Goal: Information Seeking & Learning: Learn about a topic

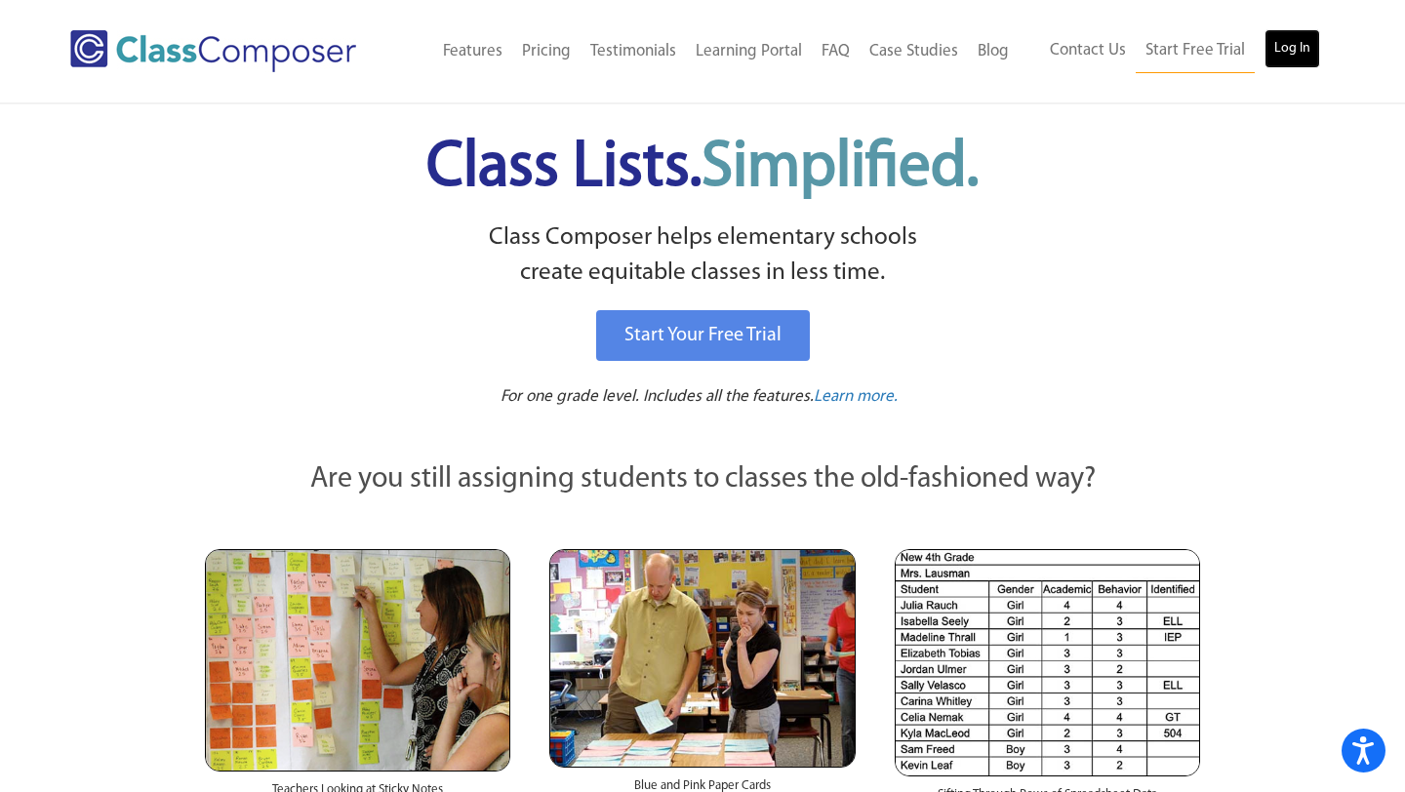
click at [1288, 45] on link "Log In" at bounding box center [1293, 48] width 56 height 39
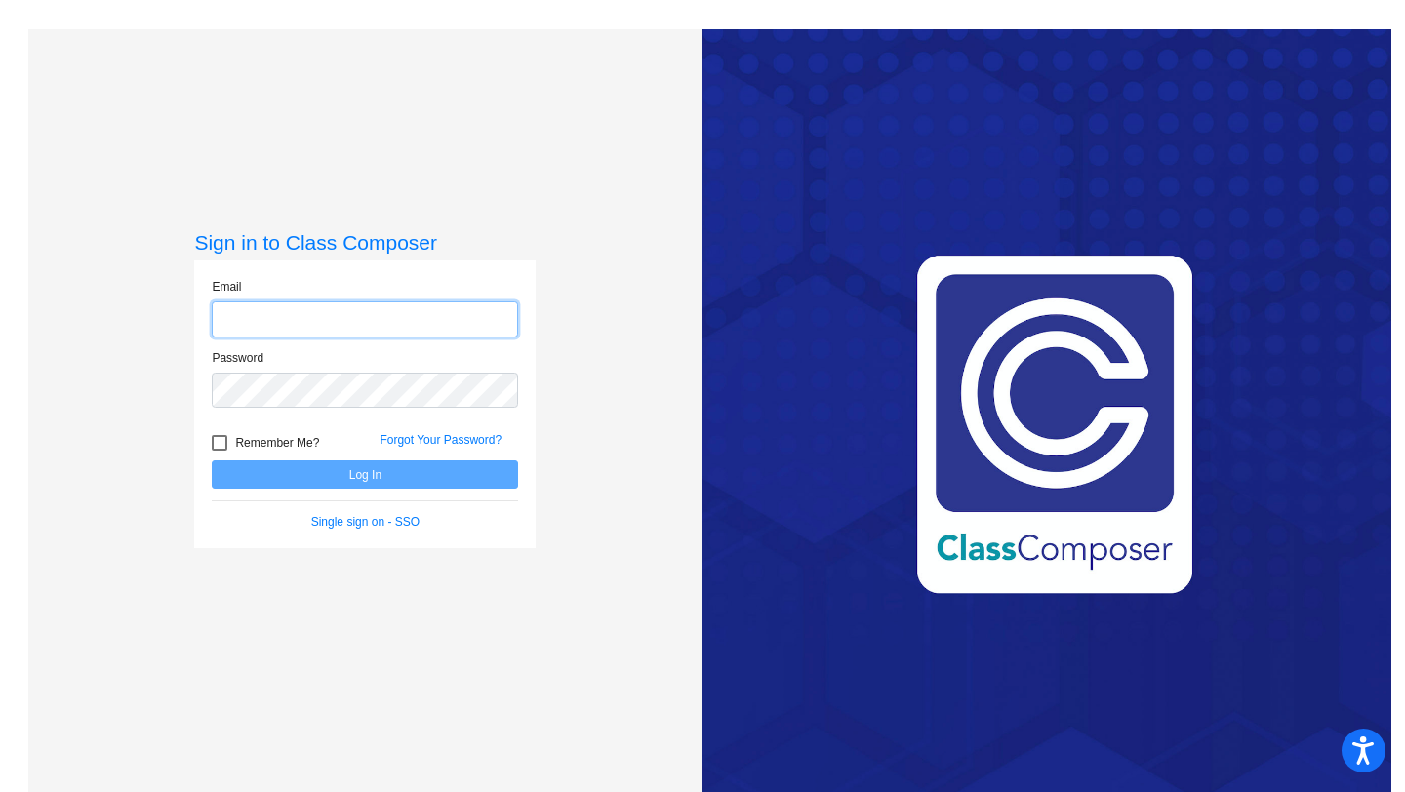
type input "[EMAIL_ADDRESS][US_STATE][DOMAIN_NAME]"
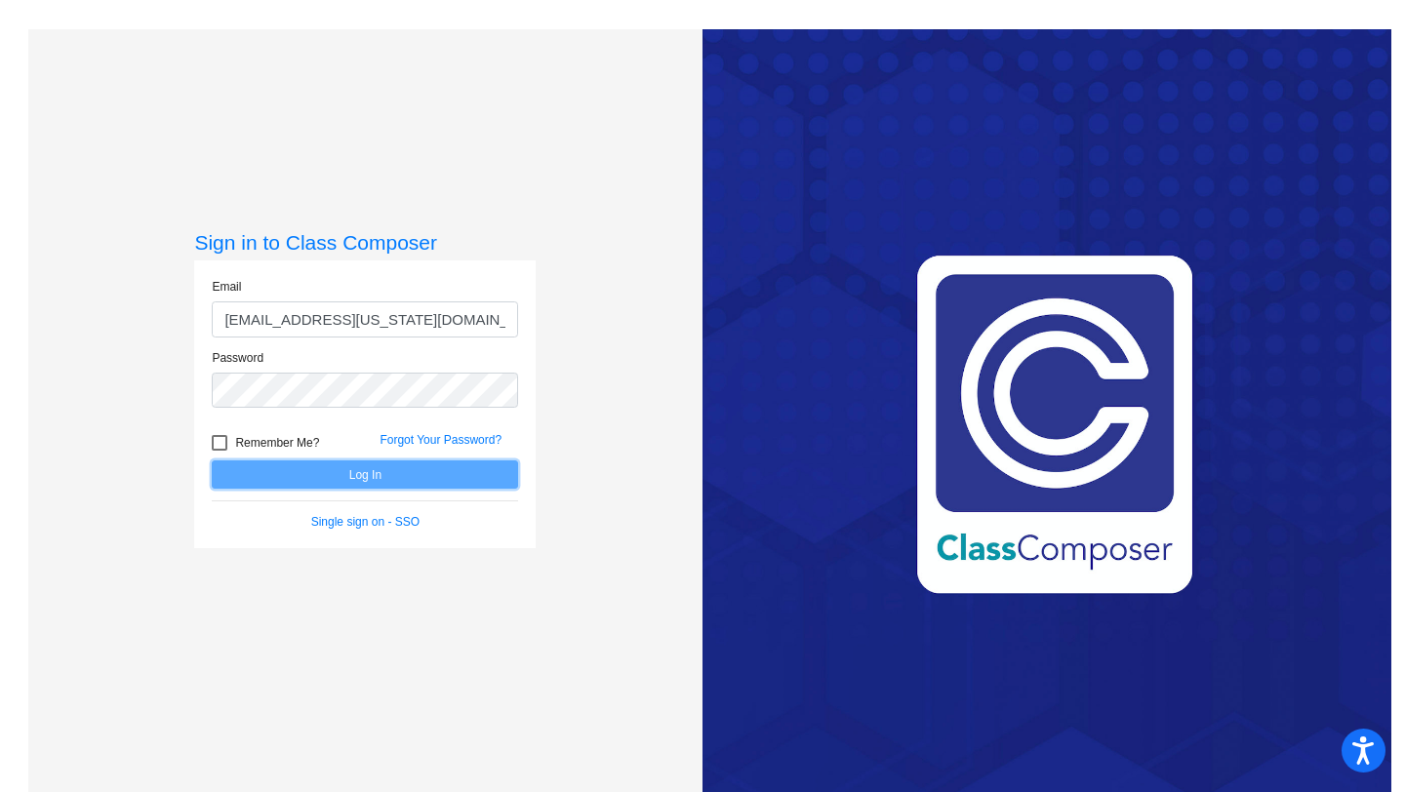
click at [304, 482] on button "Log In" at bounding box center [365, 475] width 306 height 28
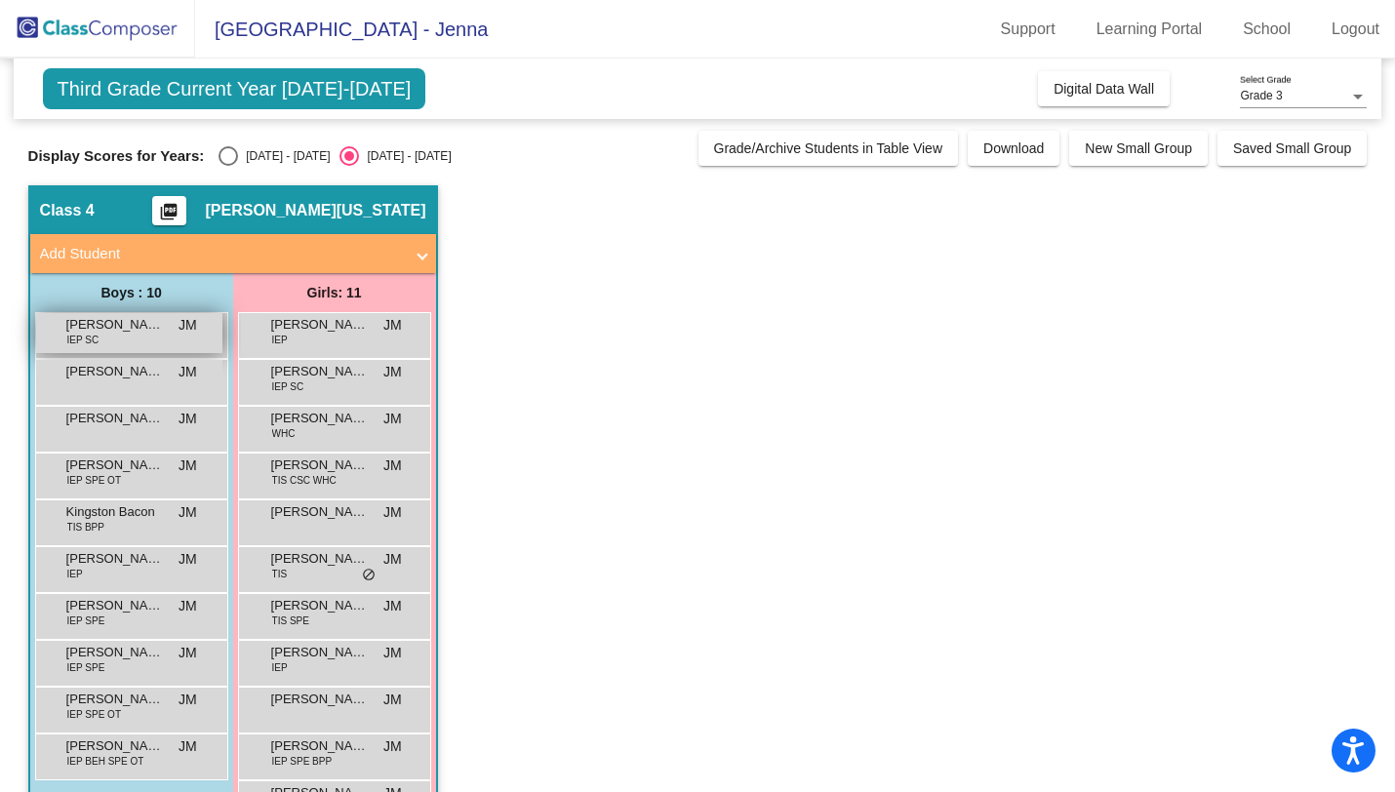
click at [163, 343] on div "[PERSON_NAME] IEP SC JM lock do_not_disturb_alt" at bounding box center [129, 333] width 186 height 40
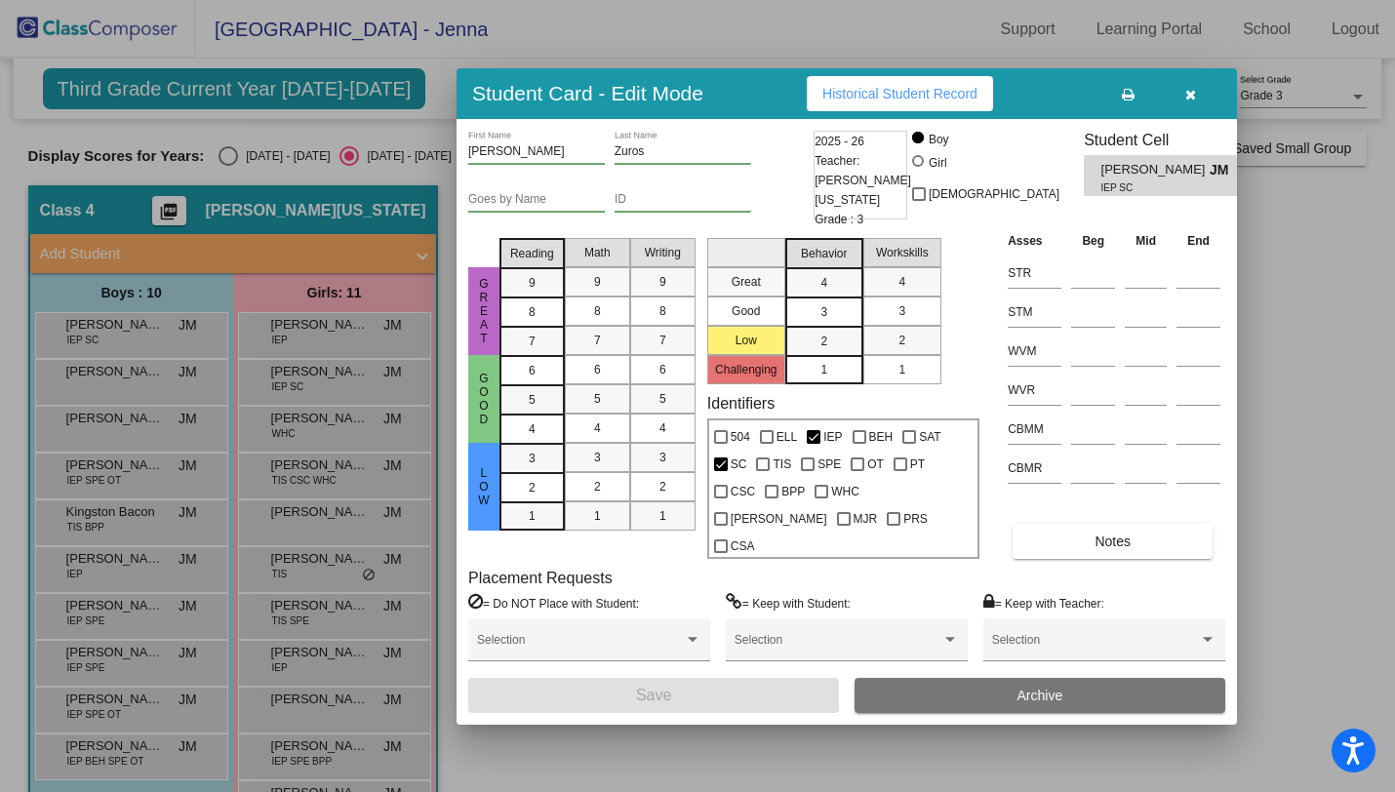
click at [1197, 106] on button "button" at bounding box center [1190, 93] width 62 height 35
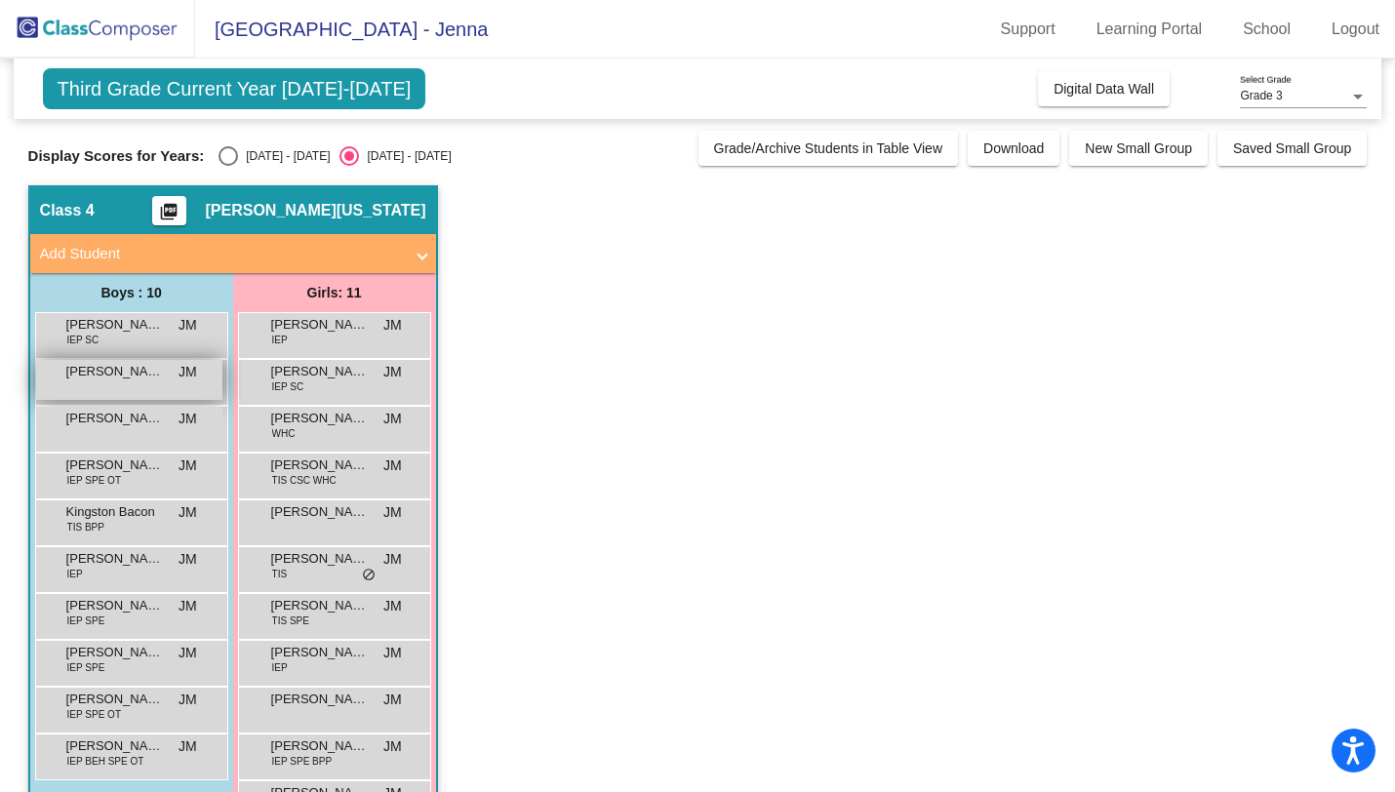
click at [174, 363] on div "Brody [PERSON_NAME] lock do_not_disturb_alt" at bounding box center [129, 380] width 186 height 40
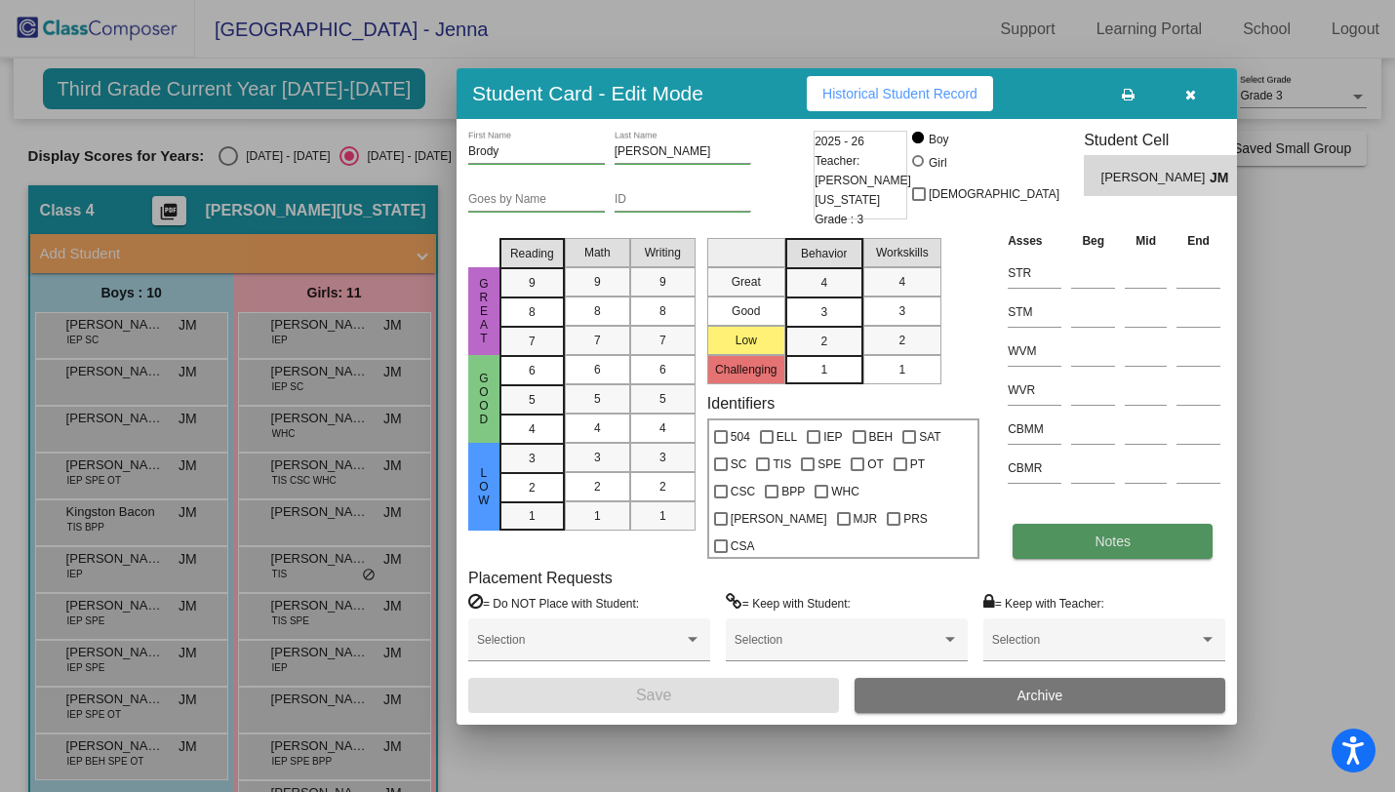
click at [1057, 530] on button "Notes" at bounding box center [1113, 541] width 200 height 35
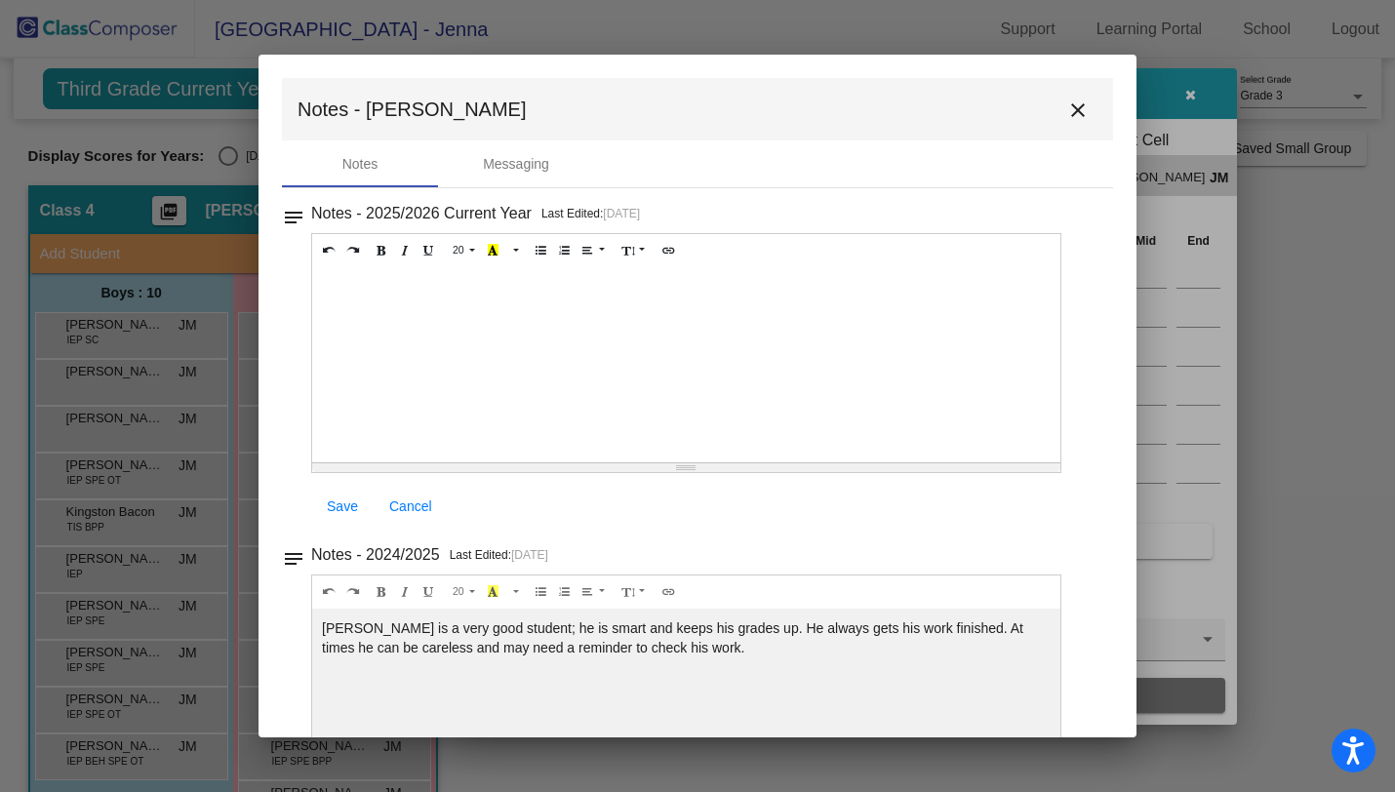
click at [1079, 115] on mat-icon "close" at bounding box center [1078, 110] width 23 height 23
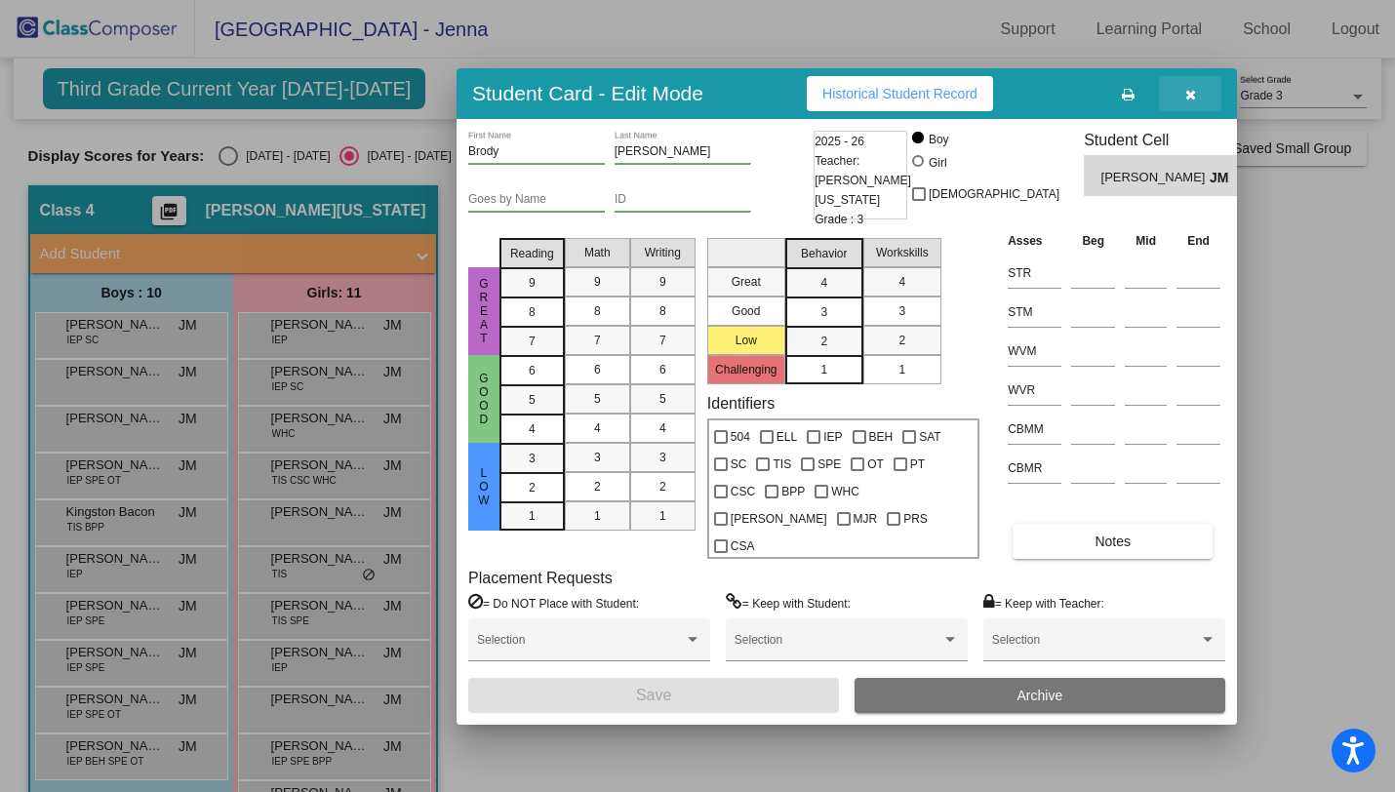
click at [1191, 101] on icon "button" at bounding box center [1191, 95] width 11 height 14
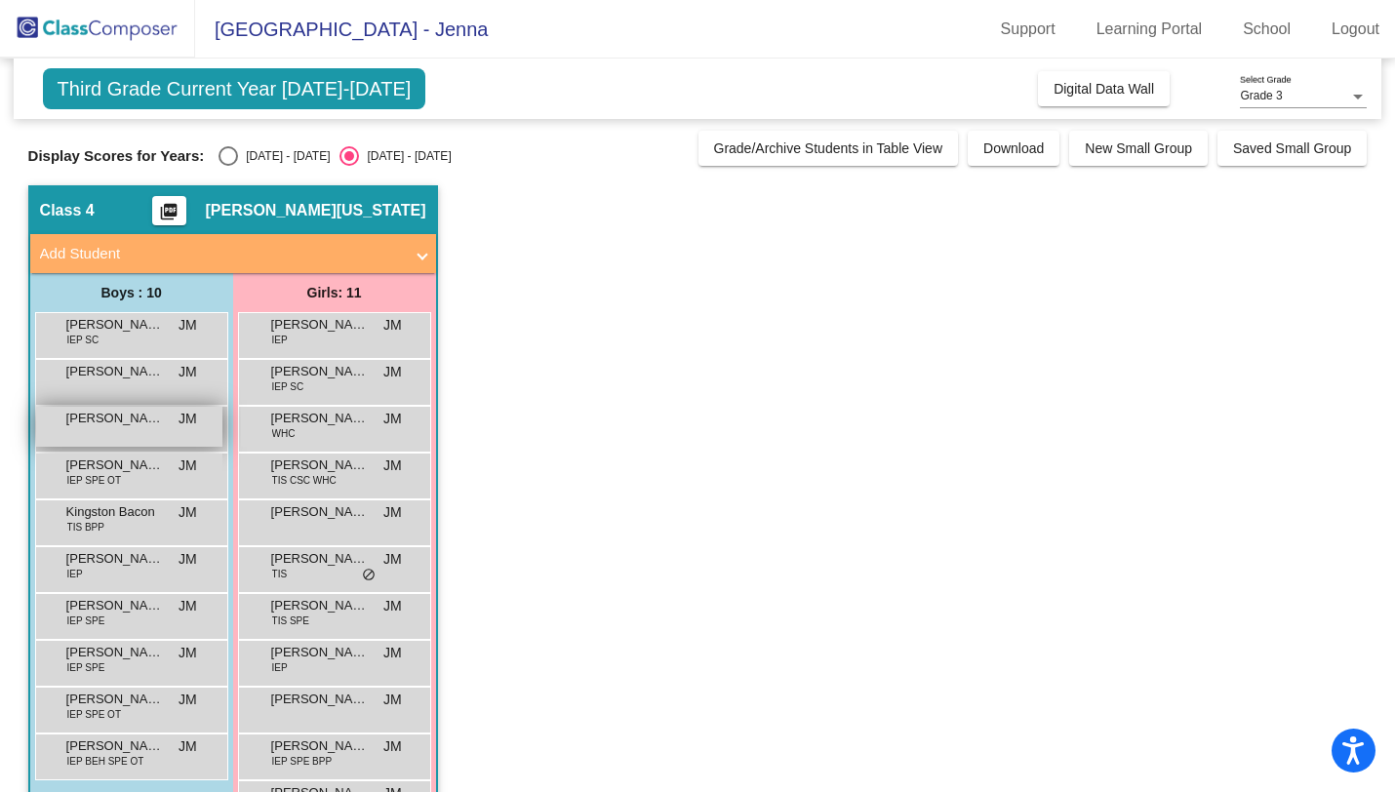
click at [165, 440] on div "[PERSON_NAME] JM lock do_not_disturb_alt" at bounding box center [129, 427] width 186 height 40
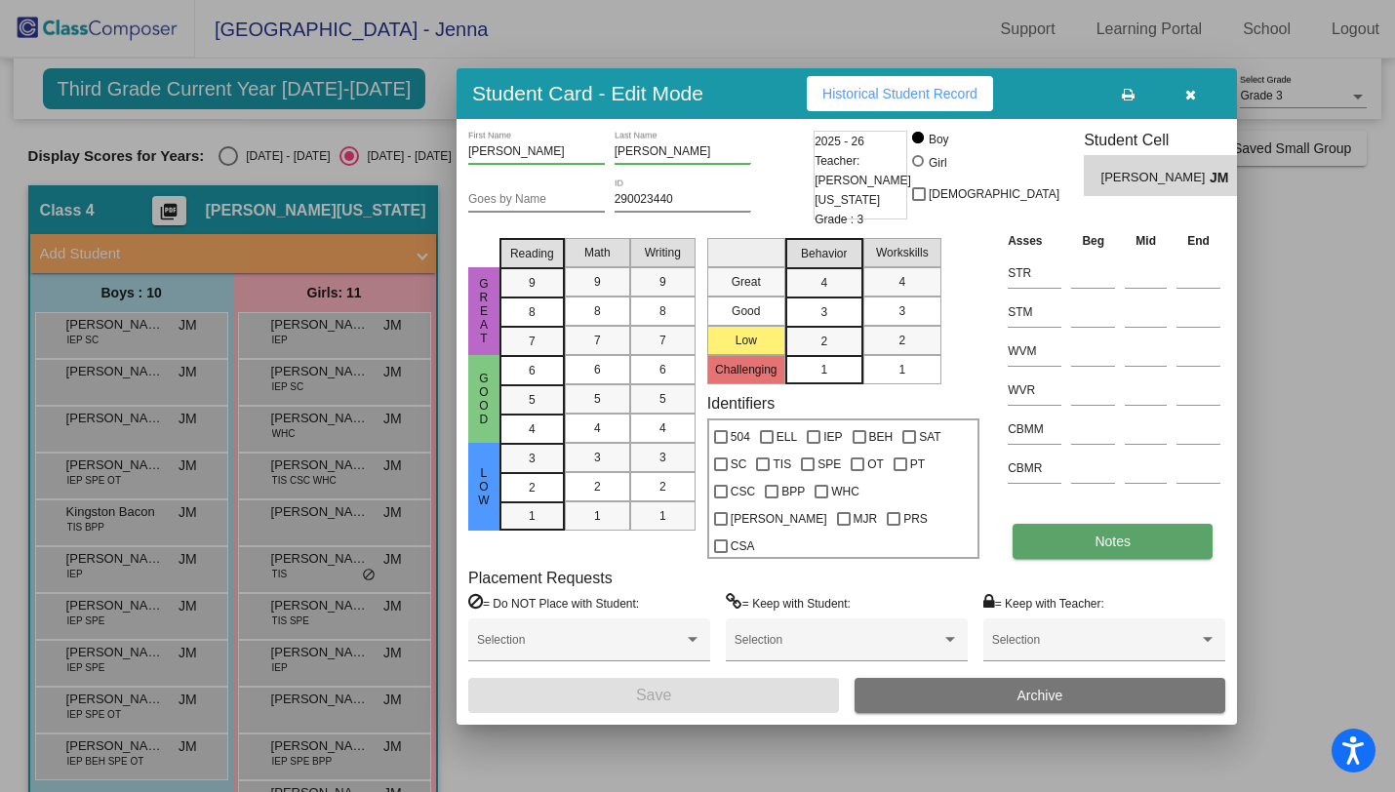
click at [1063, 524] on button "Notes" at bounding box center [1113, 541] width 200 height 35
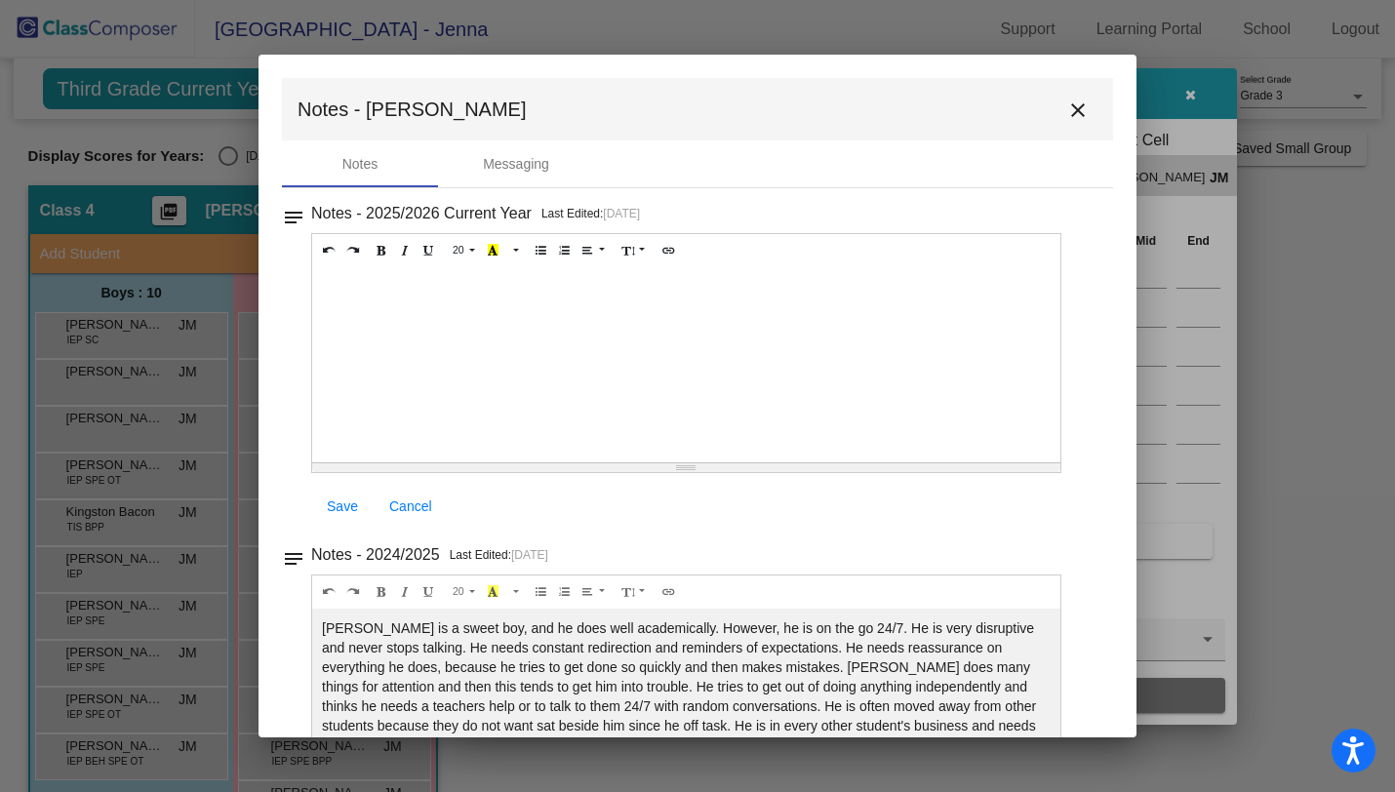
click at [1067, 118] on mat-icon "close" at bounding box center [1078, 110] width 23 height 23
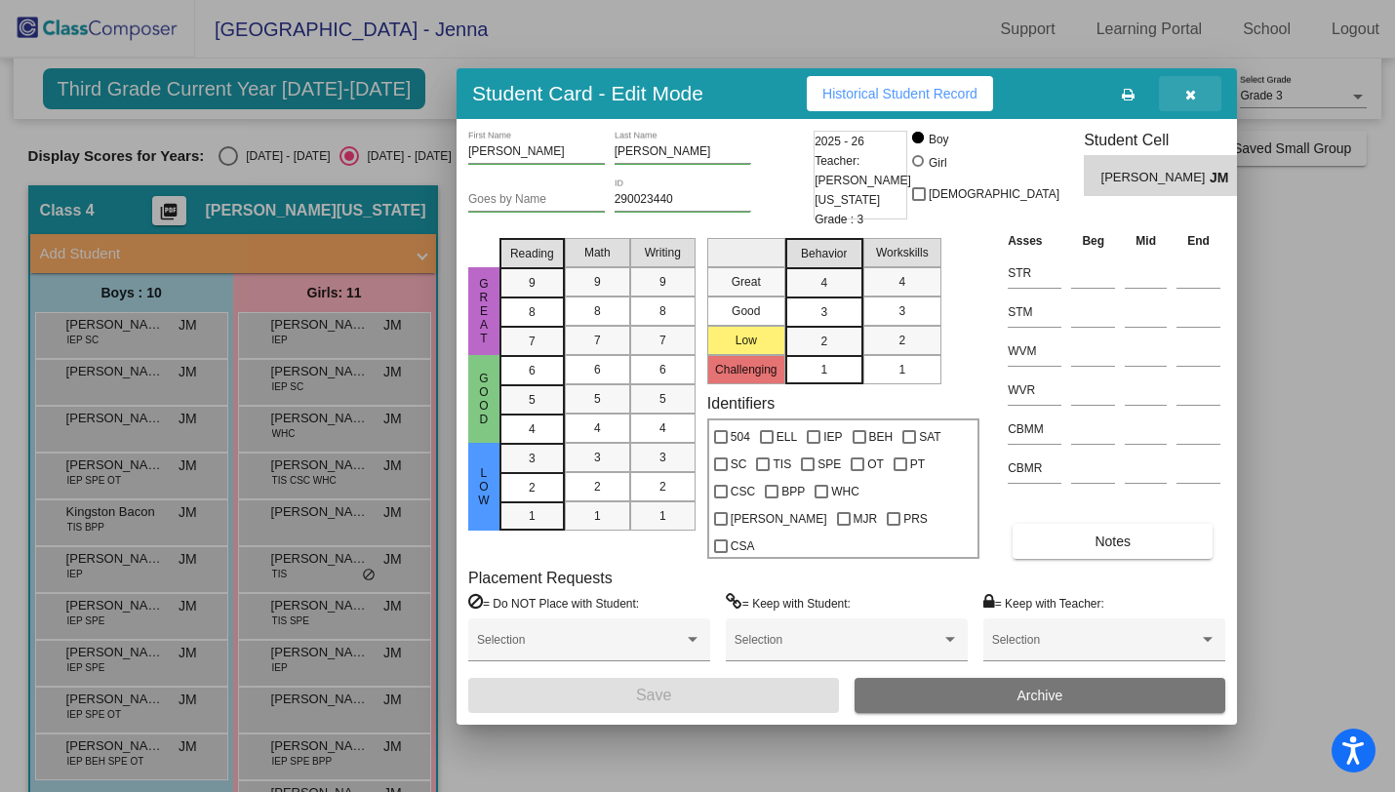
click at [1205, 111] on button "button" at bounding box center [1190, 93] width 62 height 35
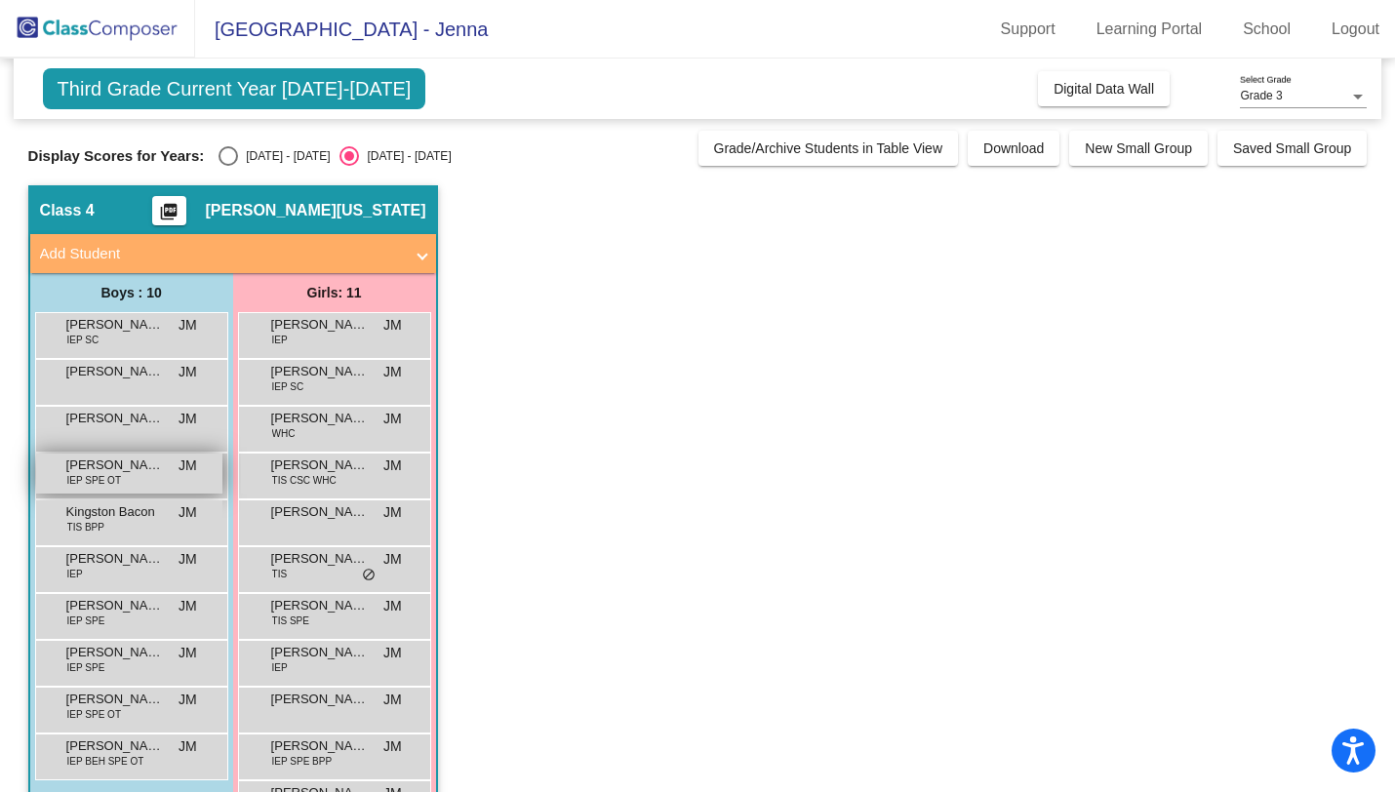
click at [172, 466] on div "[PERSON_NAME] IEP SPE OT JM lock do_not_disturb_alt" at bounding box center [129, 474] width 186 height 40
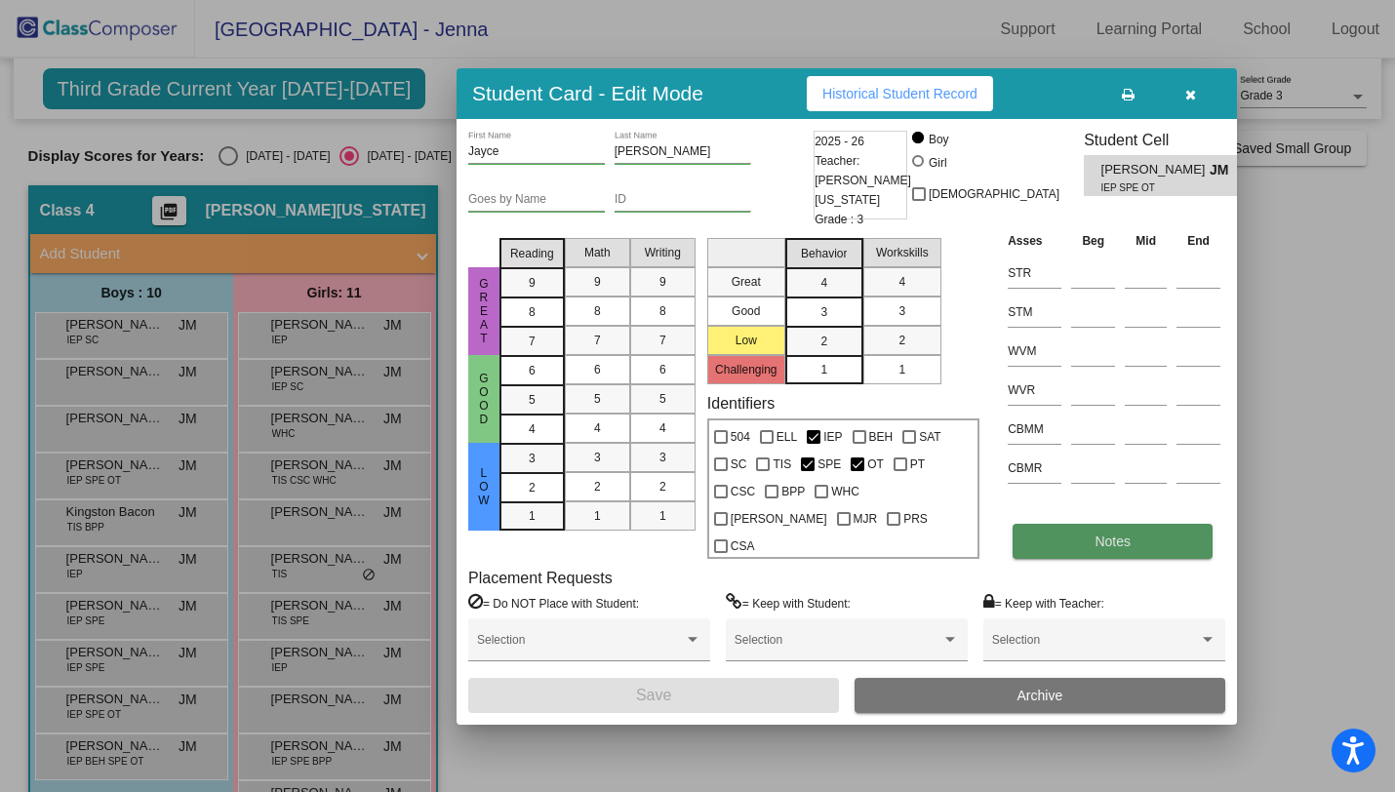
click at [1122, 534] on span "Notes" at bounding box center [1113, 542] width 36 height 16
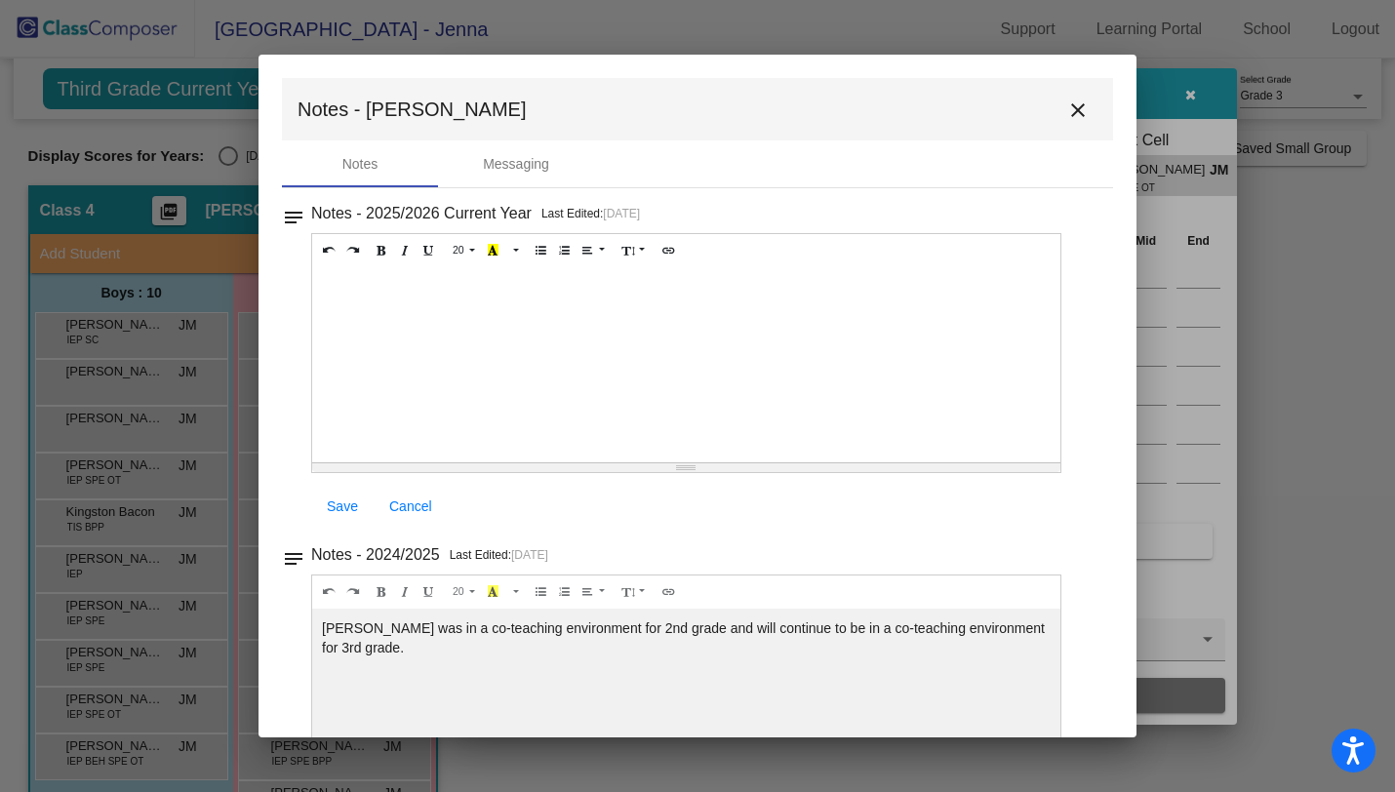
click at [1067, 111] on mat-icon "close" at bounding box center [1078, 110] width 23 height 23
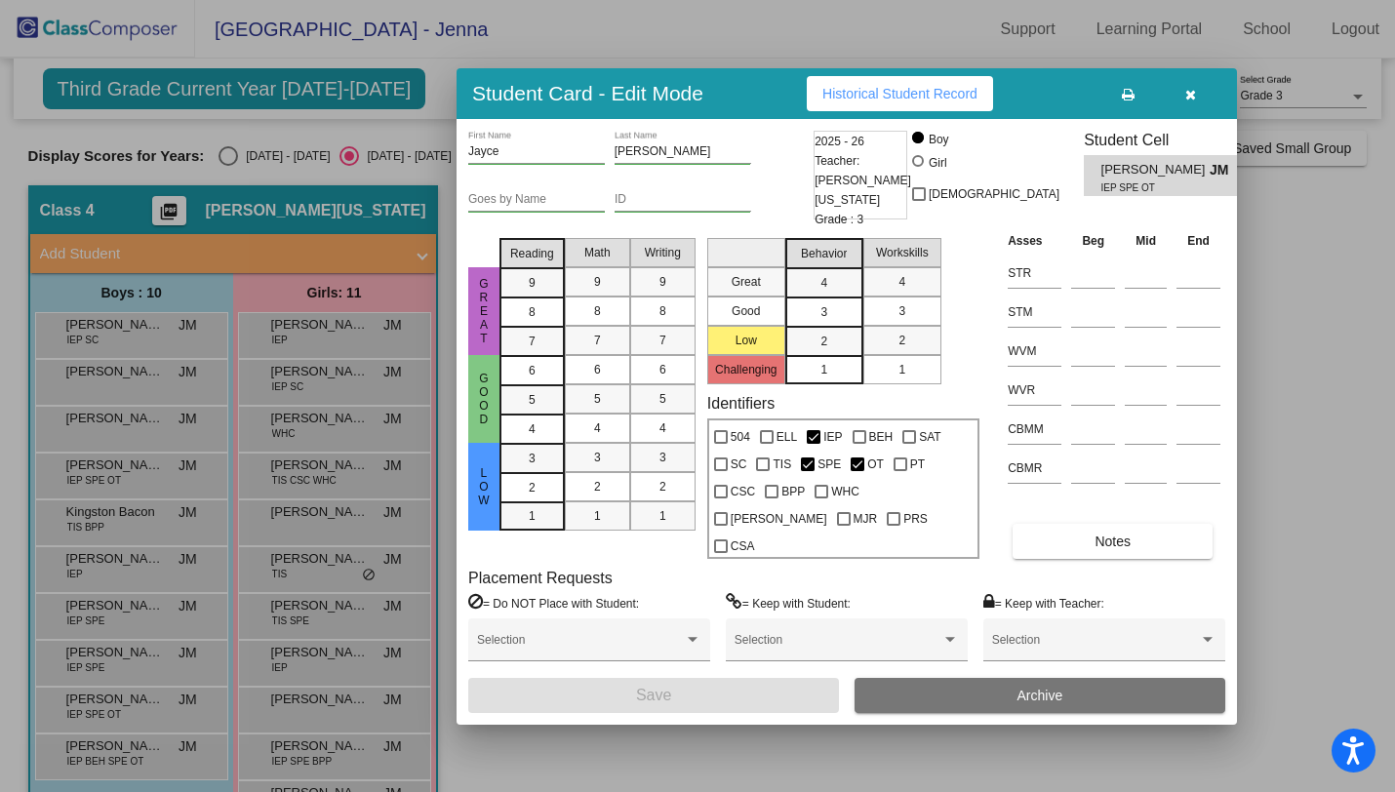
click at [1188, 101] on icon "button" at bounding box center [1191, 95] width 11 height 14
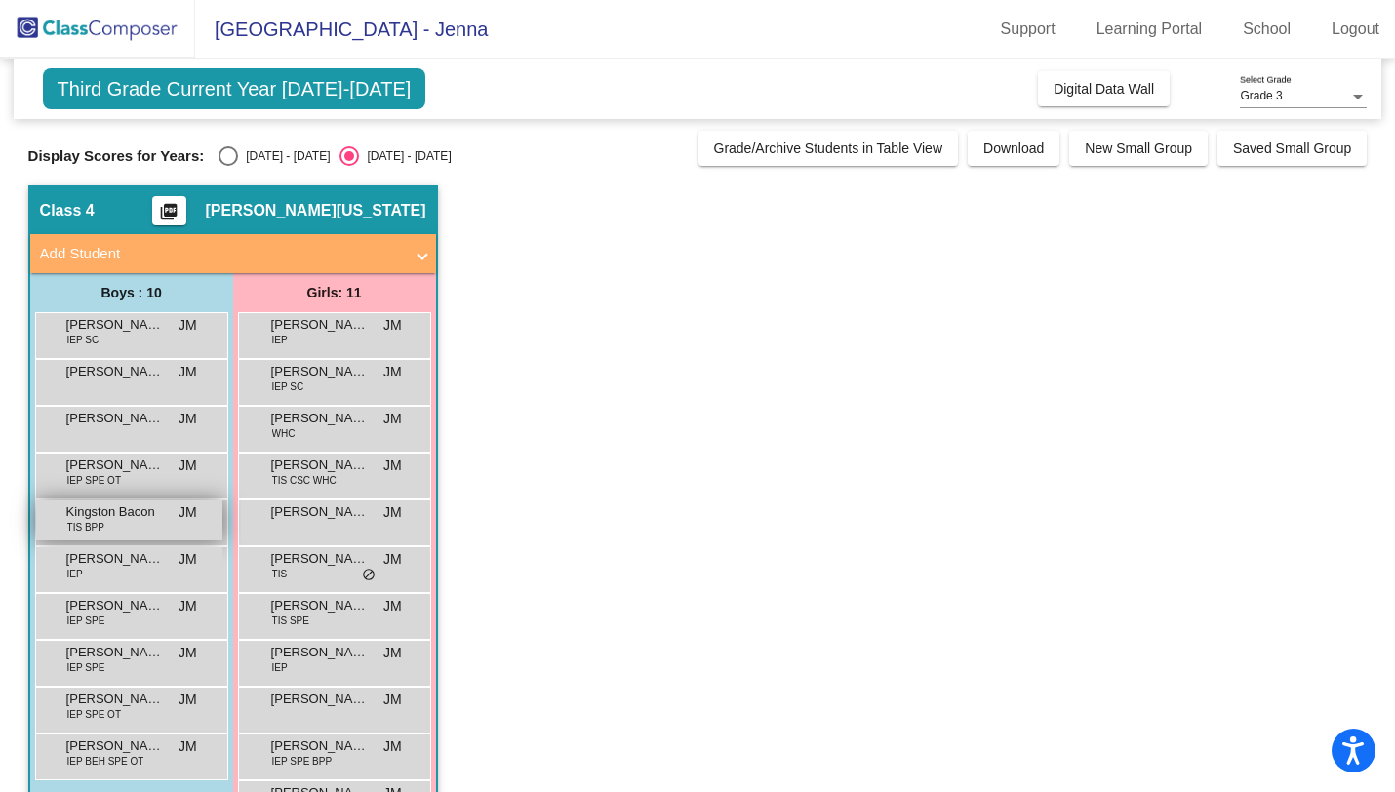
click at [130, 525] on div "Kingston Bacon TIS BPP JM lock do_not_disturb_alt" at bounding box center [129, 521] width 186 height 40
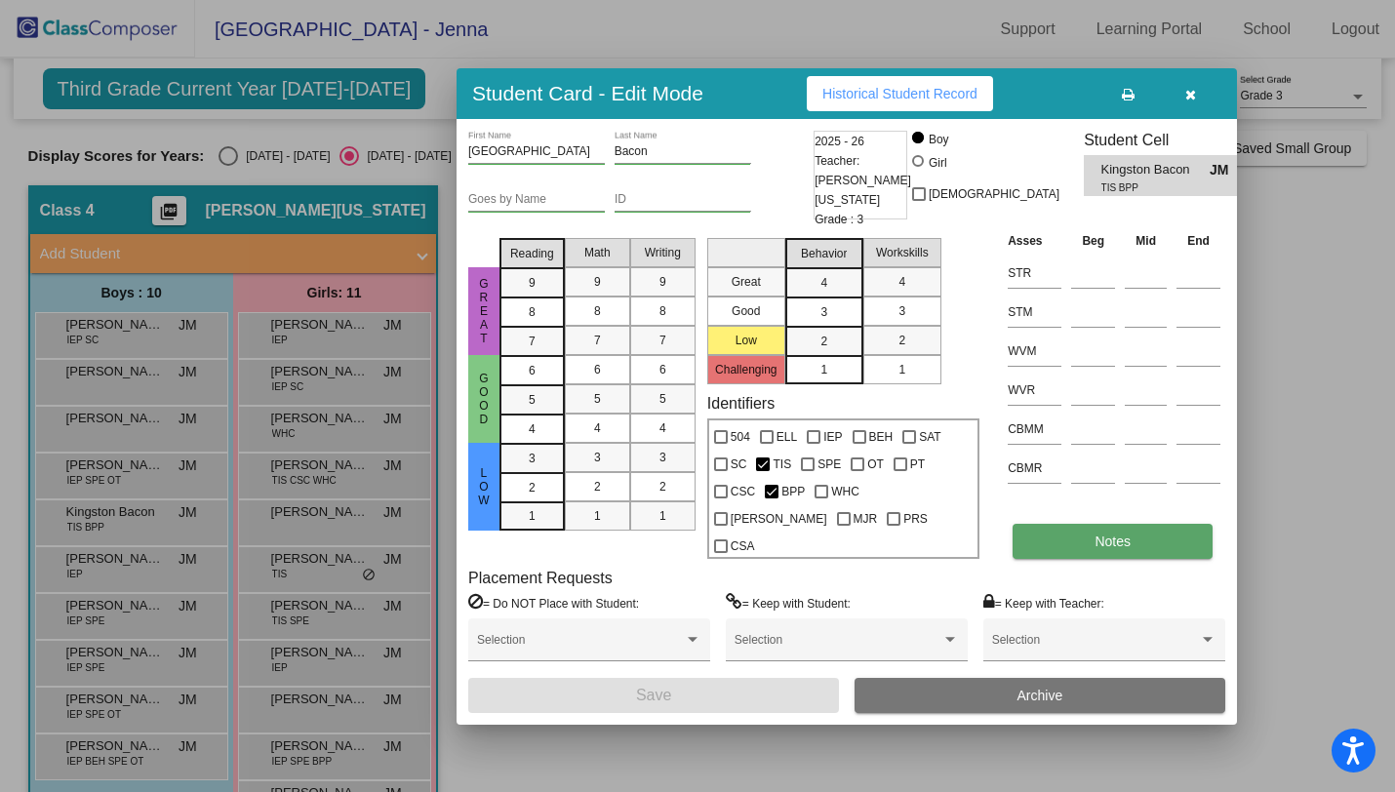
click at [1066, 534] on button "Notes" at bounding box center [1113, 541] width 200 height 35
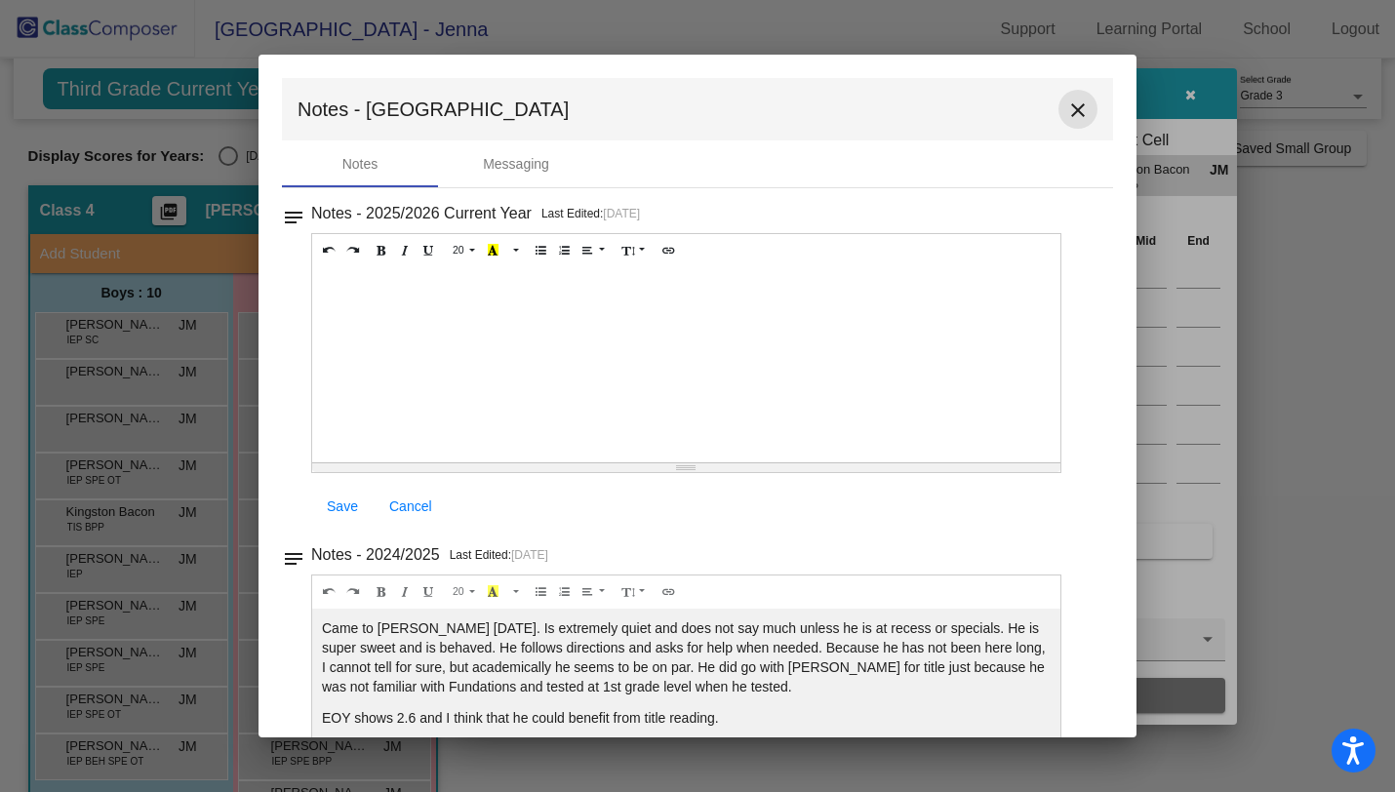
click at [1068, 122] on mat-icon "close" at bounding box center [1078, 110] width 23 height 23
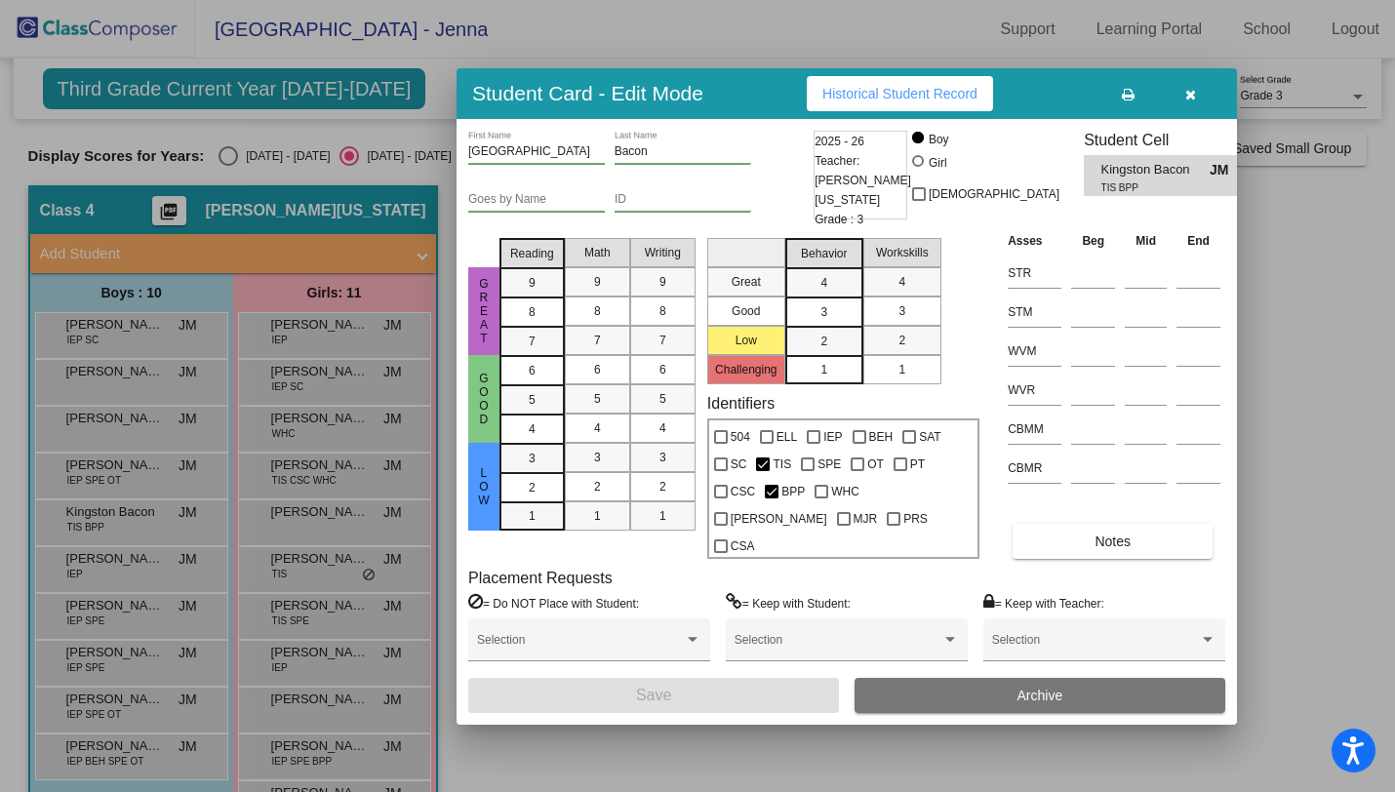
click at [1184, 111] on button "button" at bounding box center [1190, 93] width 62 height 35
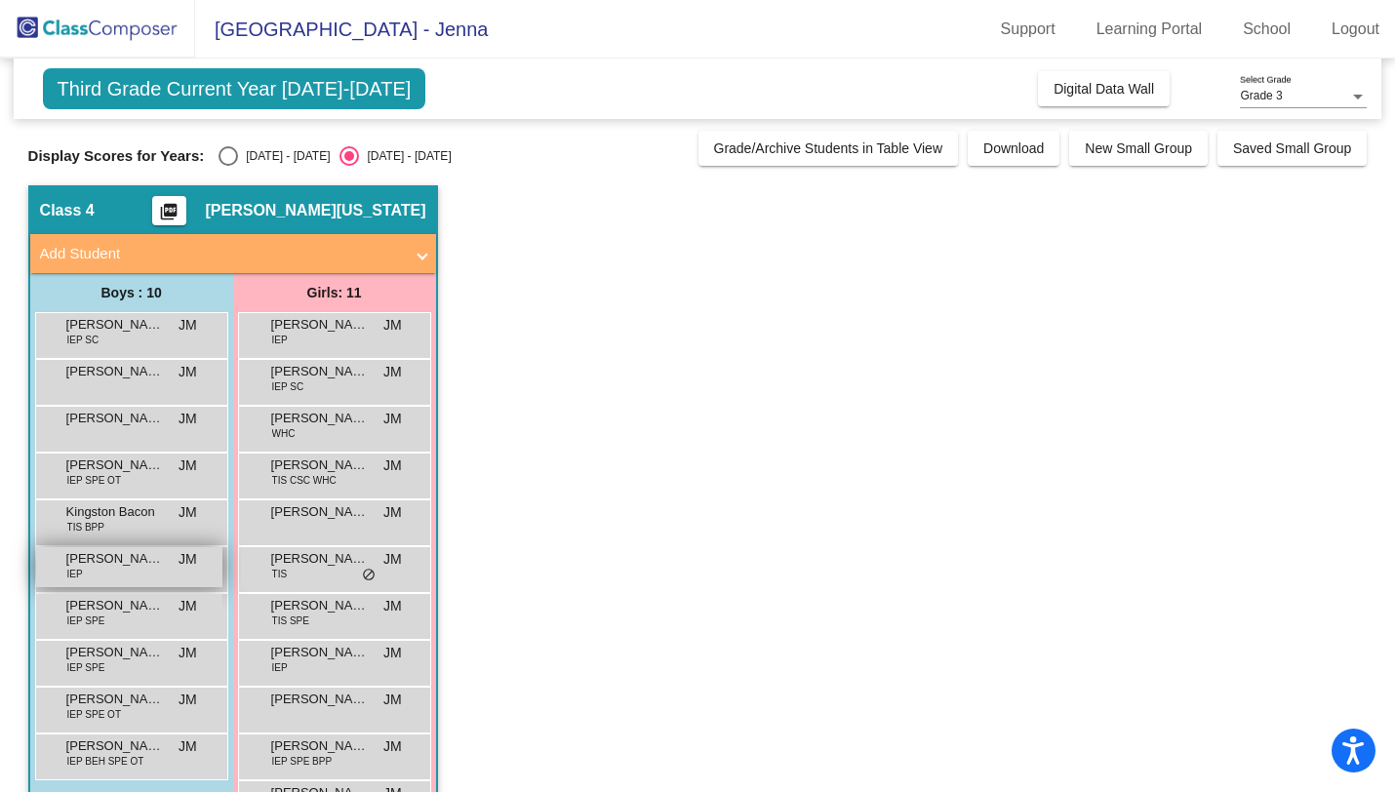
click at [98, 566] on span "[PERSON_NAME]" at bounding box center [115, 559] width 98 height 20
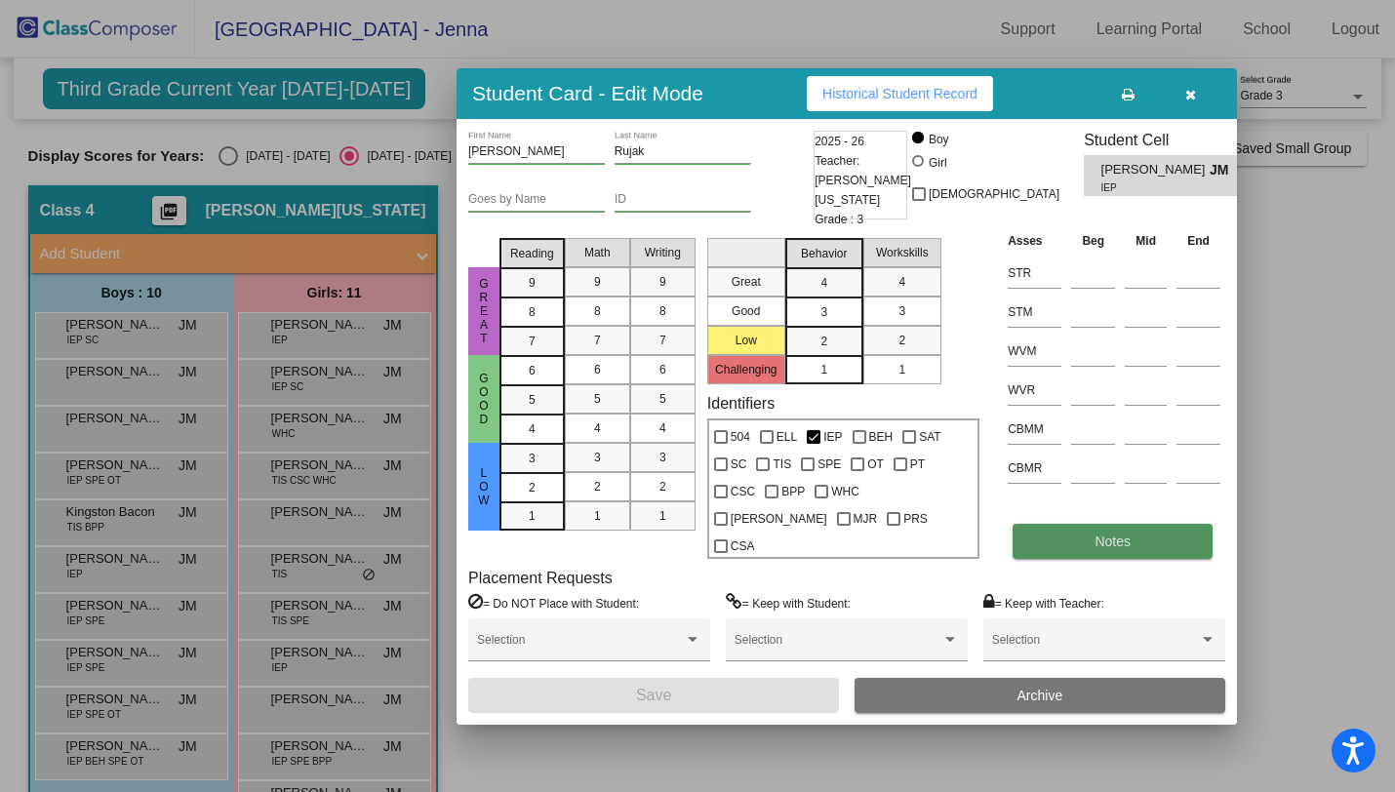
click at [1066, 537] on button "Notes" at bounding box center [1113, 541] width 200 height 35
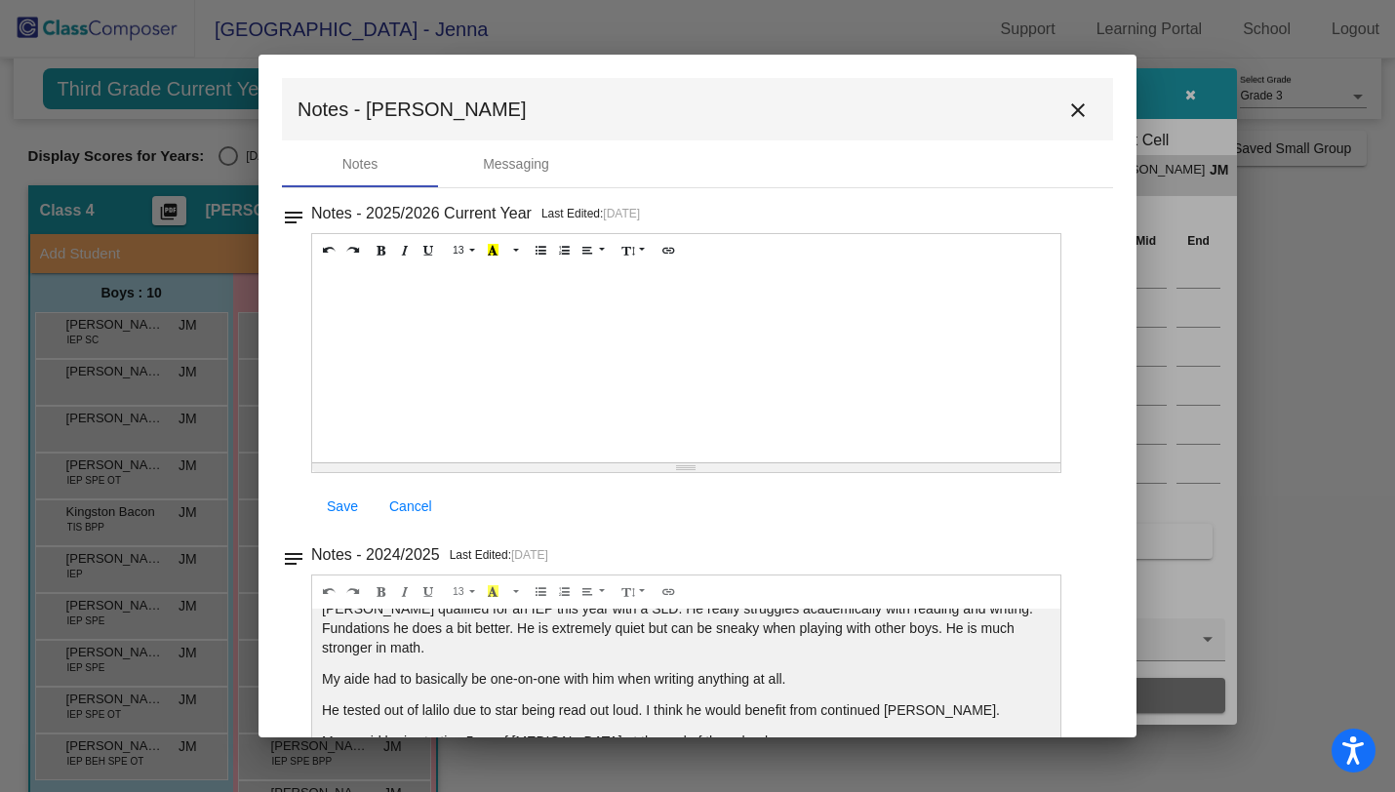
click at [1072, 112] on mat-icon "close" at bounding box center [1078, 110] width 23 height 23
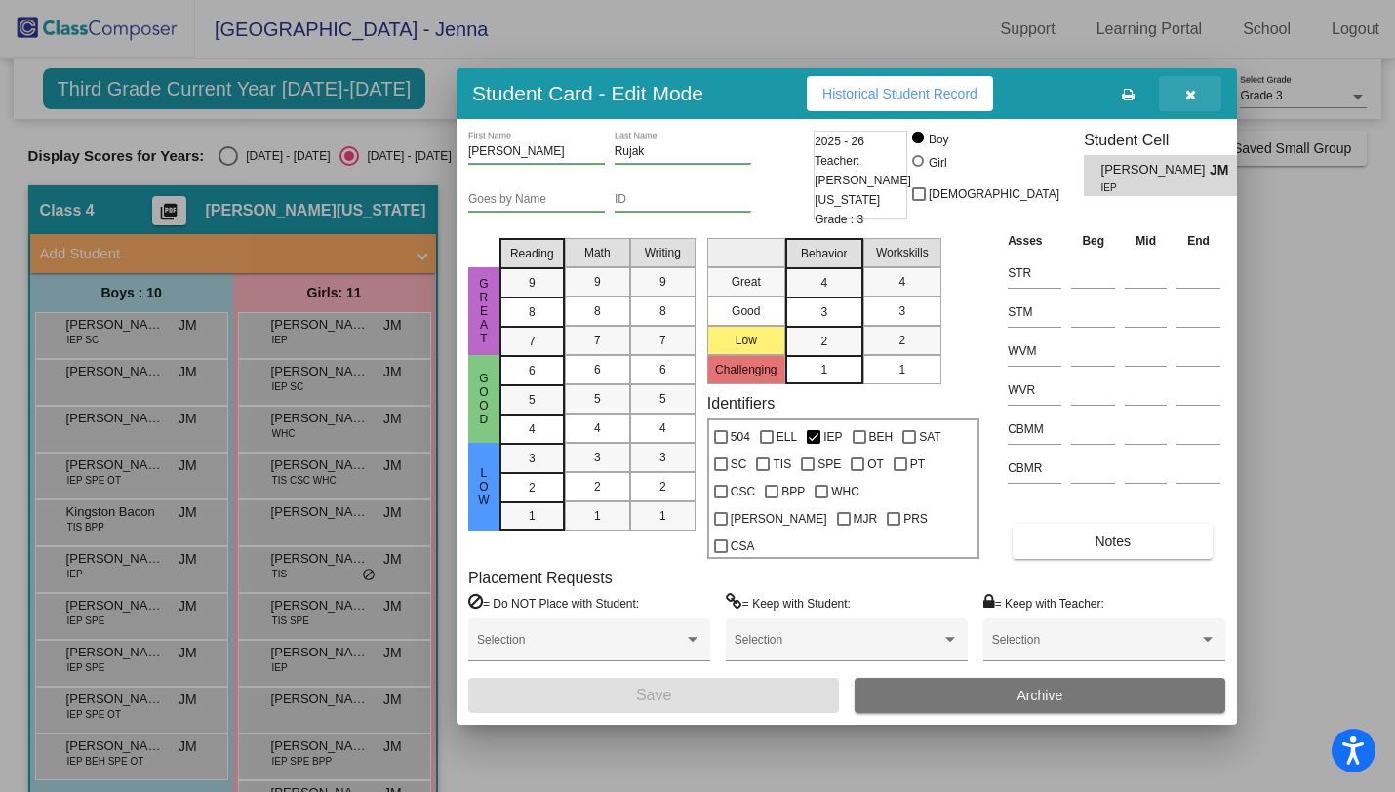
click at [1191, 101] on icon "button" at bounding box center [1191, 95] width 11 height 14
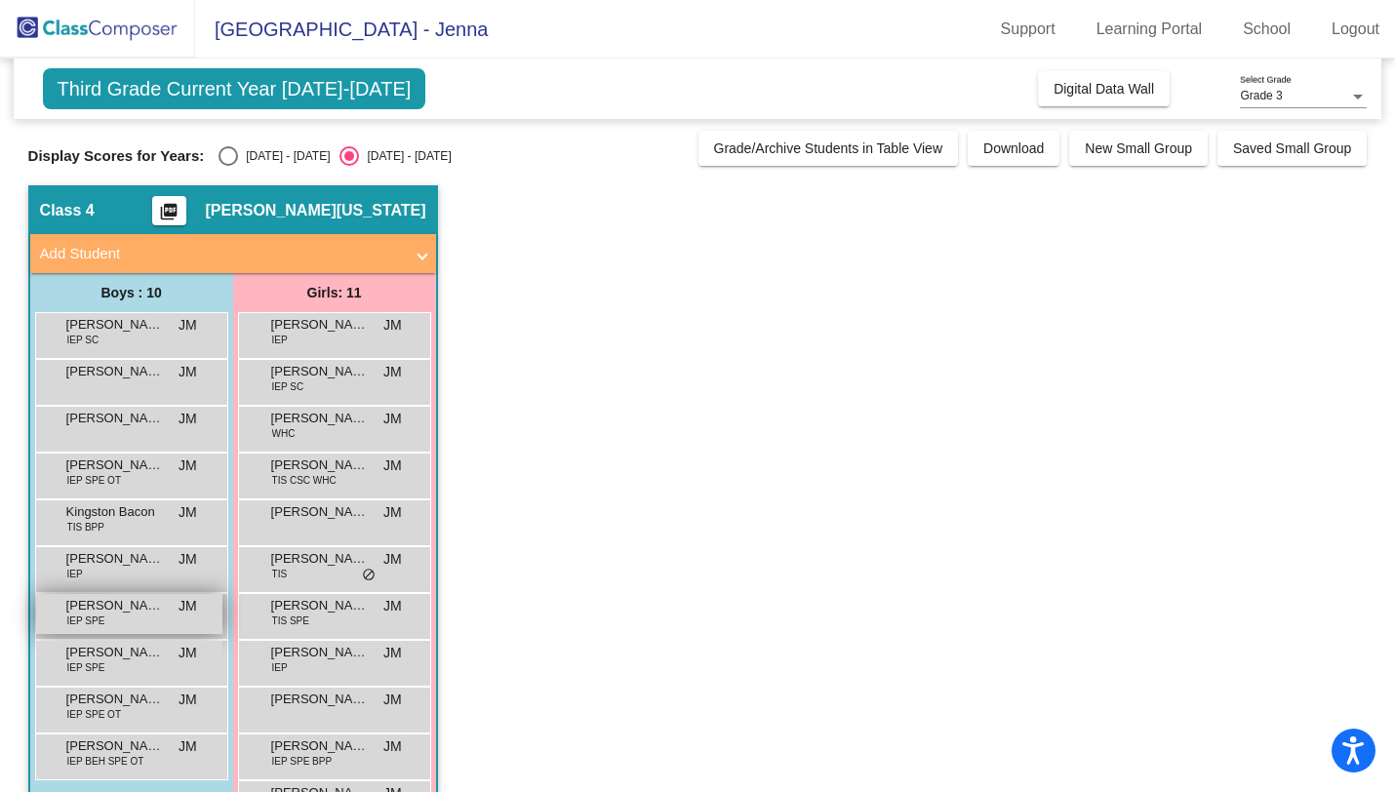
click at [148, 607] on span "[PERSON_NAME]" at bounding box center [115, 606] width 98 height 20
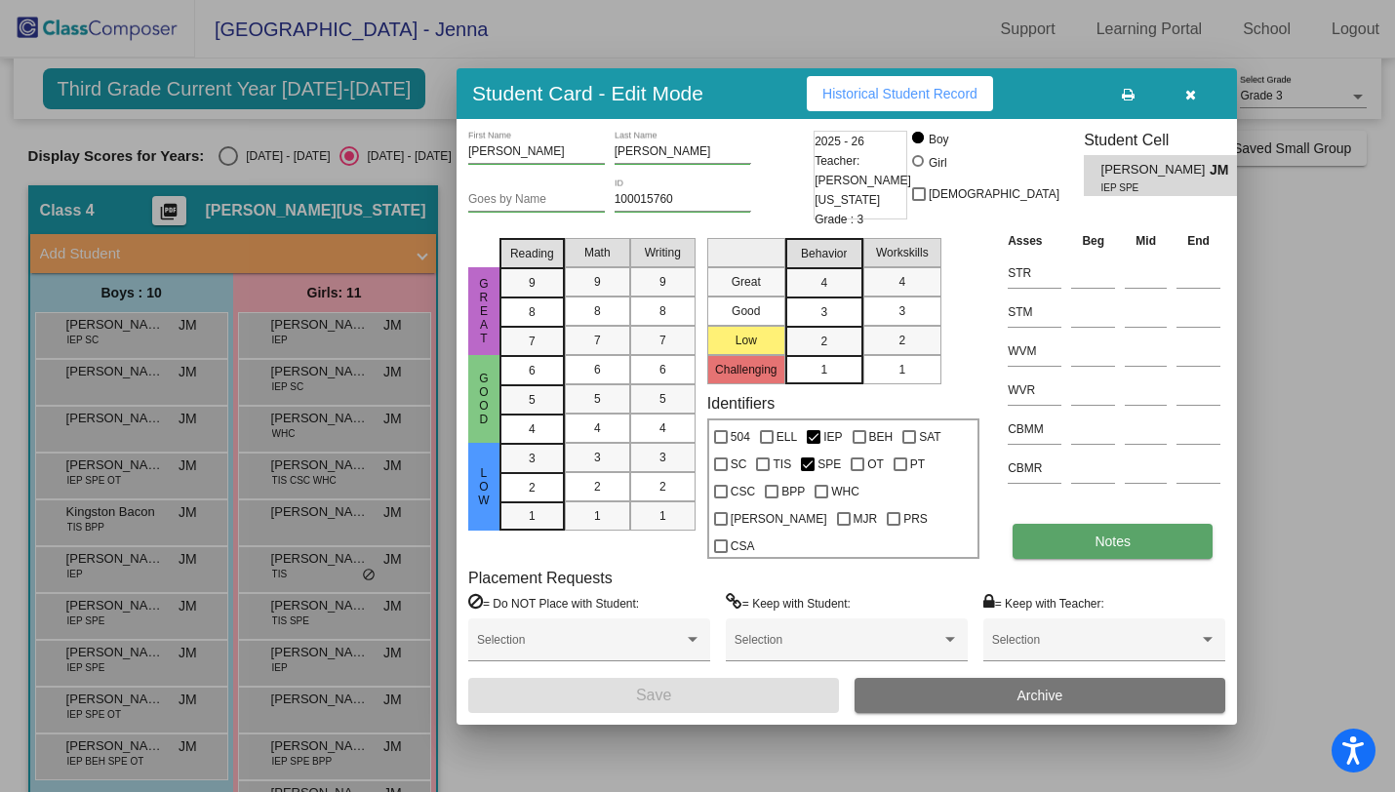
click at [1062, 535] on button "Notes" at bounding box center [1113, 541] width 200 height 35
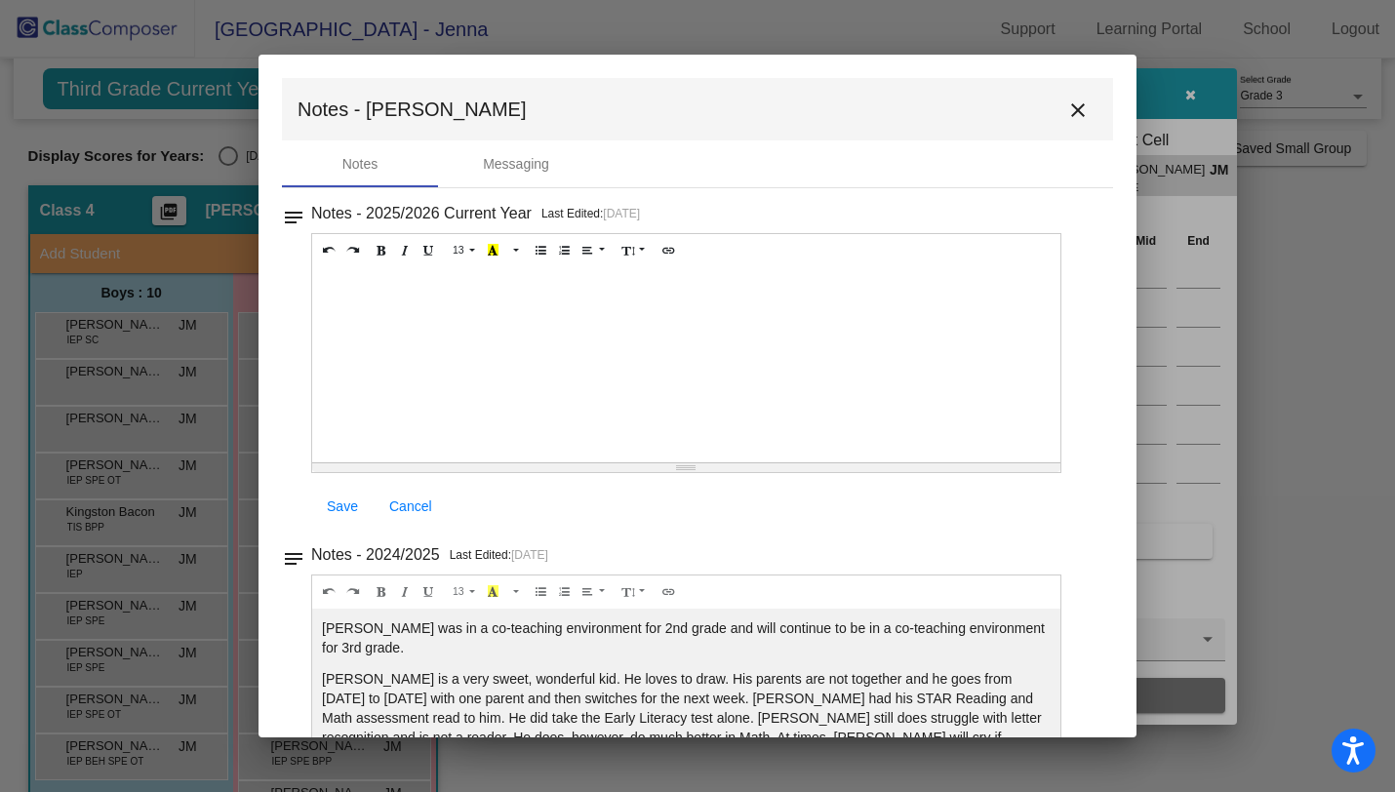
click at [1072, 116] on mat-icon "close" at bounding box center [1078, 110] width 23 height 23
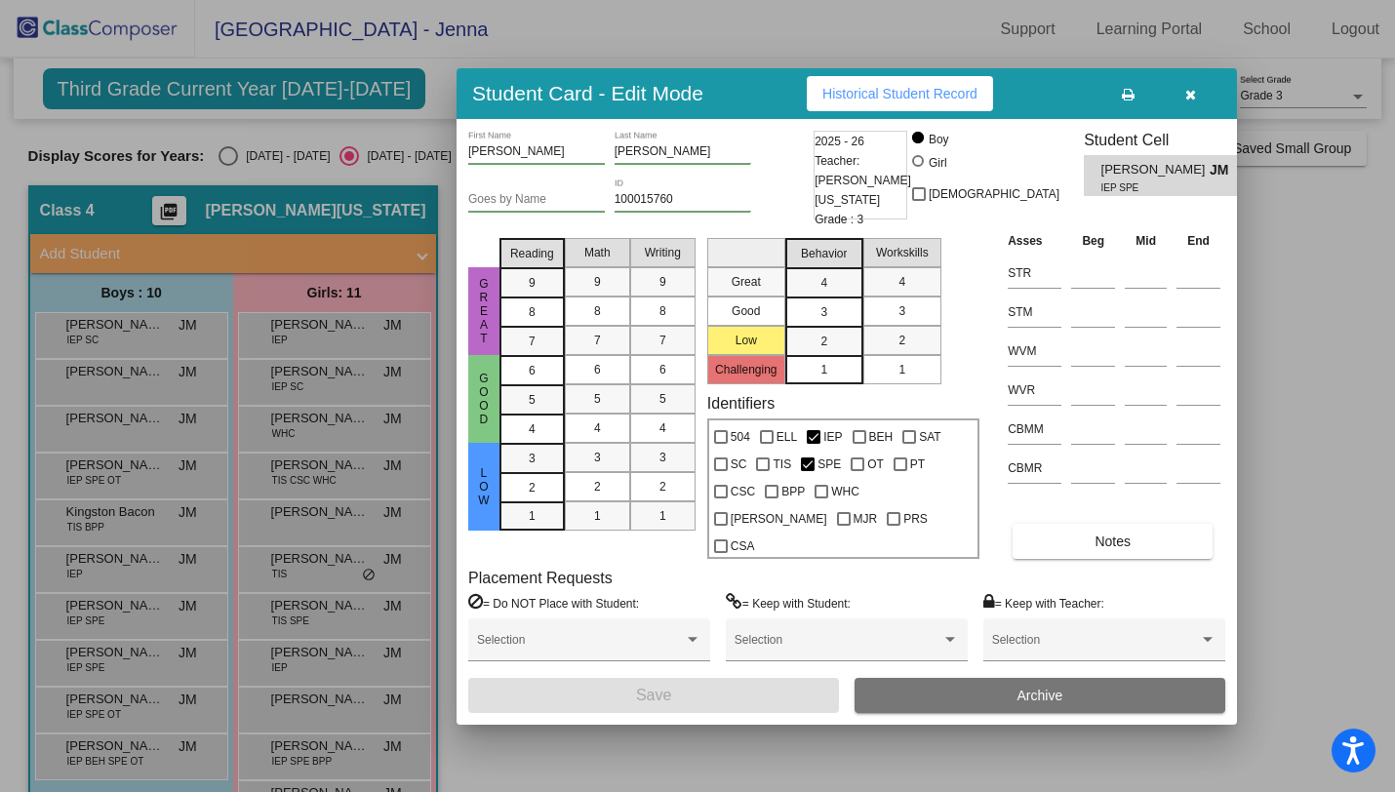
click at [1196, 111] on button "button" at bounding box center [1190, 93] width 62 height 35
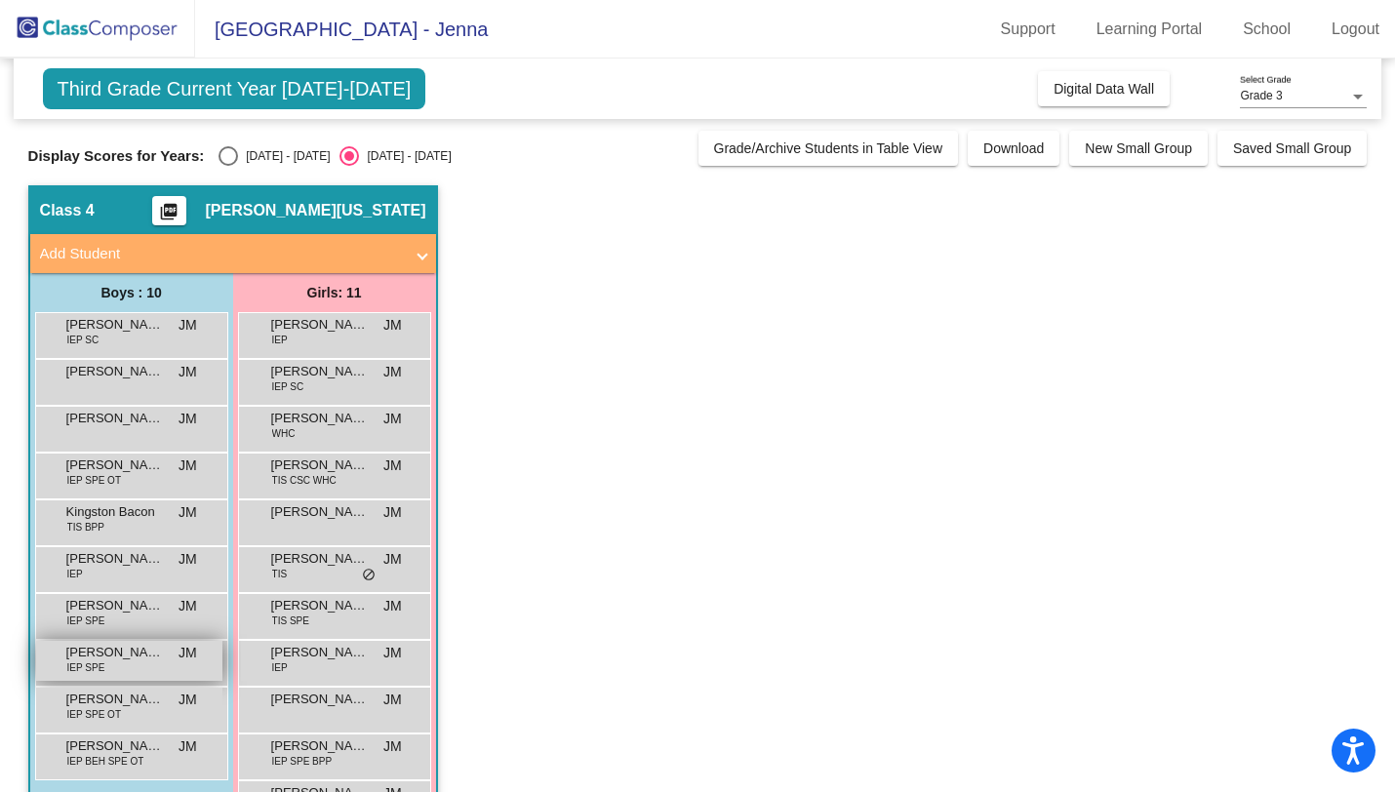
click at [119, 658] on span "[PERSON_NAME]" at bounding box center [115, 653] width 98 height 20
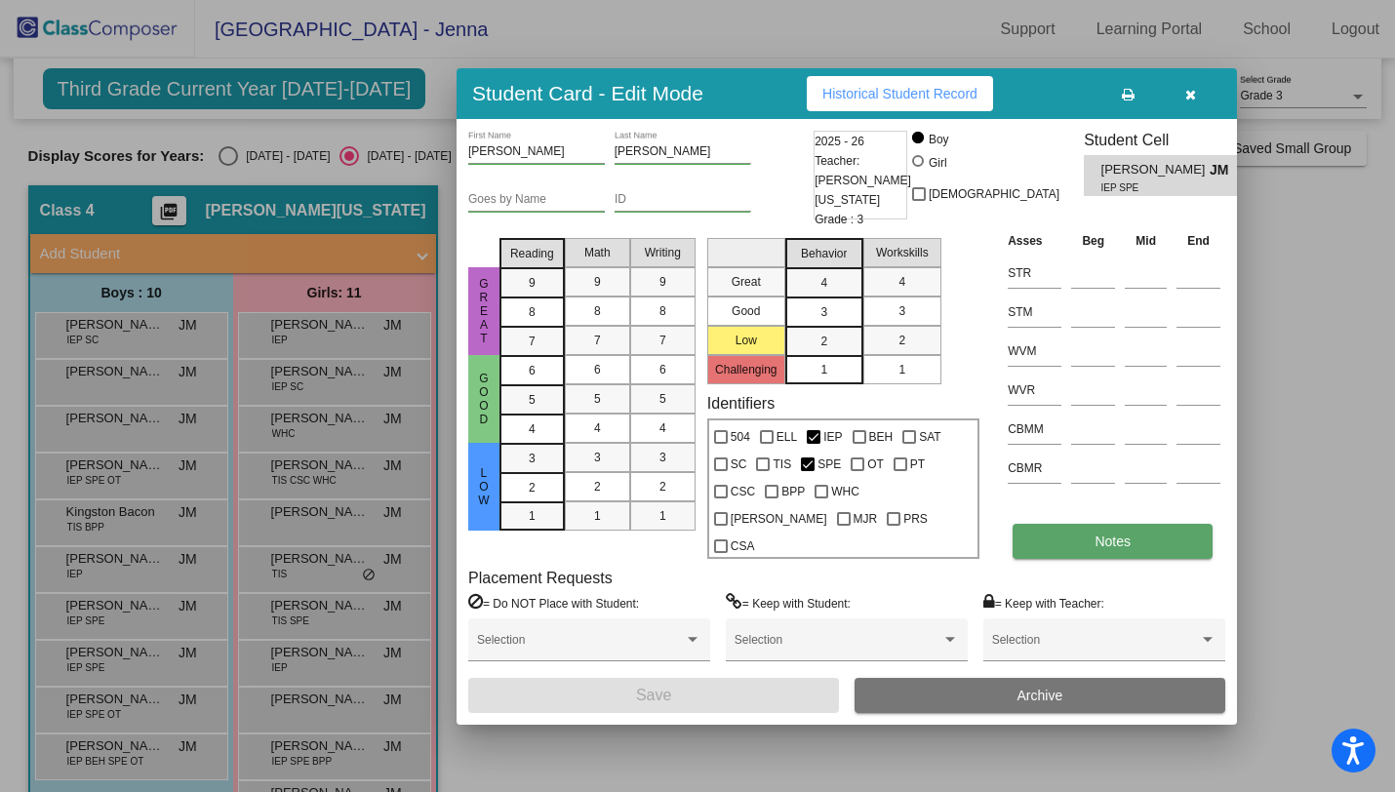
click at [1091, 531] on button "Notes" at bounding box center [1113, 541] width 200 height 35
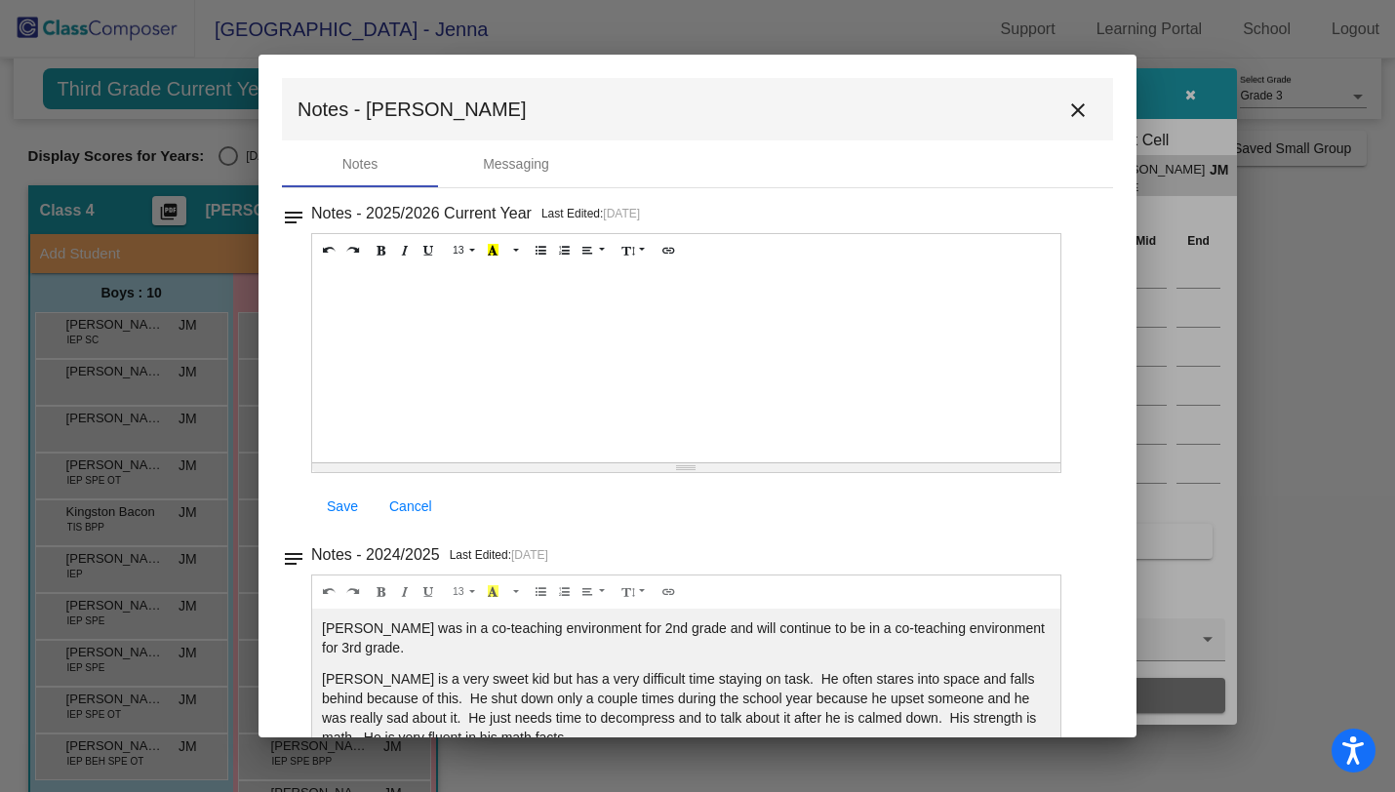
click at [1071, 110] on mat-icon "close" at bounding box center [1078, 110] width 23 height 23
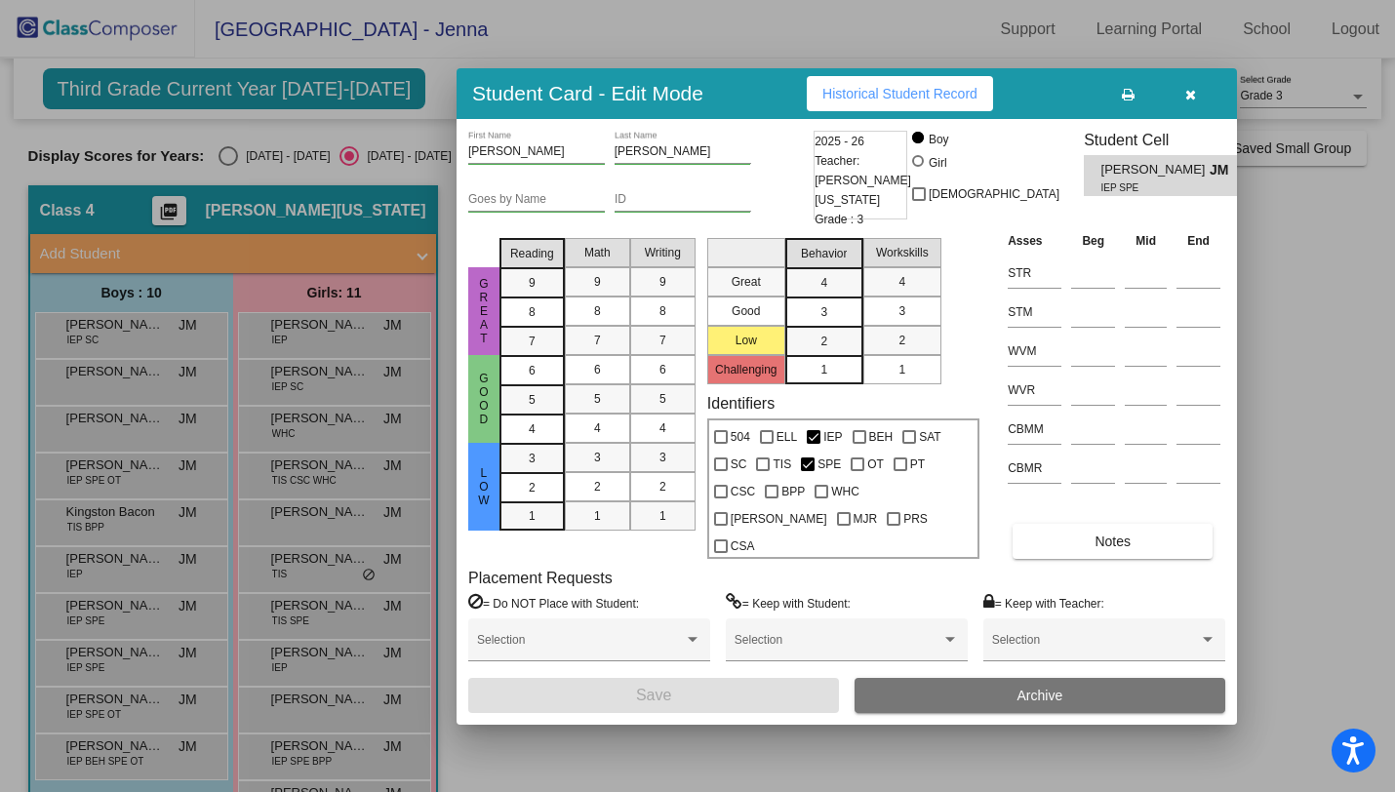
click at [1192, 101] on icon "button" at bounding box center [1191, 95] width 11 height 14
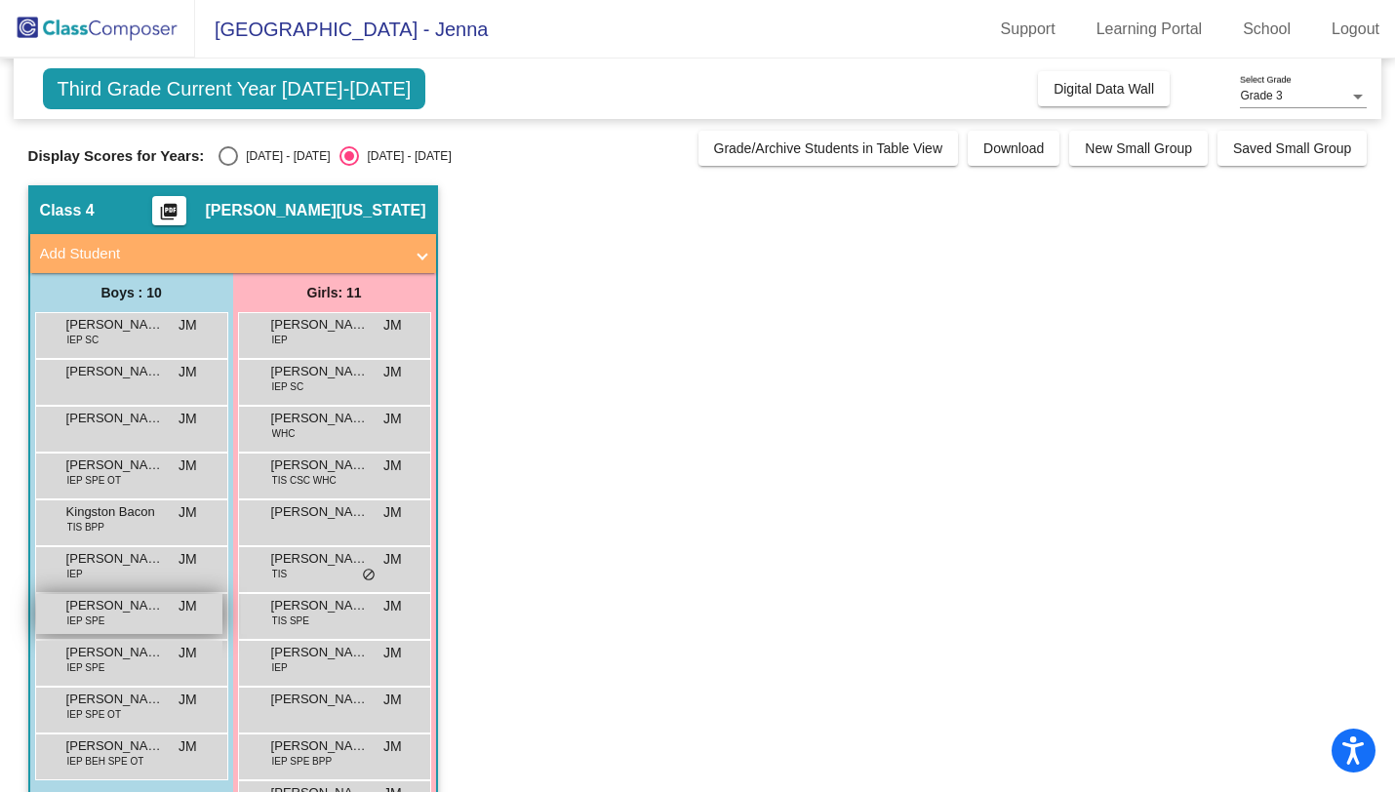
scroll to position [66, 0]
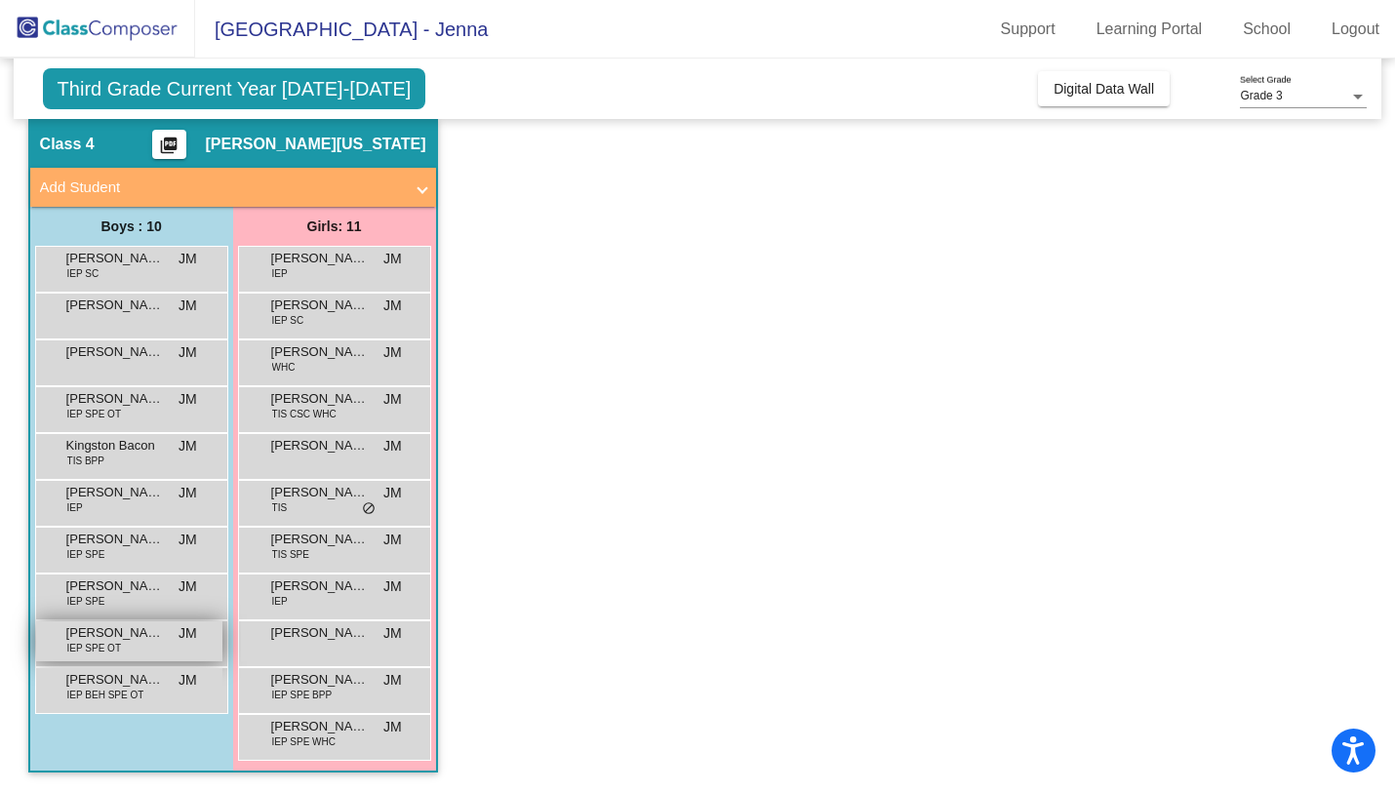
click at [129, 630] on span "[PERSON_NAME]" at bounding box center [115, 634] width 98 height 20
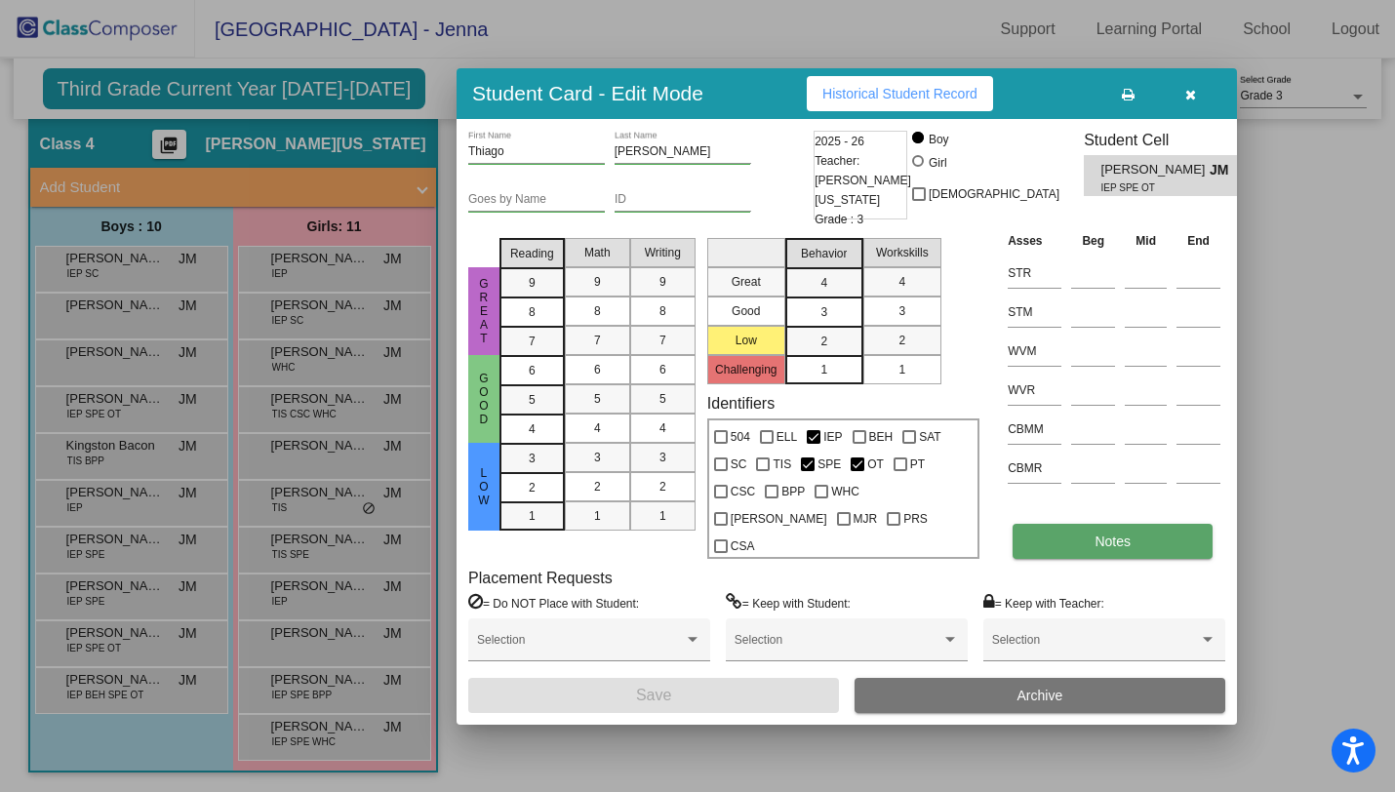
click at [1043, 524] on button "Notes" at bounding box center [1113, 541] width 200 height 35
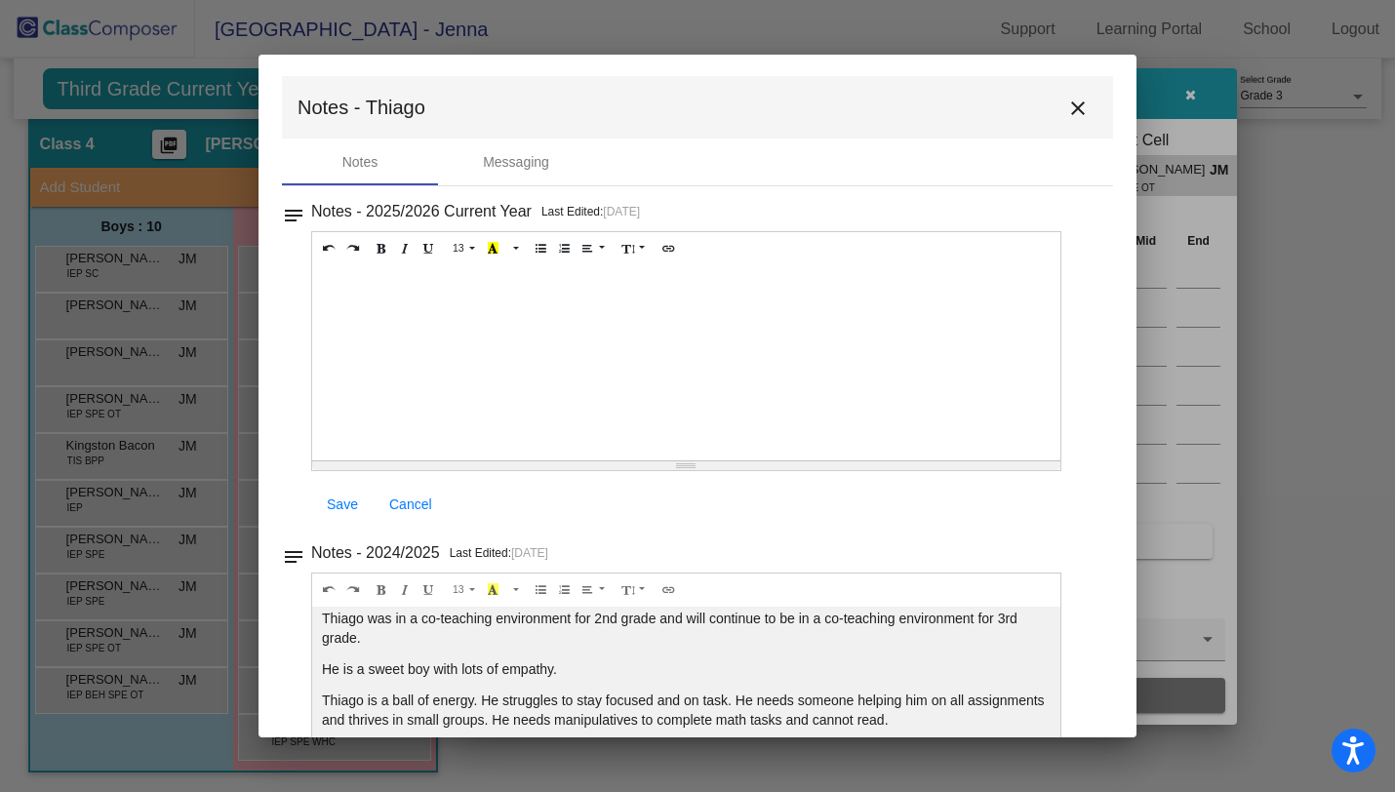
scroll to position [0, 0]
click at [1067, 106] on mat-icon "close" at bounding box center [1078, 110] width 23 height 23
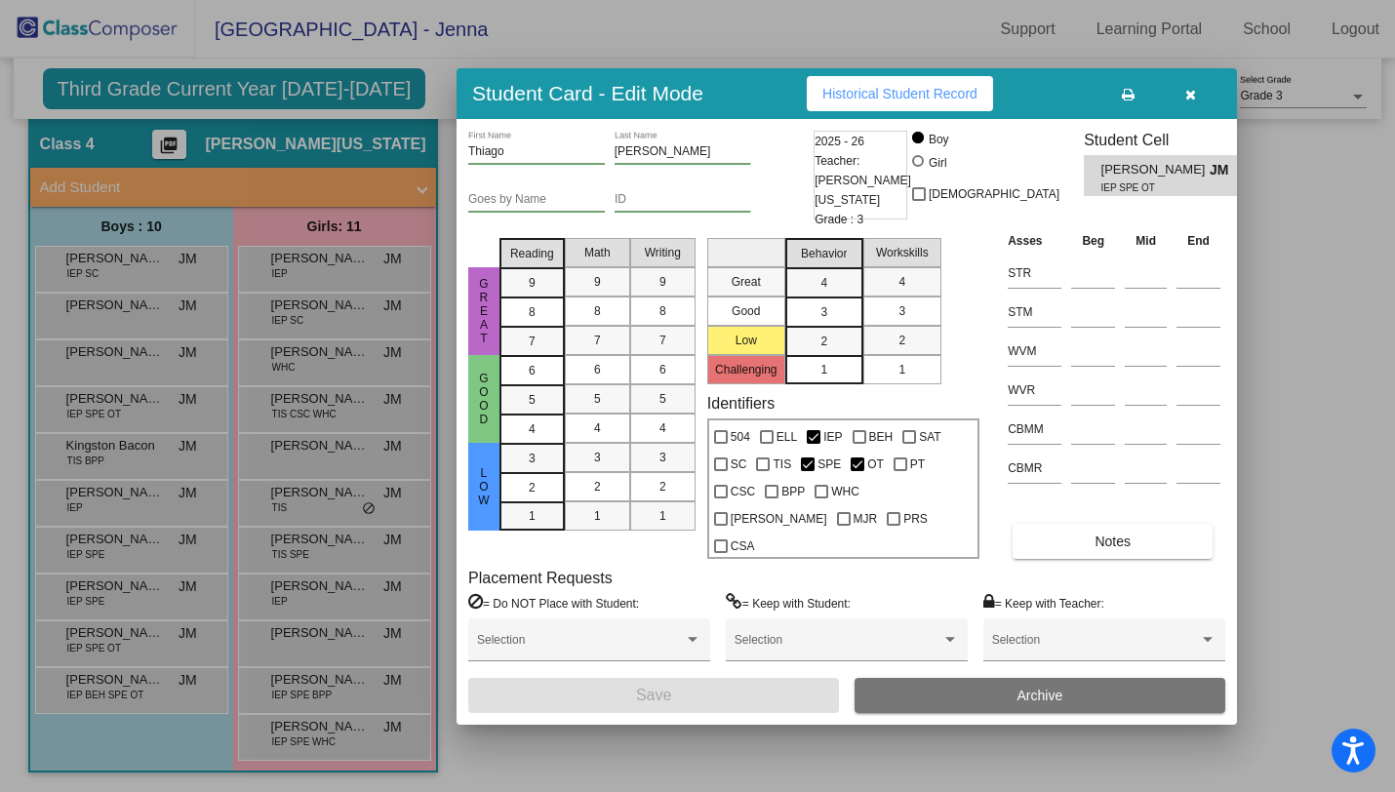
click at [1197, 111] on button "button" at bounding box center [1190, 93] width 62 height 35
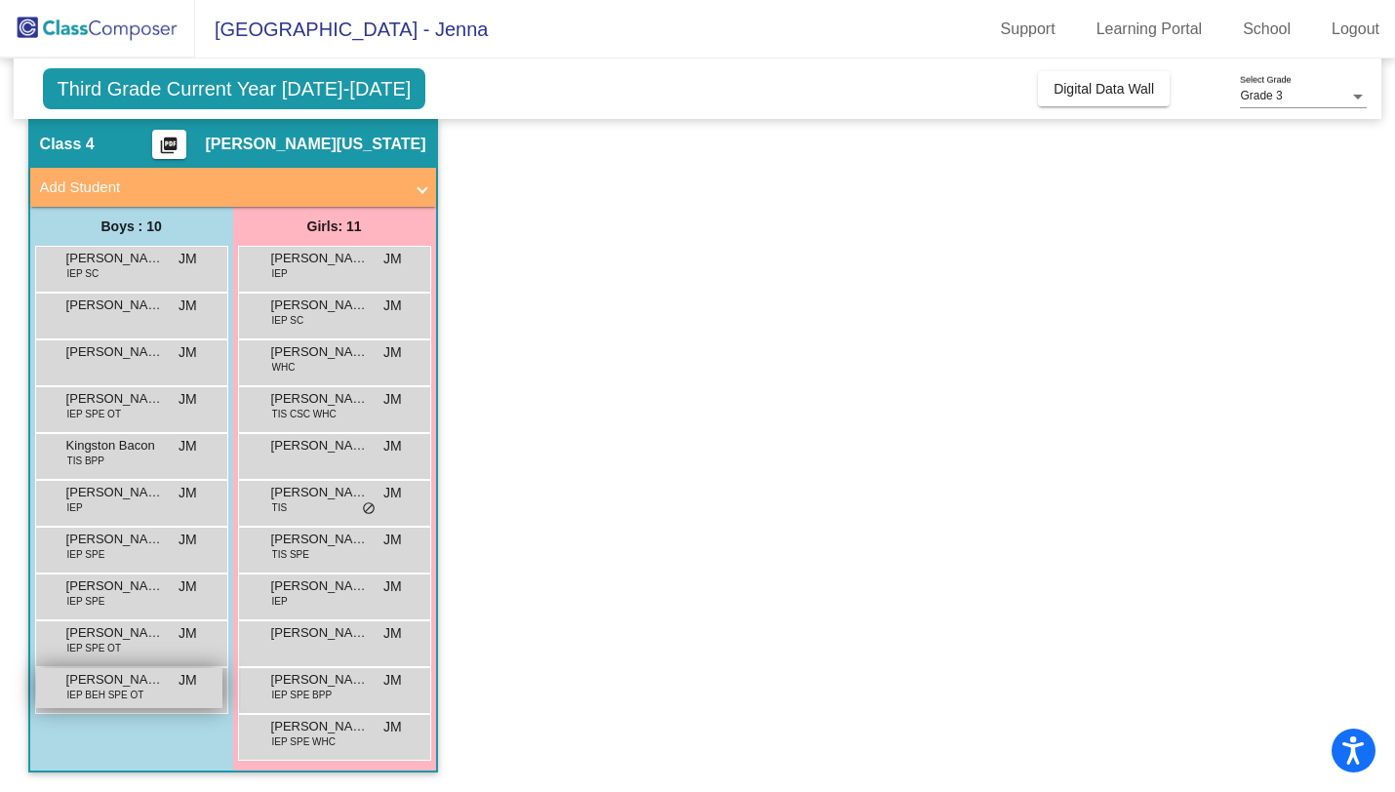
click at [109, 683] on span "[PERSON_NAME]" at bounding box center [115, 680] width 98 height 20
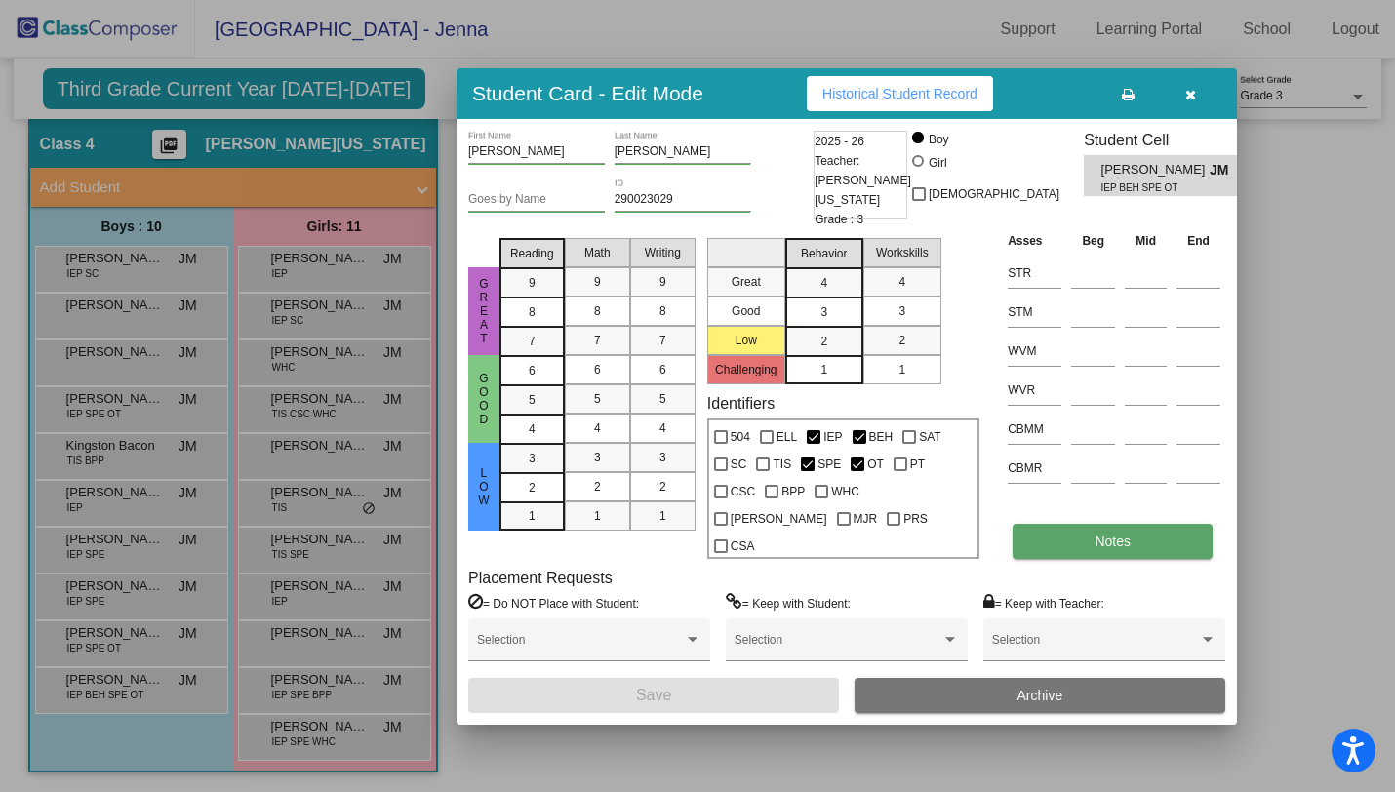
click at [1045, 529] on button "Notes" at bounding box center [1113, 541] width 200 height 35
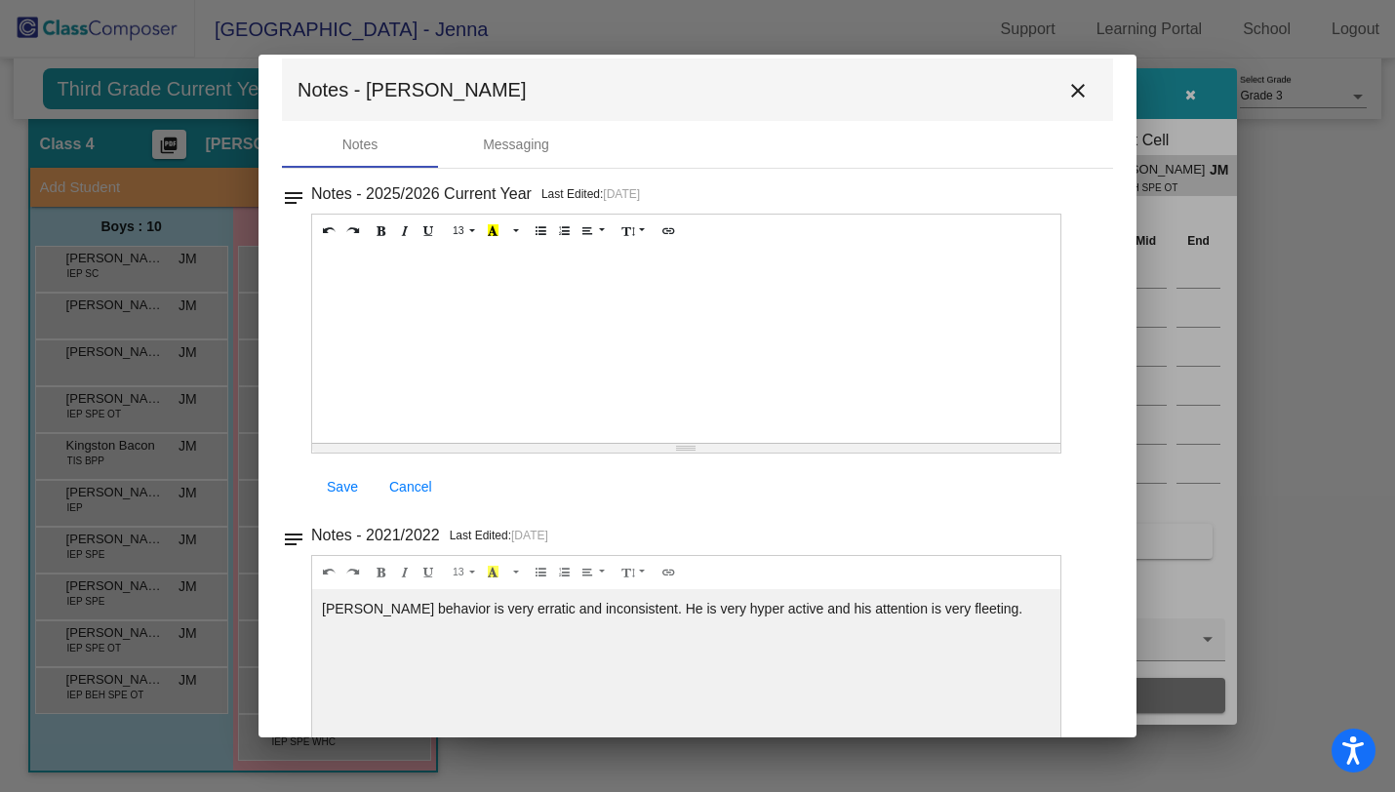
scroll to position [20, 0]
click at [1067, 84] on mat-icon "close" at bounding box center [1078, 89] width 23 height 23
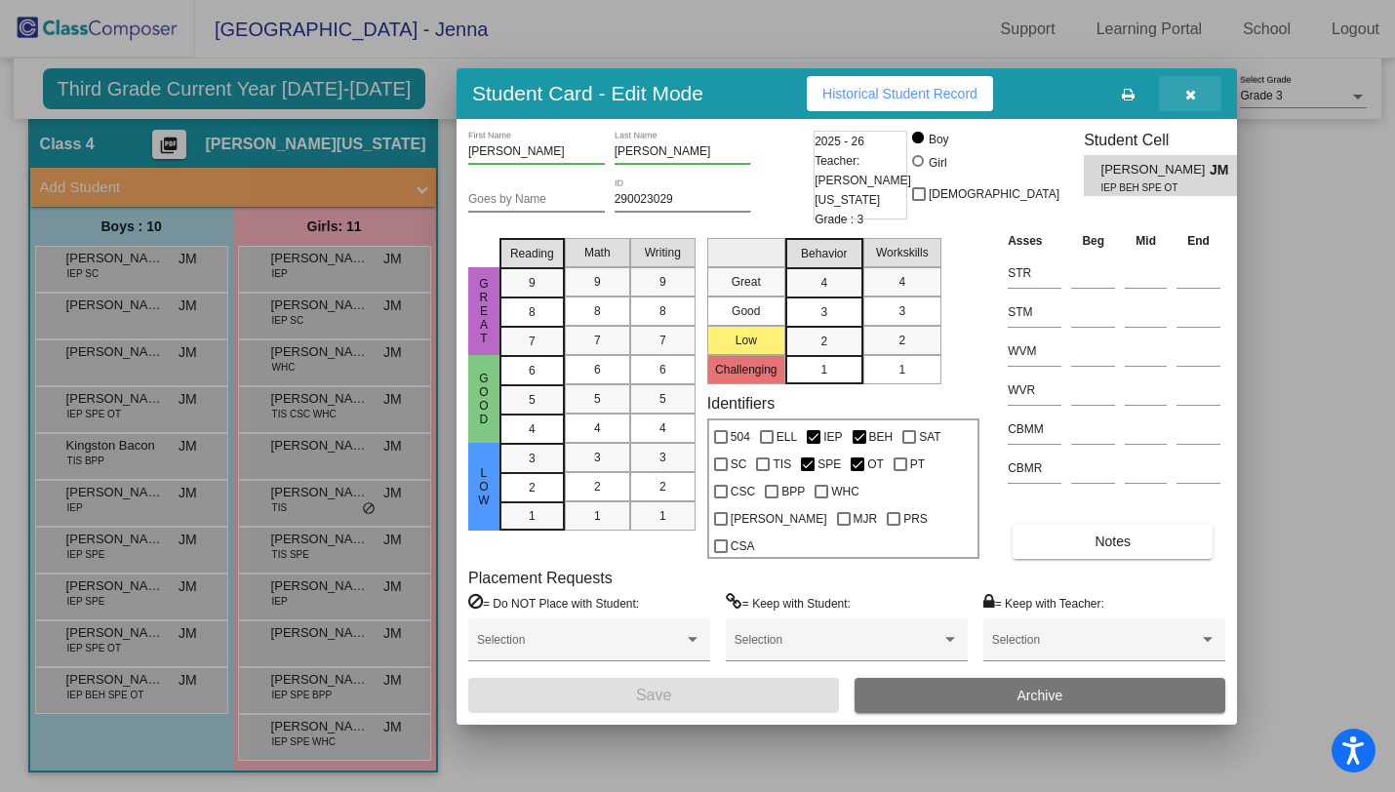
click at [1193, 101] on icon "button" at bounding box center [1191, 95] width 11 height 14
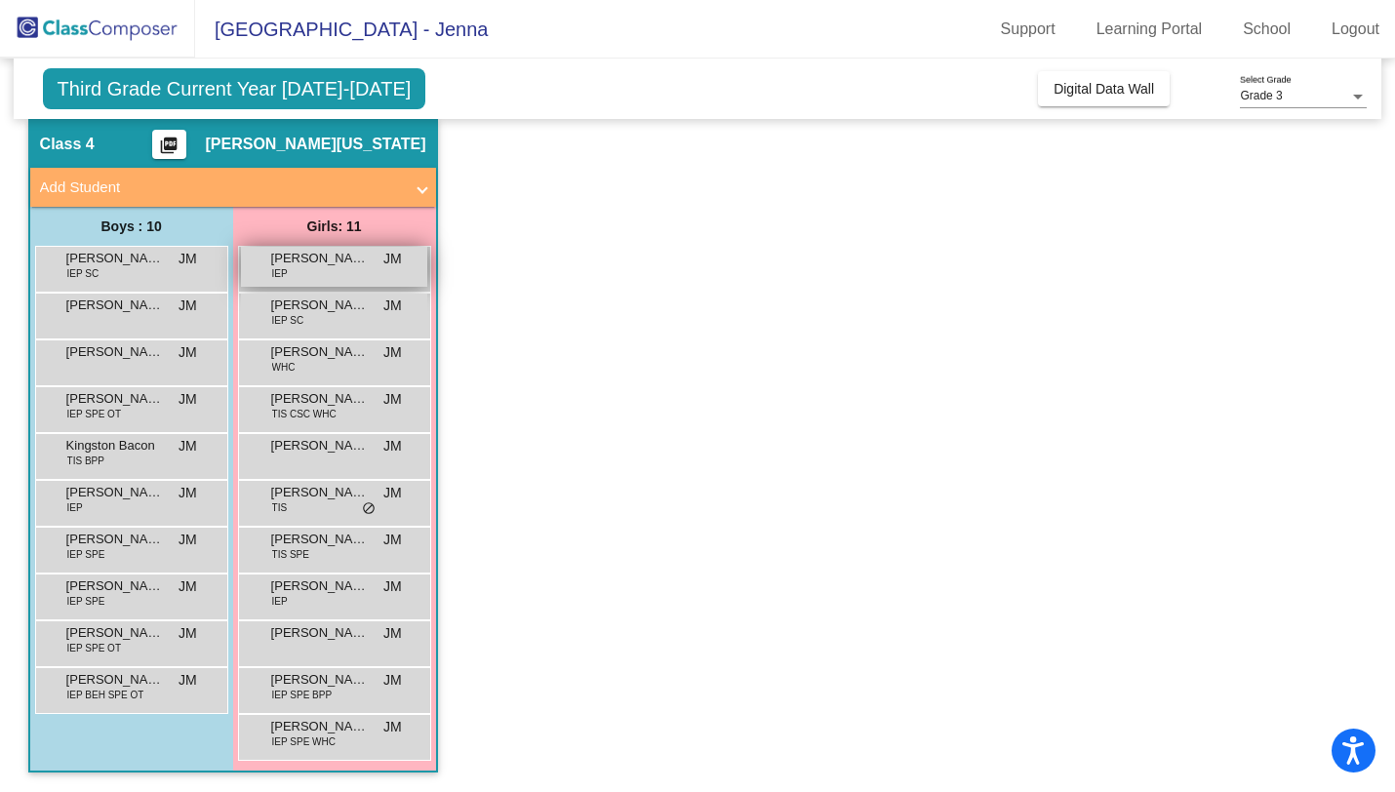
click at [335, 266] on span "[PERSON_NAME]" at bounding box center [320, 259] width 98 height 20
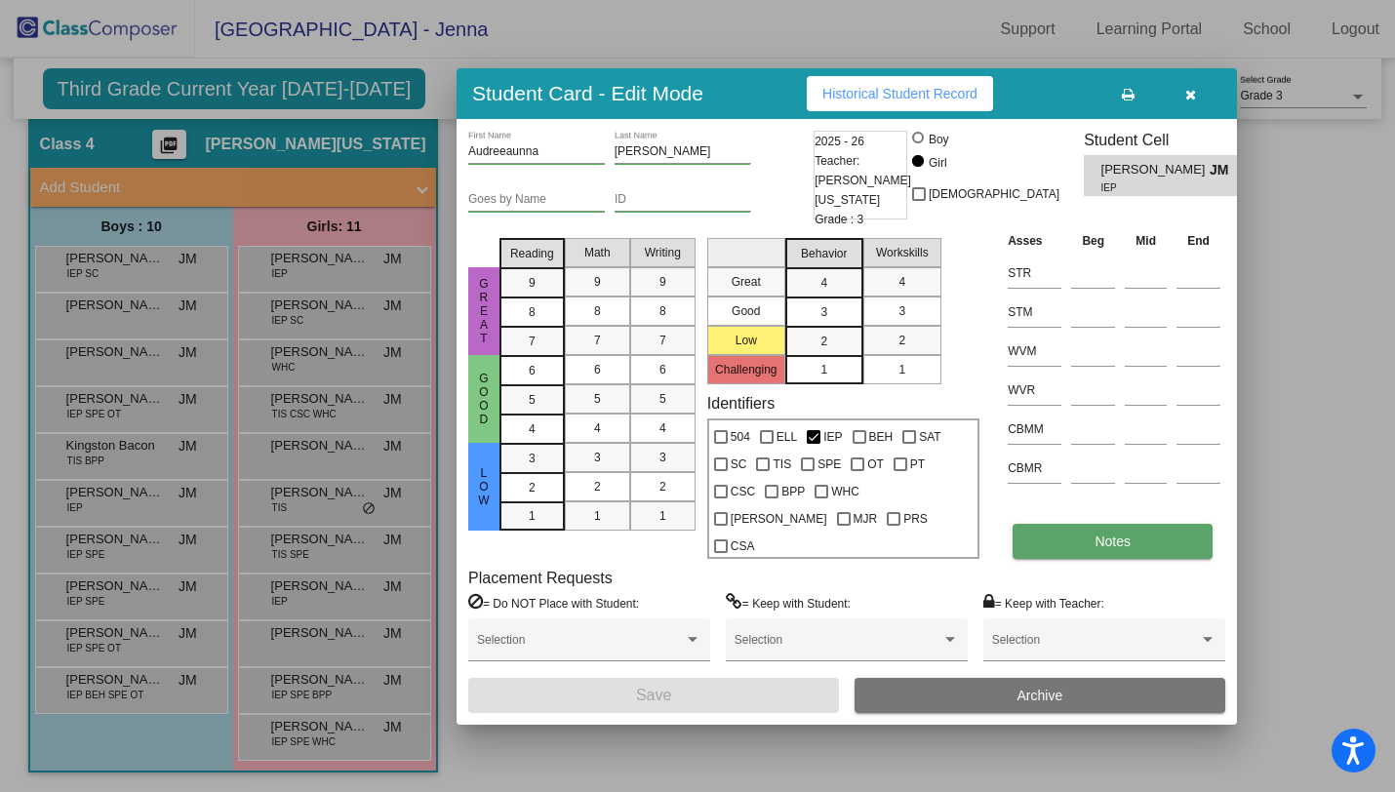
click at [1051, 538] on button "Notes" at bounding box center [1113, 541] width 200 height 35
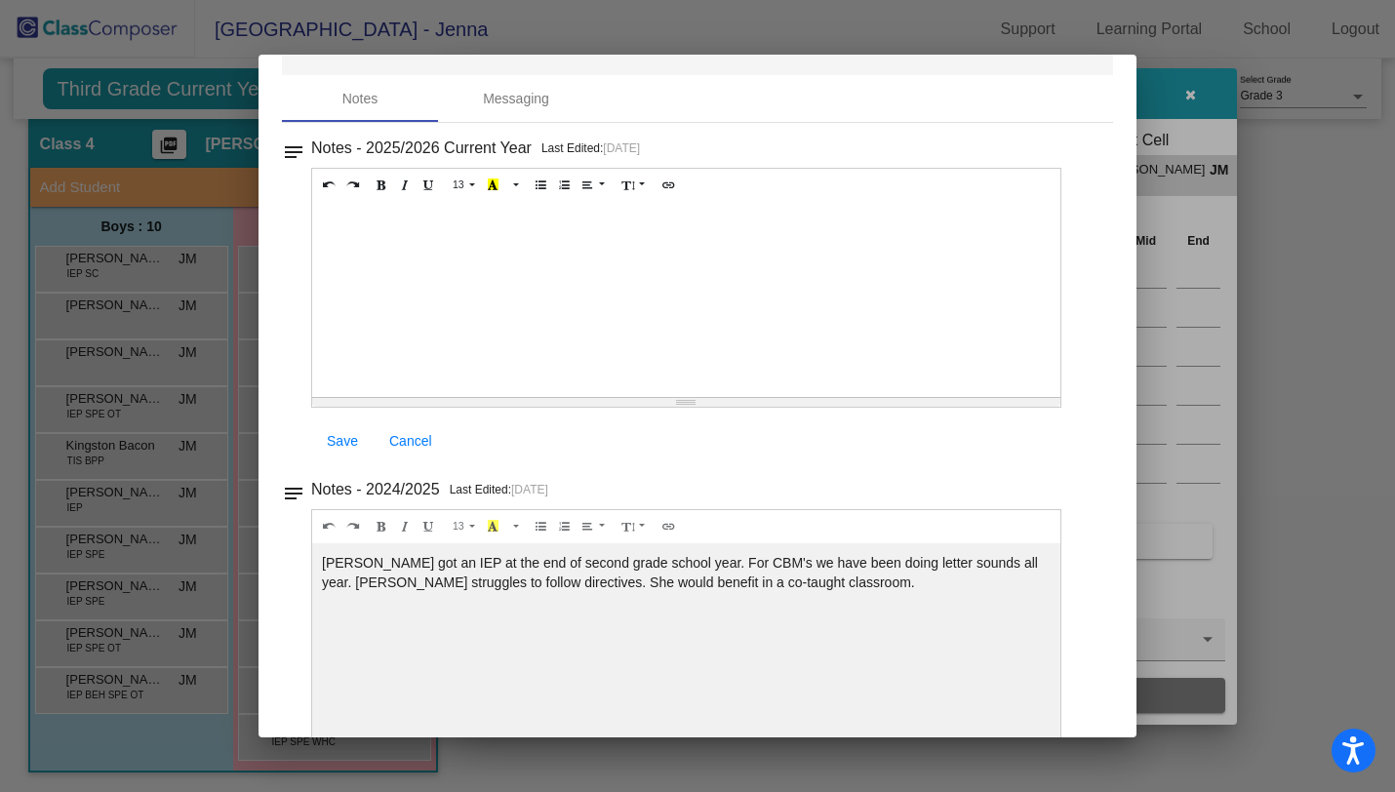
scroll to position [0, 0]
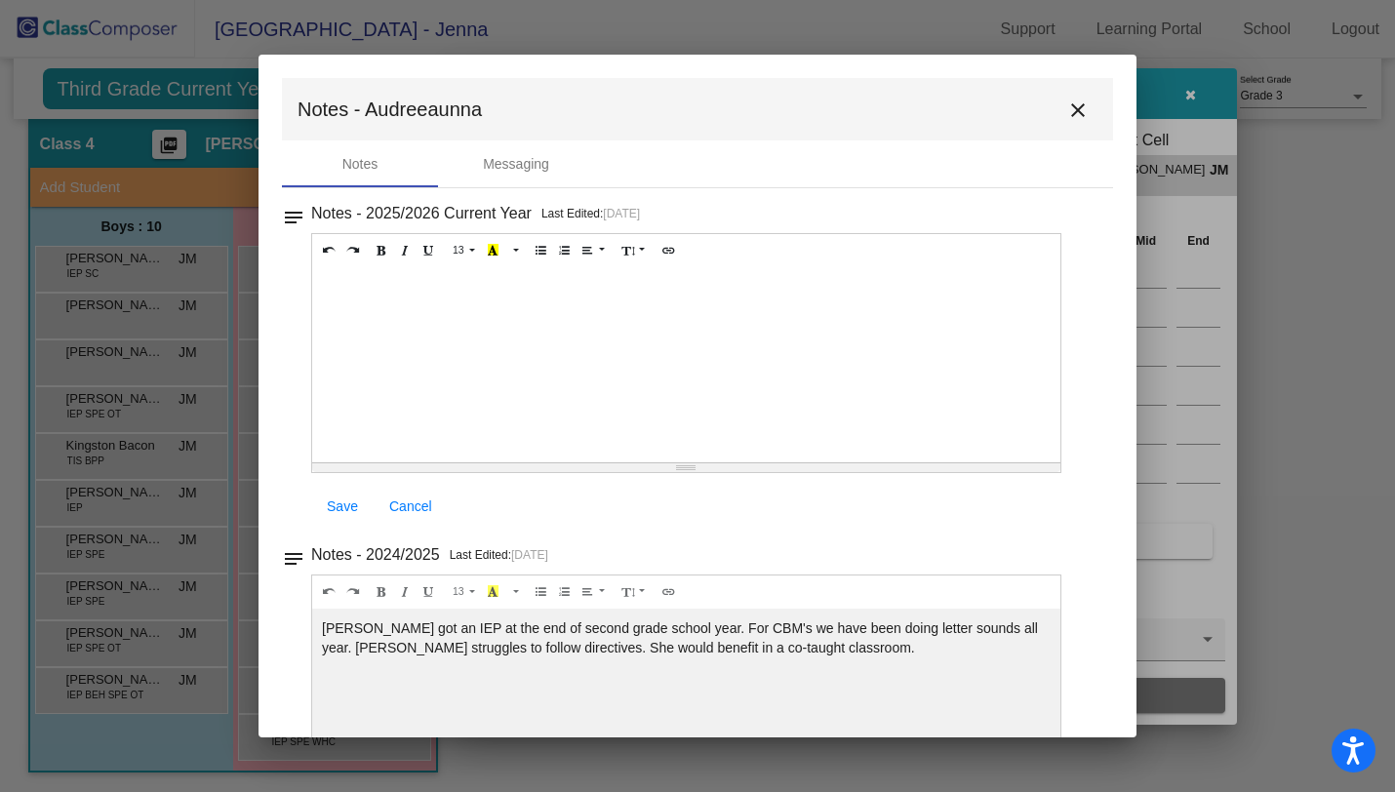
click at [1072, 115] on mat-icon "close" at bounding box center [1078, 110] width 23 height 23
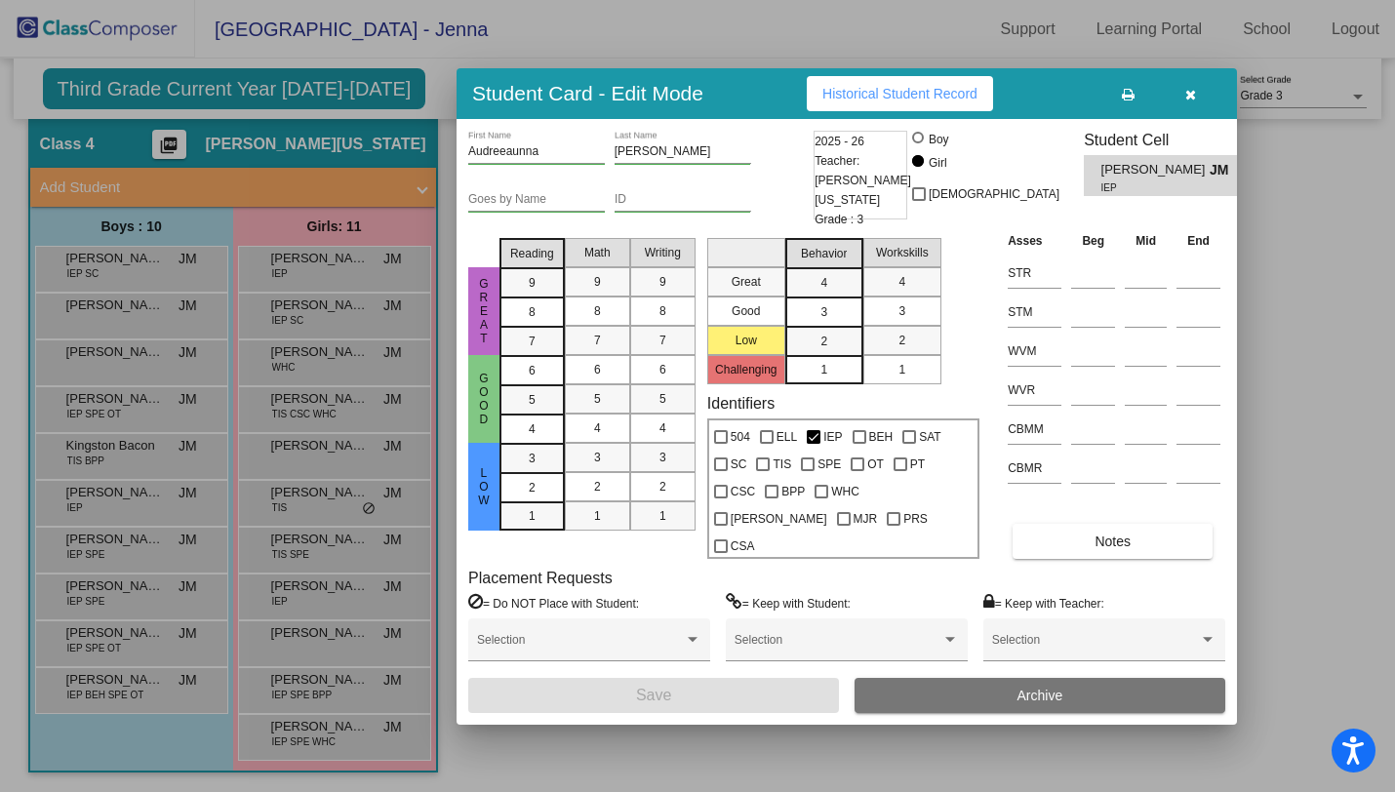
click at [1189, 111] on button "button" at bounding box center [1190, 93] width 62 height 35
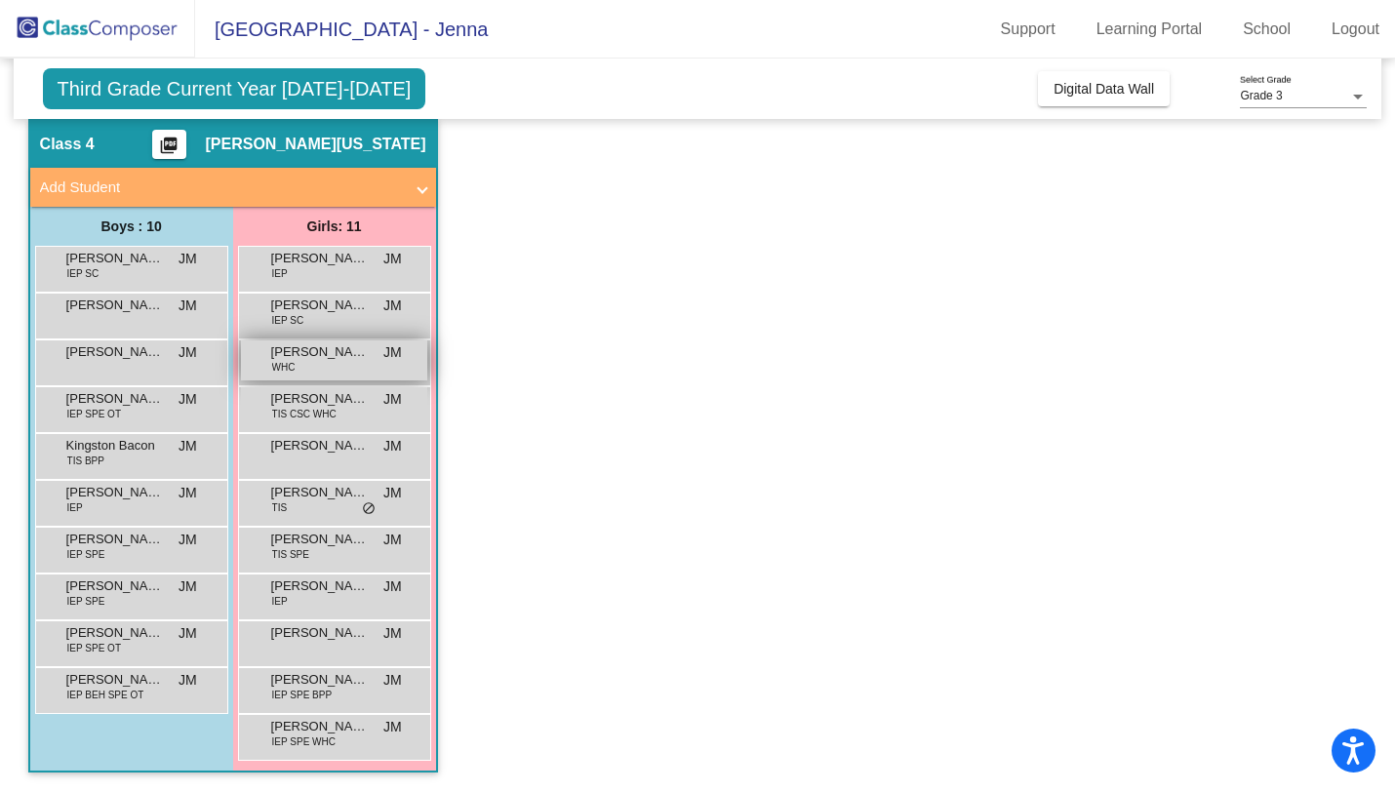
click at [286, 363] on span "WHC" at bounding box center [283, 367] width 23 height 15
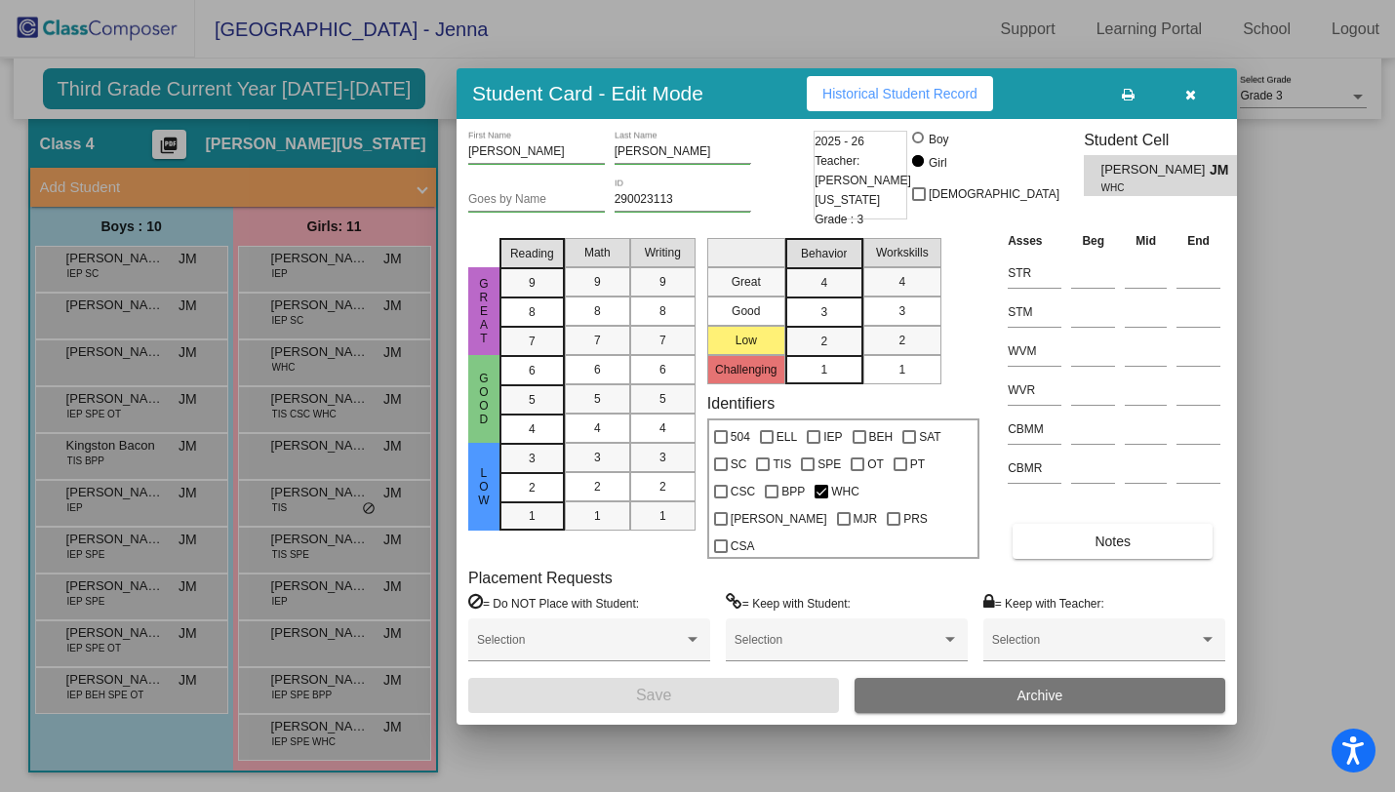
click at [1034, 544] on div "[PERSON_NAME] First Name [PERSON_NAME] Last Name Goes by Name 290023113 ID 2025…" at bounding box center [846, 422] width 757 height 583
click at [1035, 536] on button "Notes" at bounding box center [1113, 541] width 200 height 35
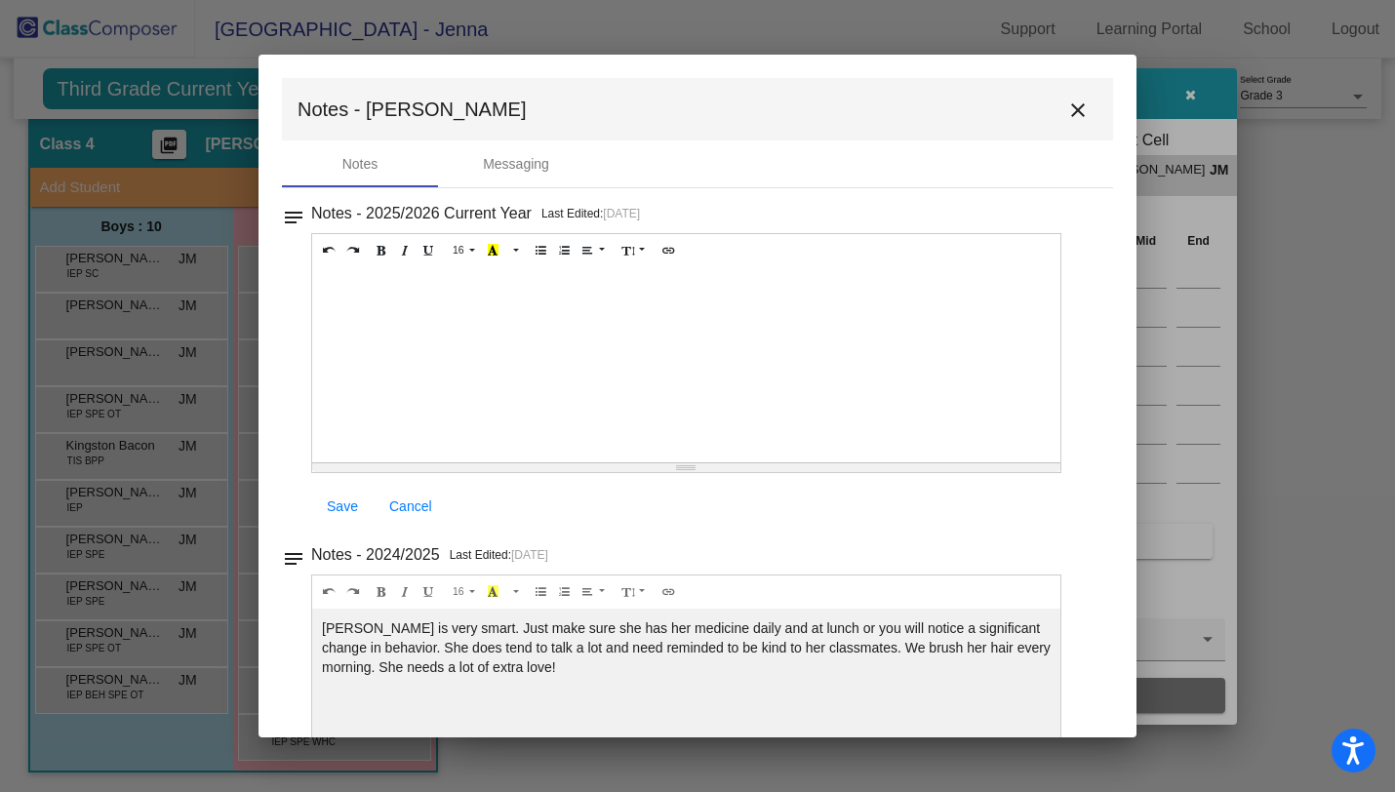
click at [1067, 115] on mat-icon "close" at bounding box center [1078, 110] width 23 height 23
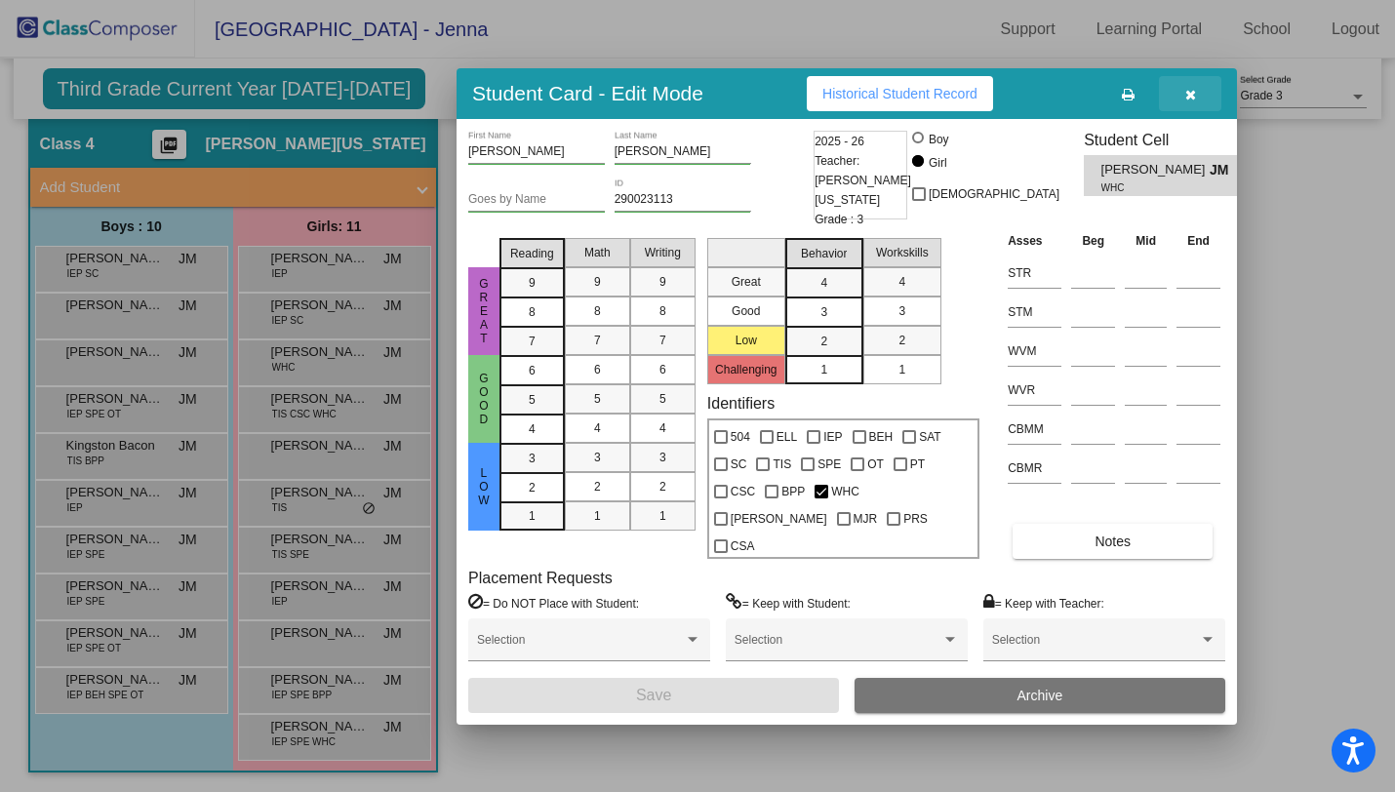
click at [1202, 107] on button "button" at bounding box center [1190, 93] width 62 height 35
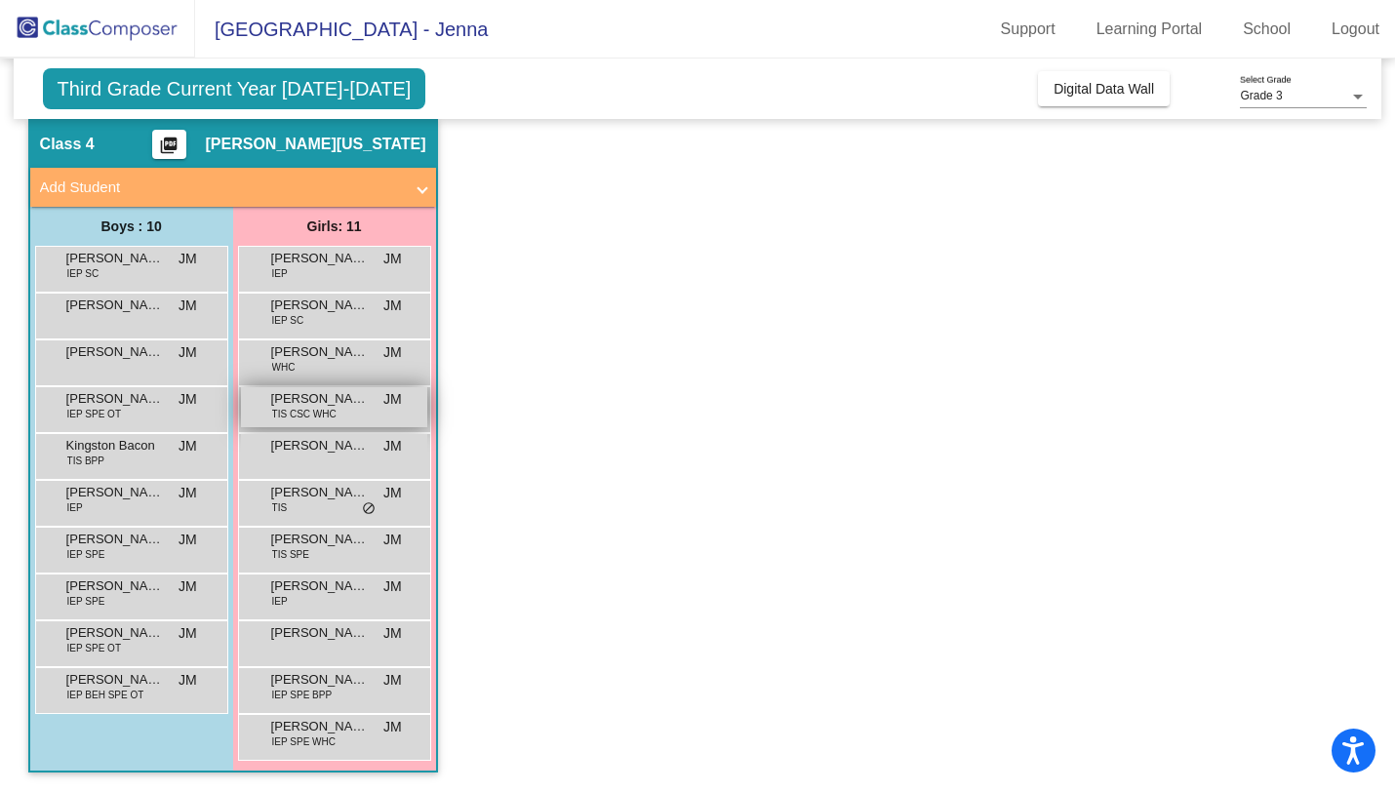
click at [310, 407] on span "TIS CSC WHC" at bounding box center [304, 414] width 64 height 15
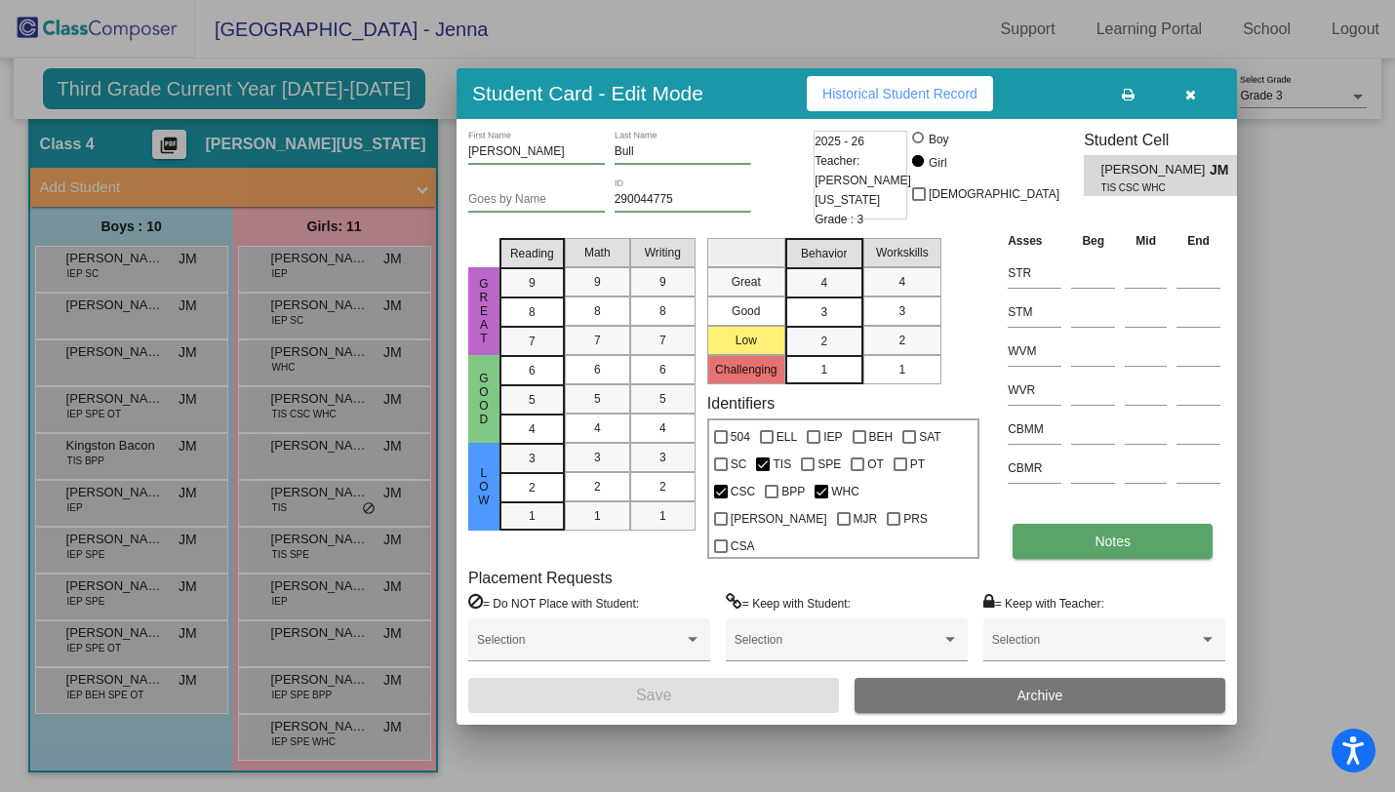
click at [1087, 528] on button "Notes" at bounding box center [1113, 541] width 200 height 35
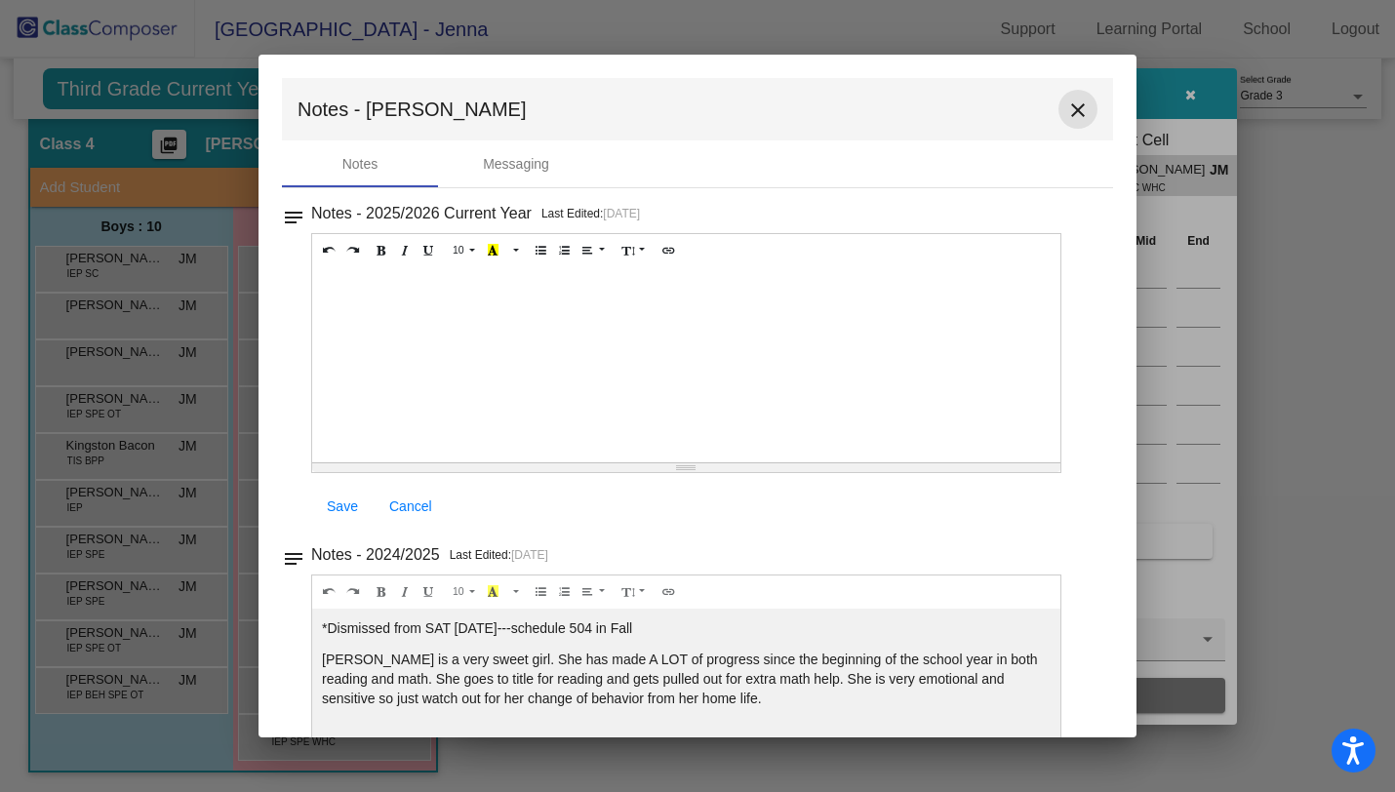
click at [1067, 112] on mat-icon "close" at bounding box center [1078, 110] width 23 height 23
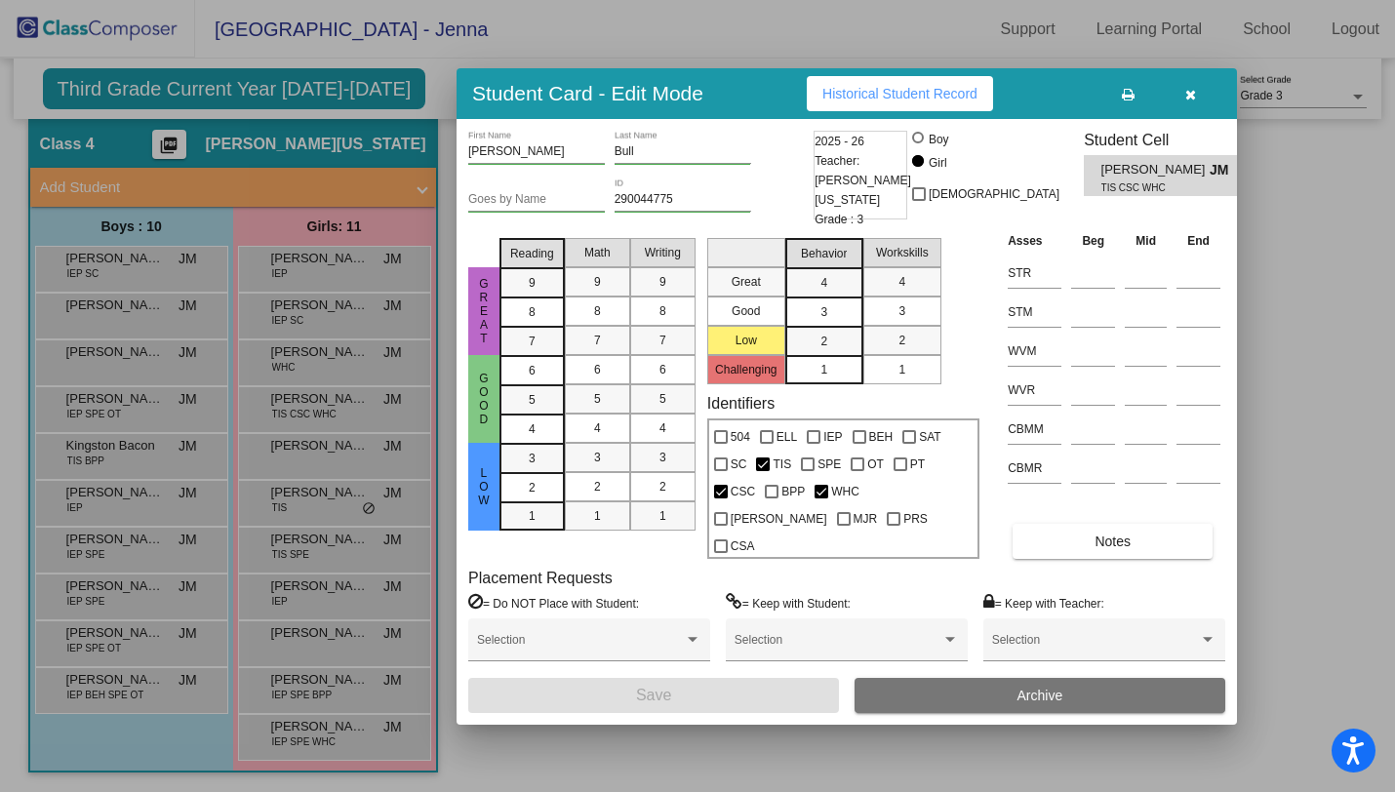
click at [1199, 111] on button "button" at bounding box center [1190, 93] width 62 height 35
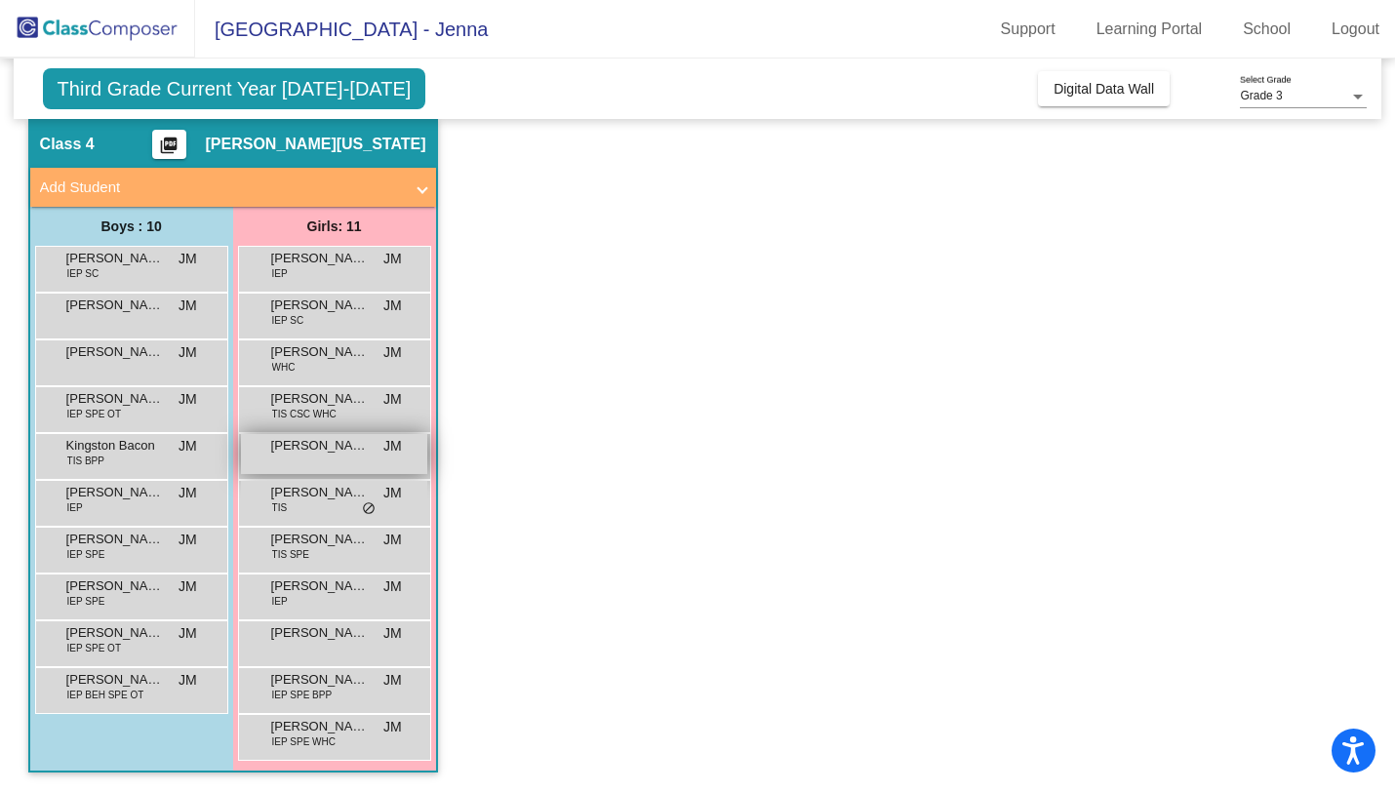
click at [344, 455] on div "[PERSON_NAME] lock do_not_disturb_alt" at bounding box center [334, 454] width 186 height 40
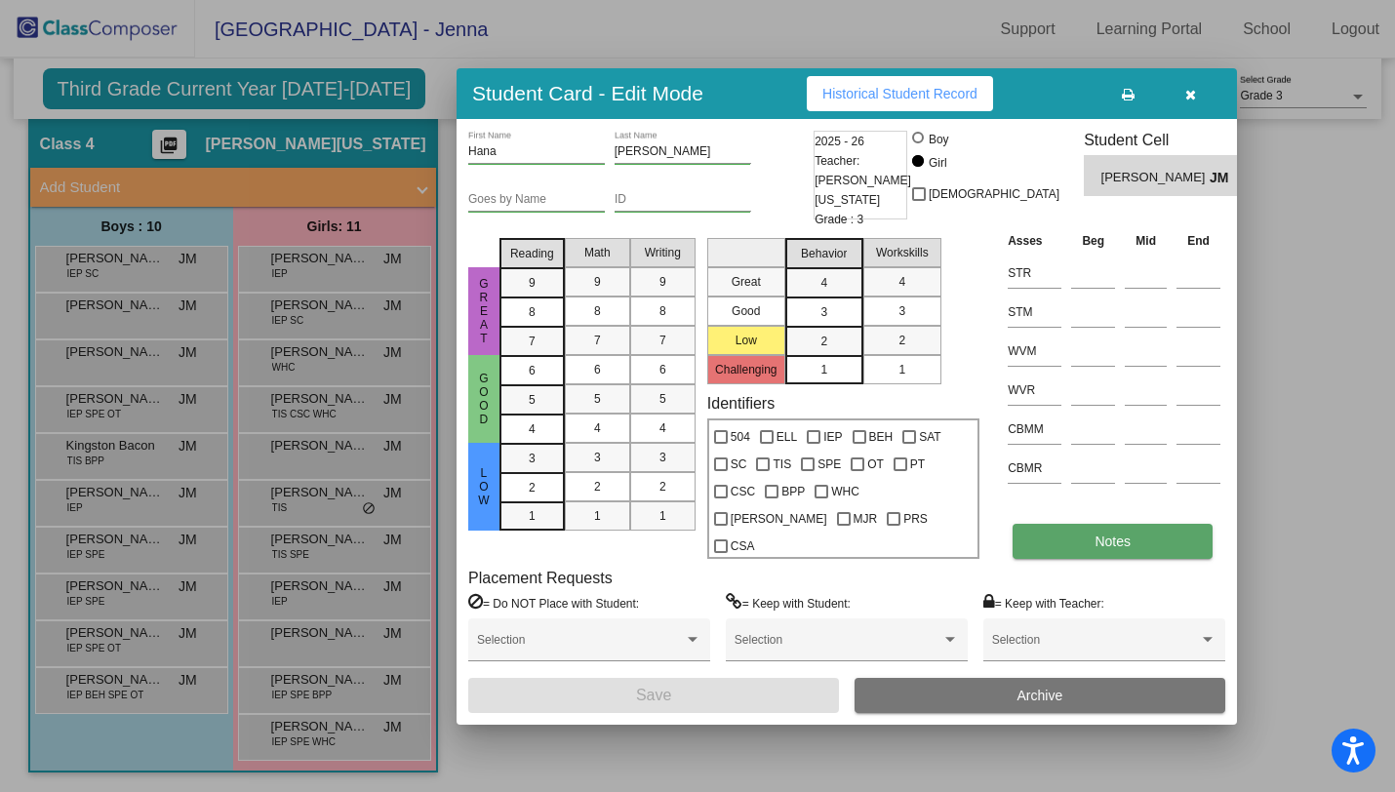
click at [1139, 524] on button "Notes" at bounding box center [1113, 541] width 200 height 35
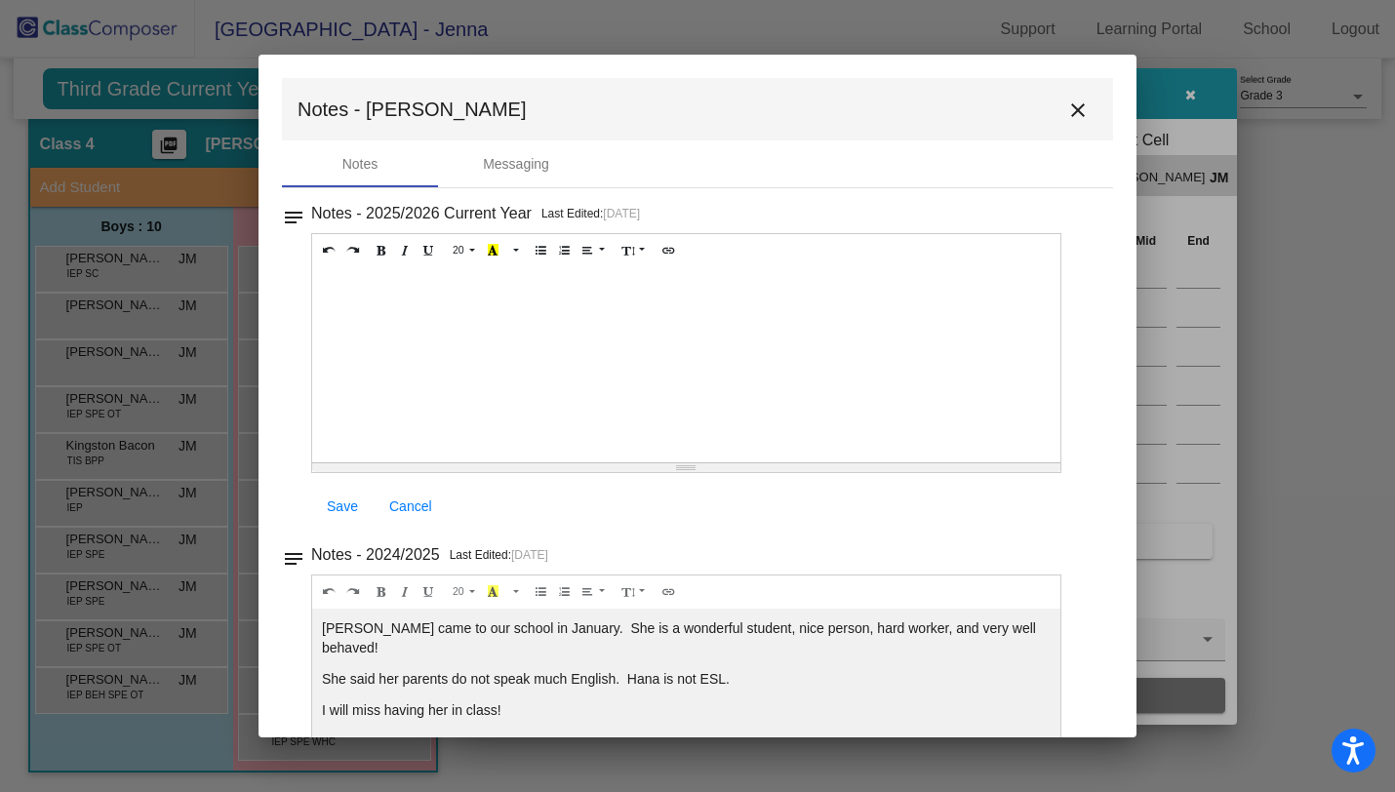
click at [1067, 107] on mat-icon "close" at bounding box center [1078, 110] width 23 height 23
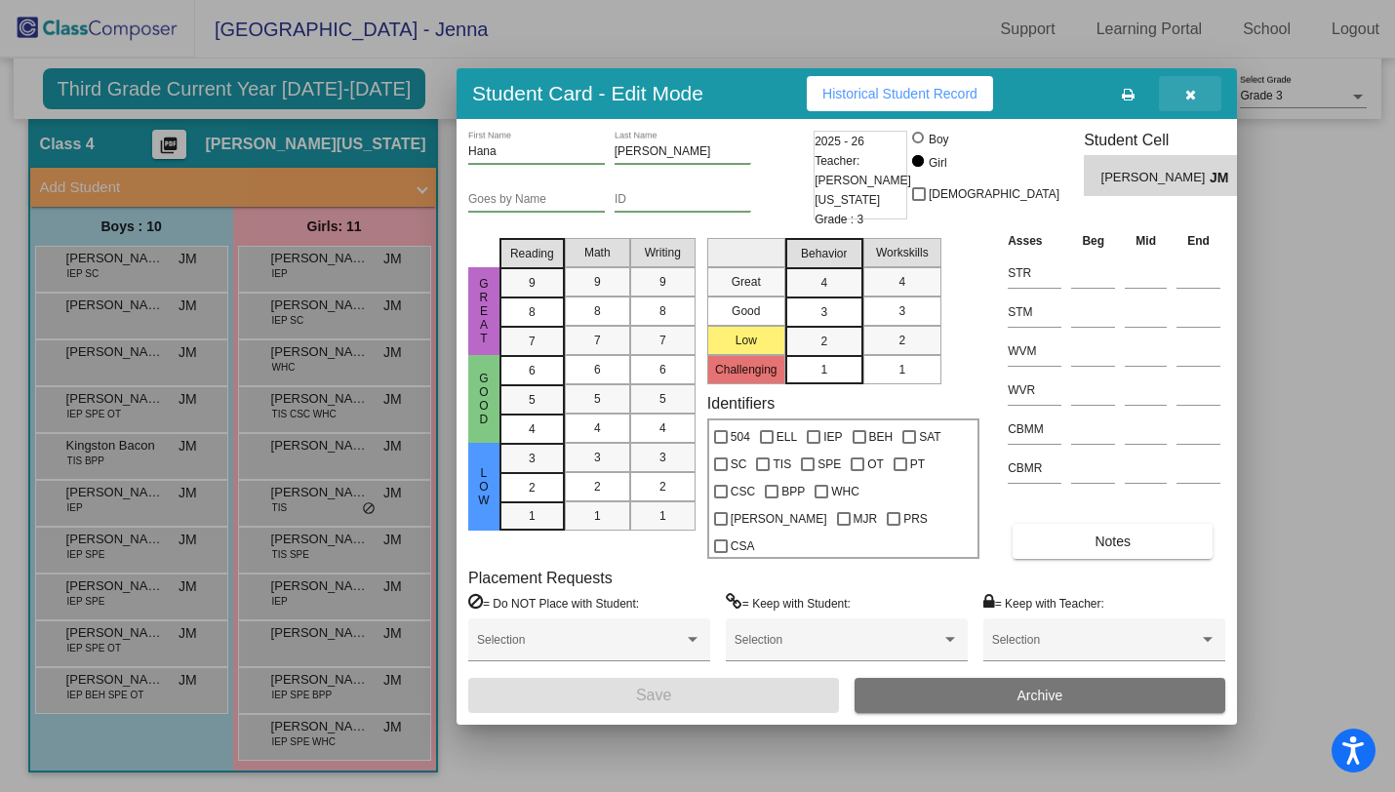
click at [1194, 101] on icon "button" at bounding box center [1191, 95] width 11 height 14
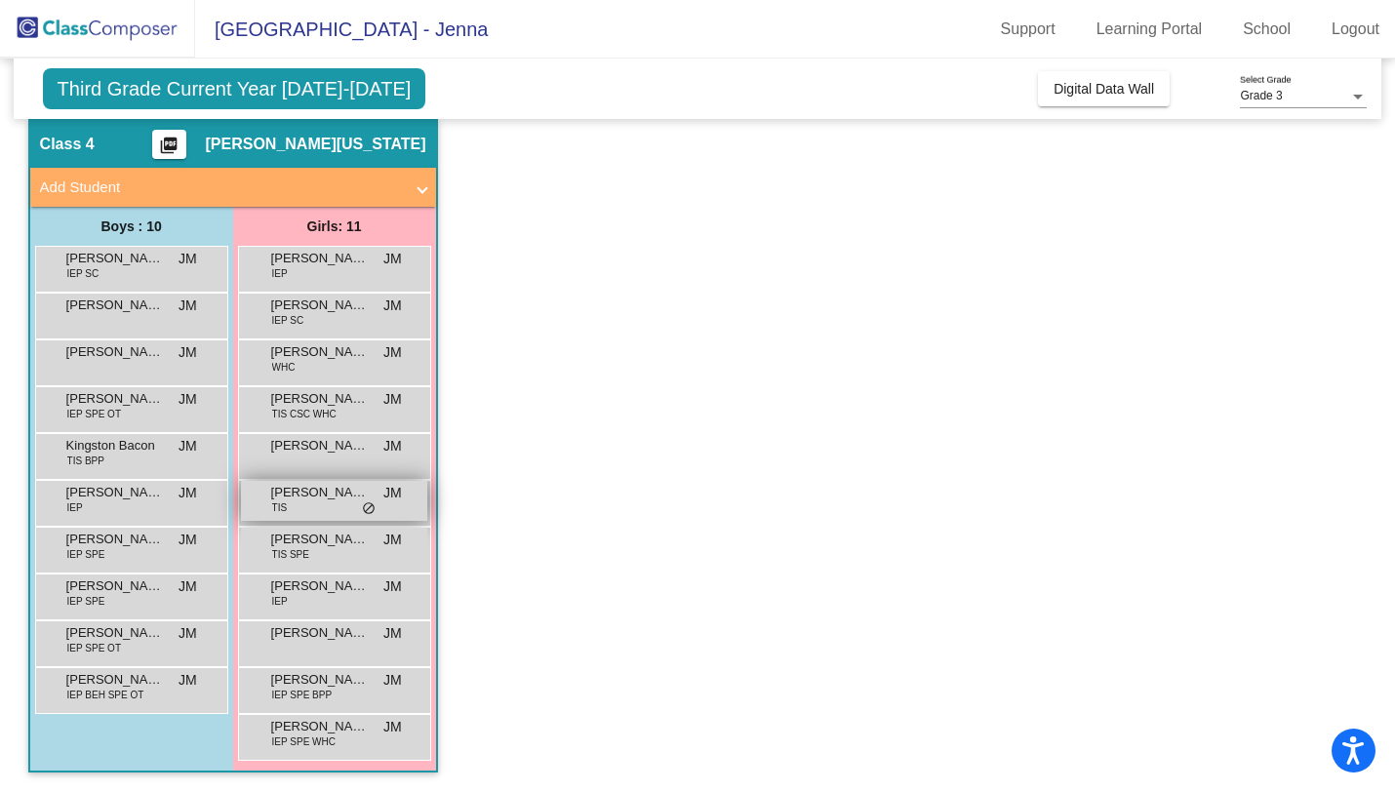
click at [354, 499] on span "[PERSON_NAME]" at bounding box center [320, 493] width 98 height 20
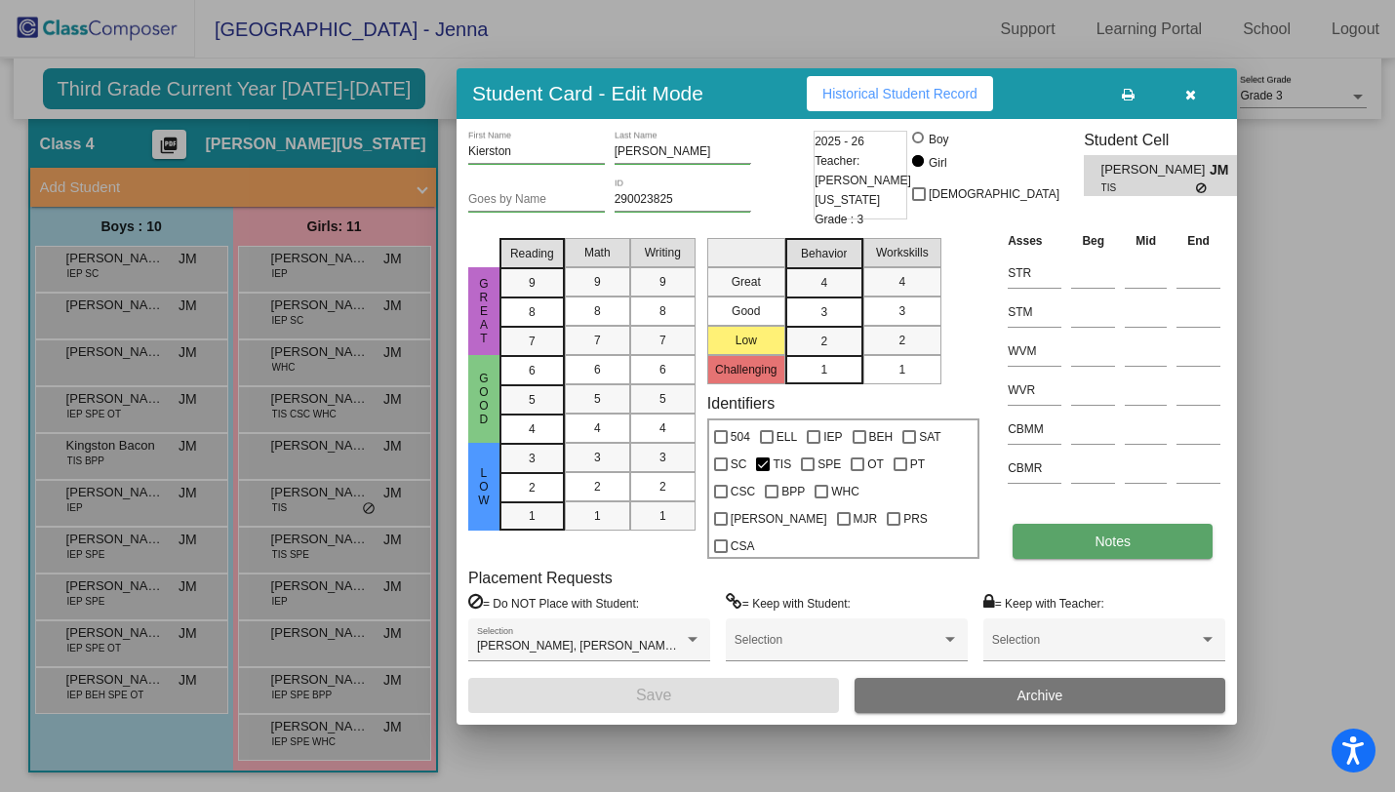
click at [1077, 535] on button "Notes" at bounding box center [1113, 541] width 200 height 35
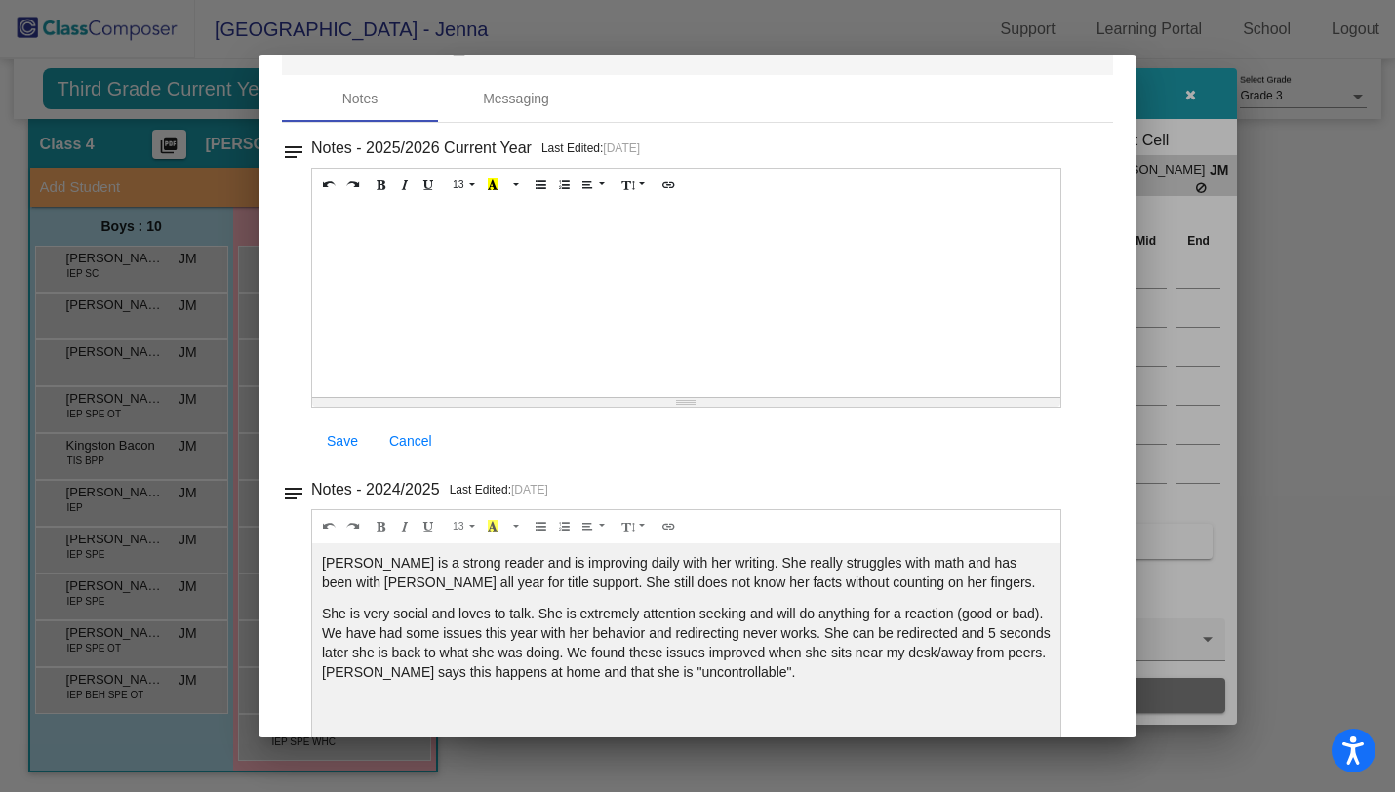
scroll to position [29, 0]
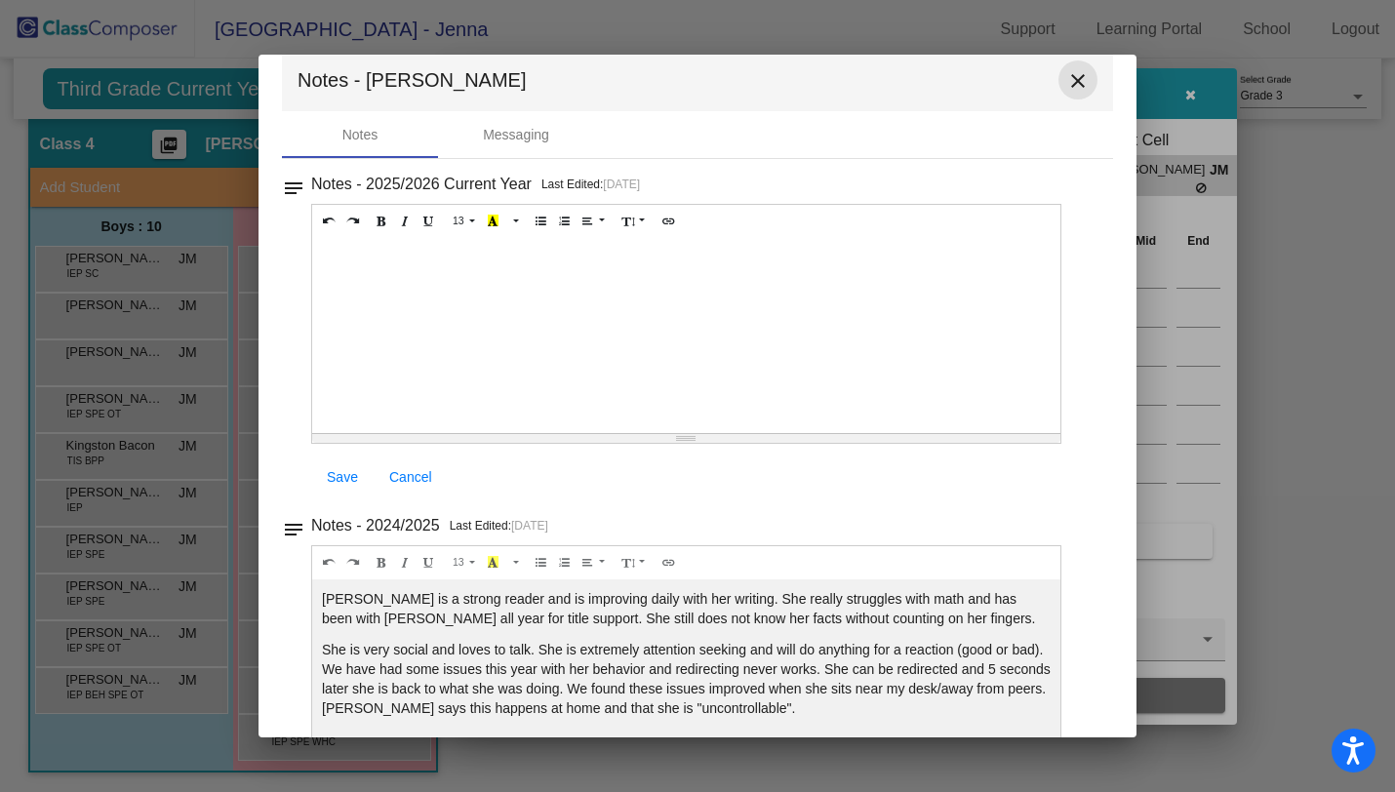
click at [1068, 85] on mat-icon "close" at bounding box center [1078, 80] width 23 height 23
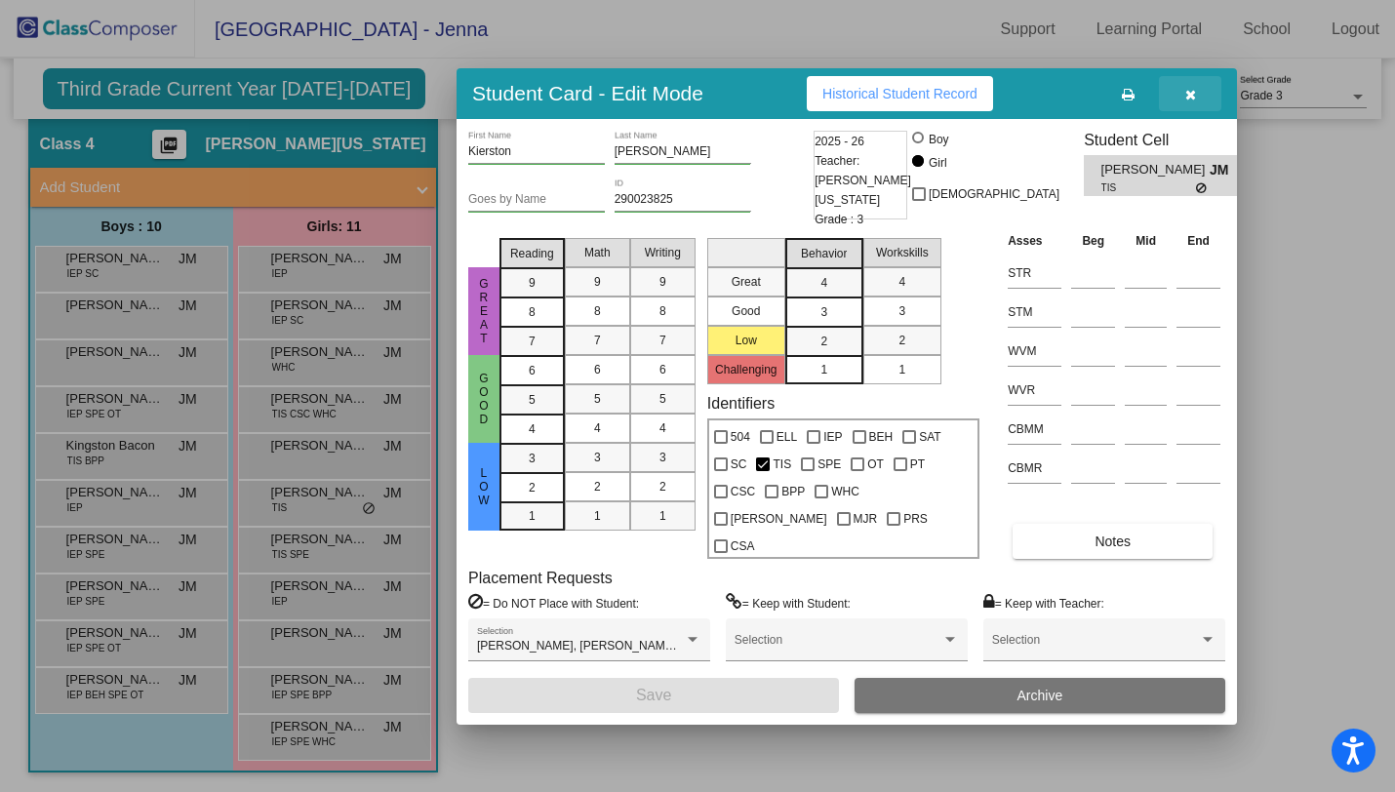
click at [1195, 101] on icon "button" at bounding box center [1191, 95] width 11 height 14
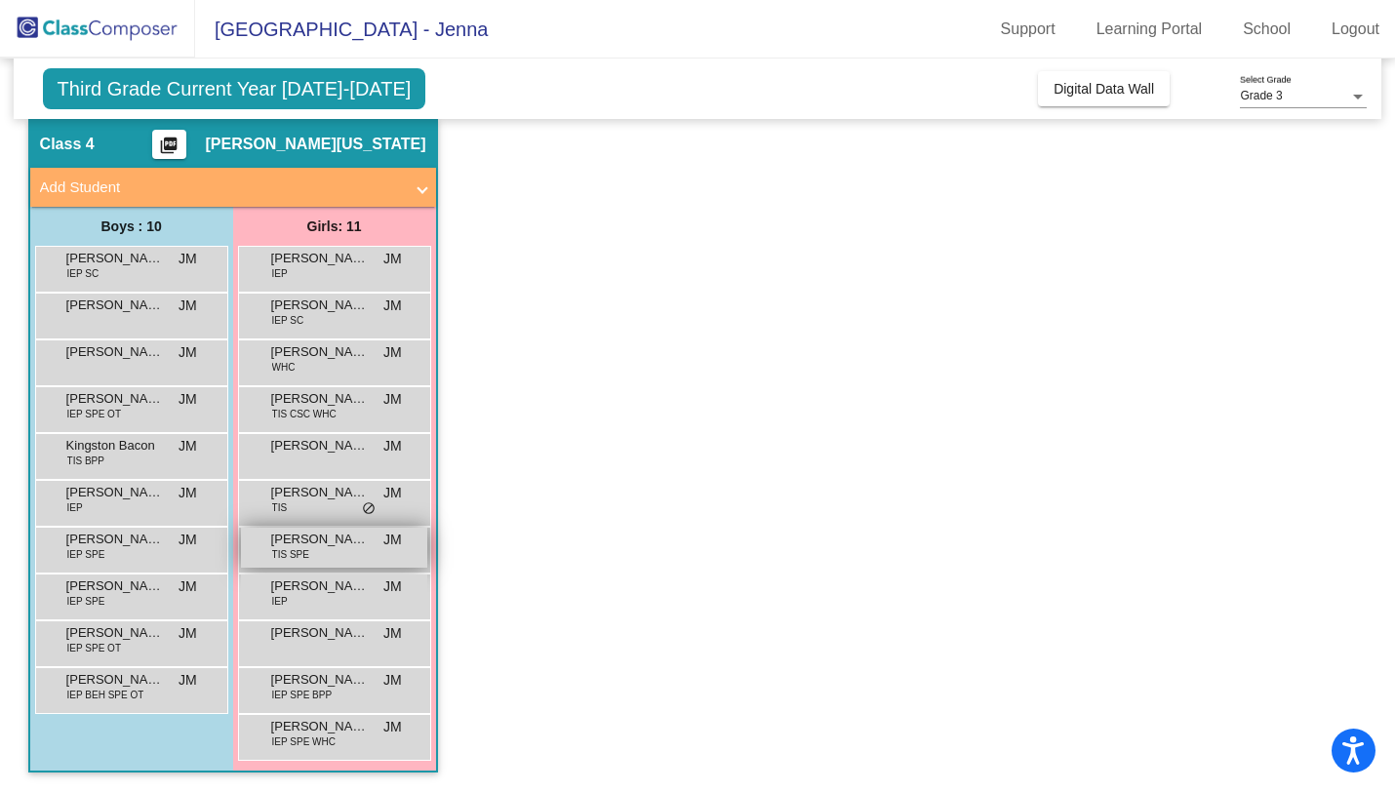
click at [305, 549] on span "TIS SPE" at bounding box center [290, 554] width 37 height 15
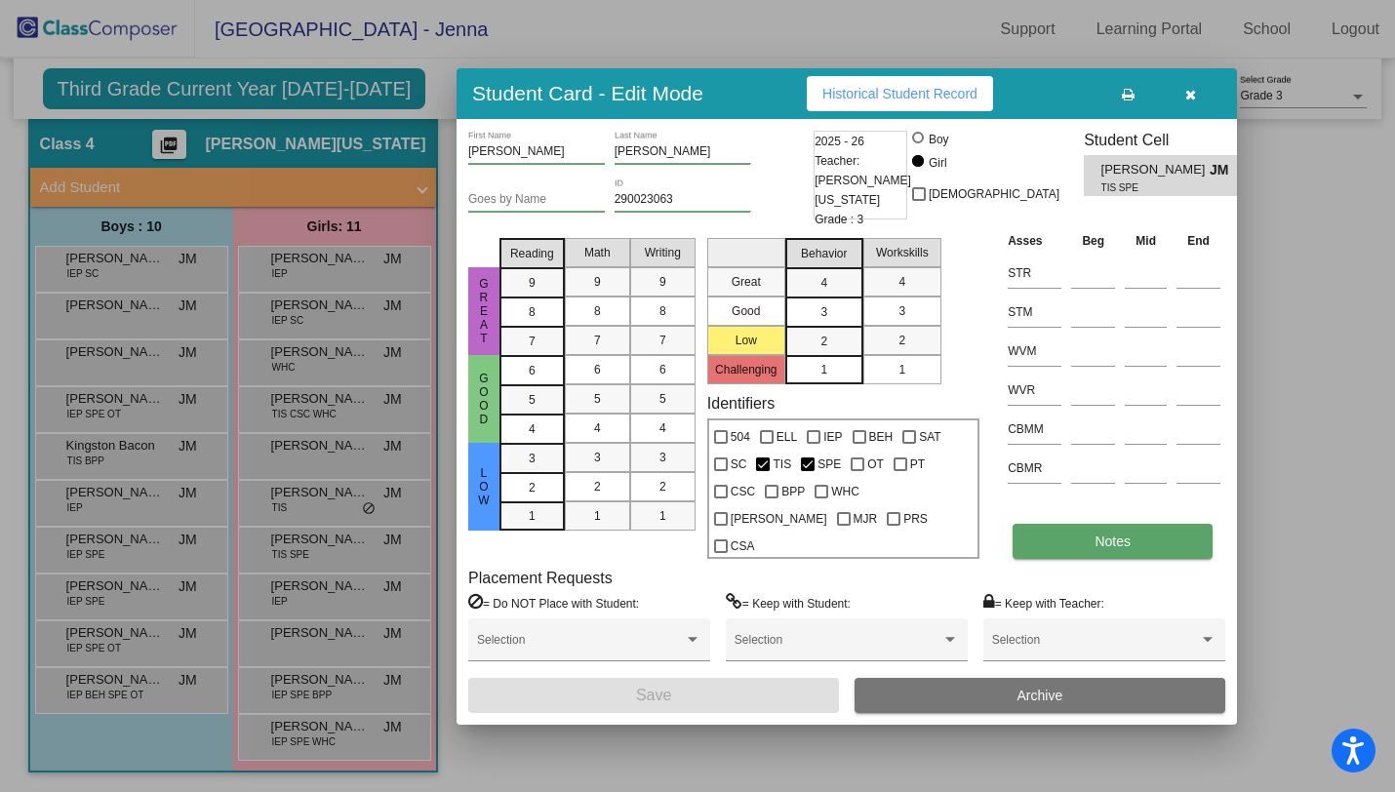
click at [1090, 527] on button "Notes" at bounding box center [1113, 541] width 200 height 35
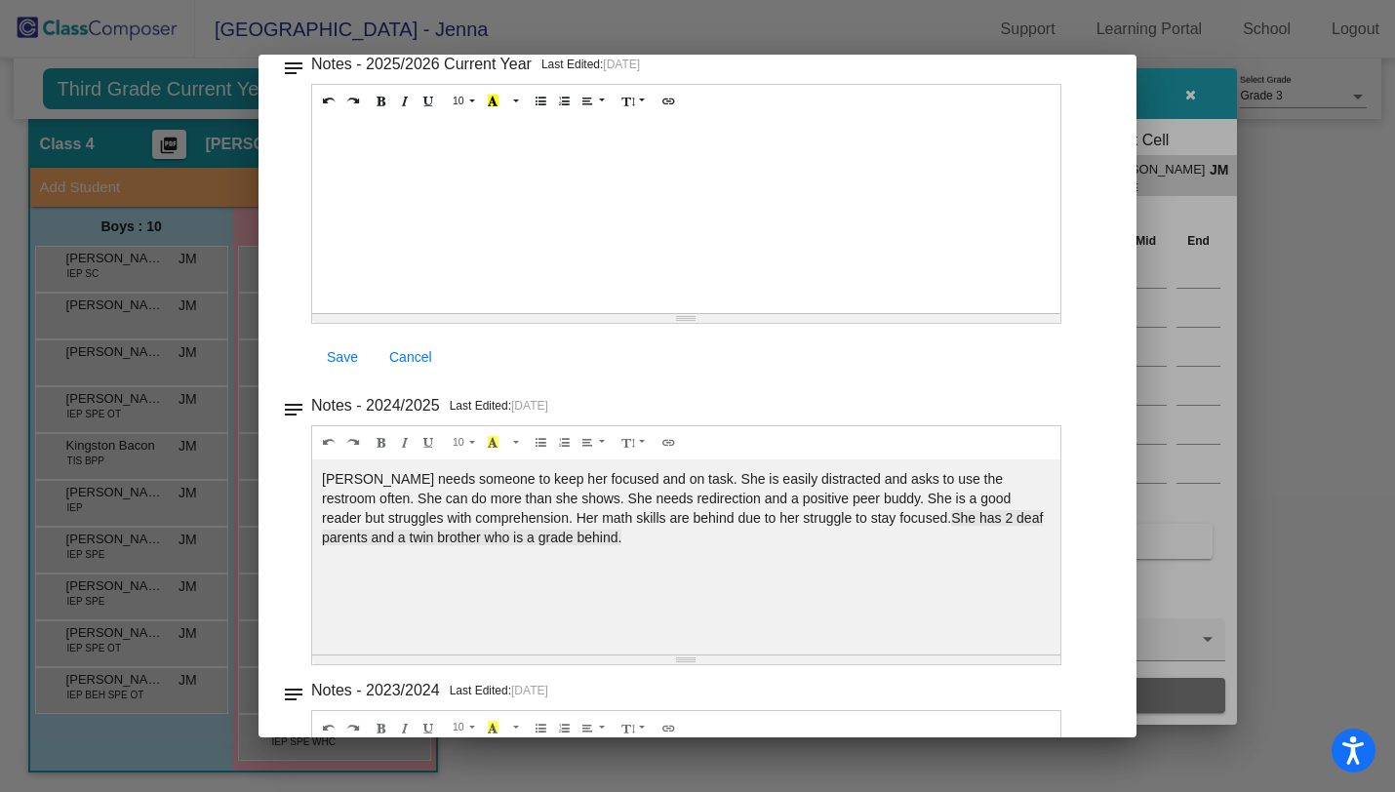
scroll to position [148, 0]
click at [612, 314] on div "[PERSON_NAME] needs someone to keep her focused and on task. She is easily dist…" at bounding box center [686, 216] width 748 height 195
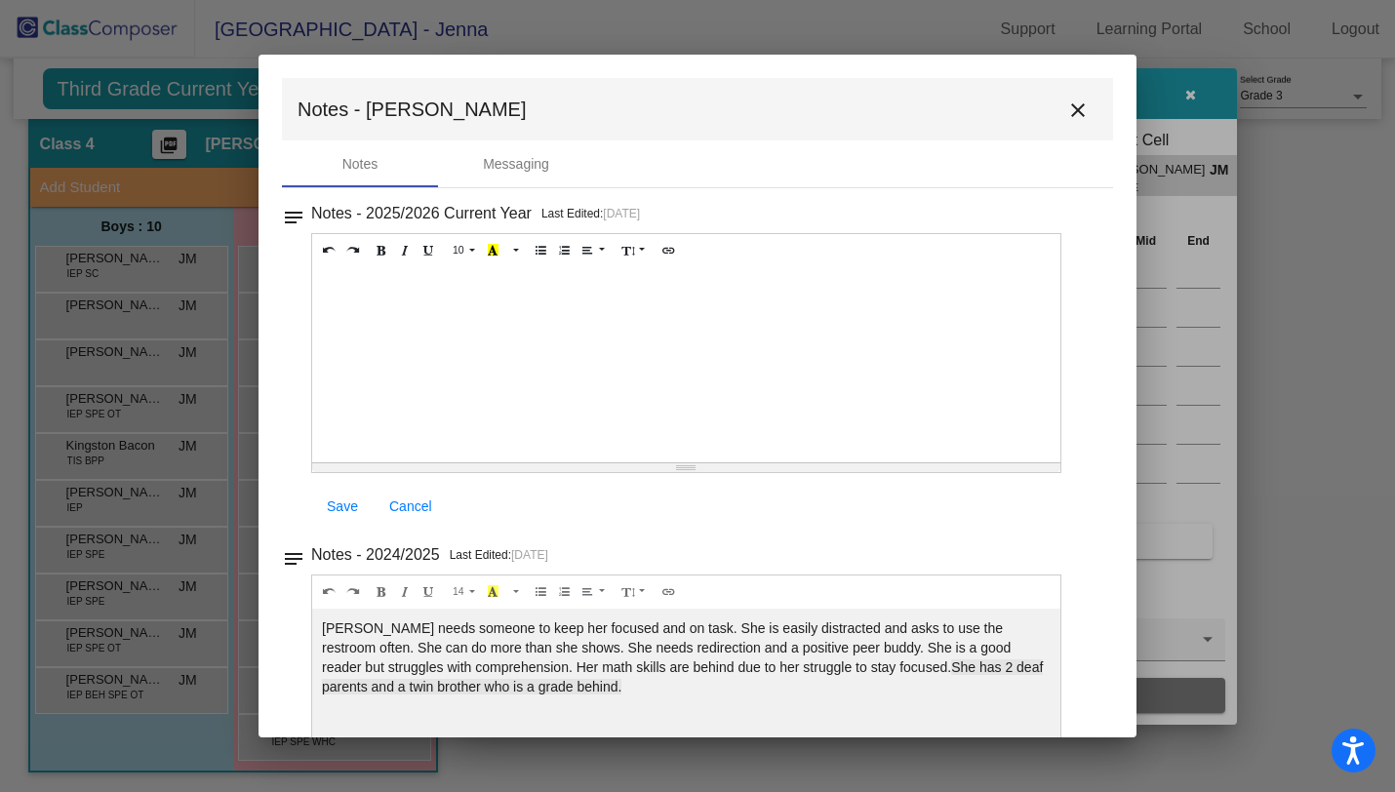
click at [1067, 108] on mat-icon "close" at bounding box center [1078, 110] width 23 height 23
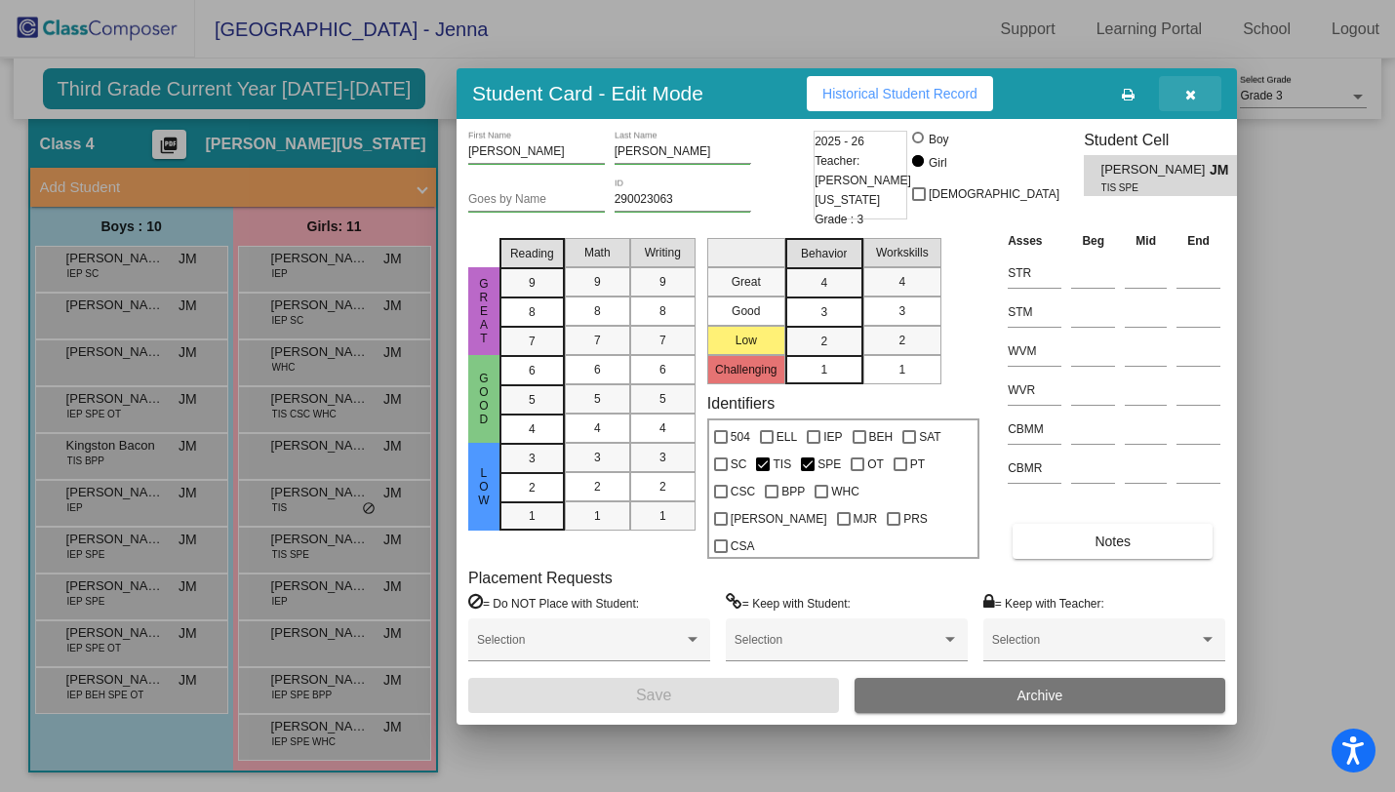
click at [1192, 101] on icon "button" at bounding box center [1191, 95] width 11 height 14
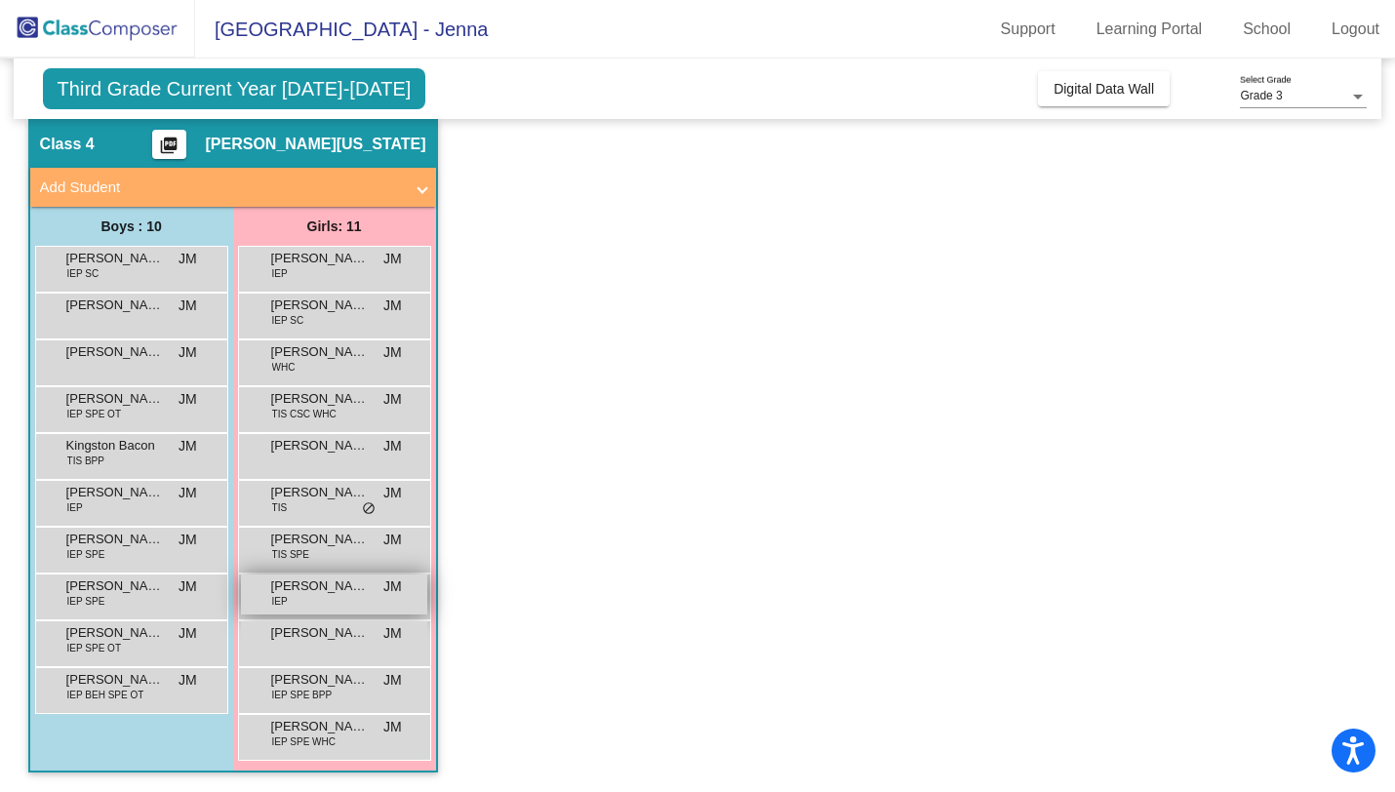
click at [314, 599] on div "[PERSON_NAME] IEP JM lock do_not_disturb_alt" at bounding box center [334, 595] width 186 height 40
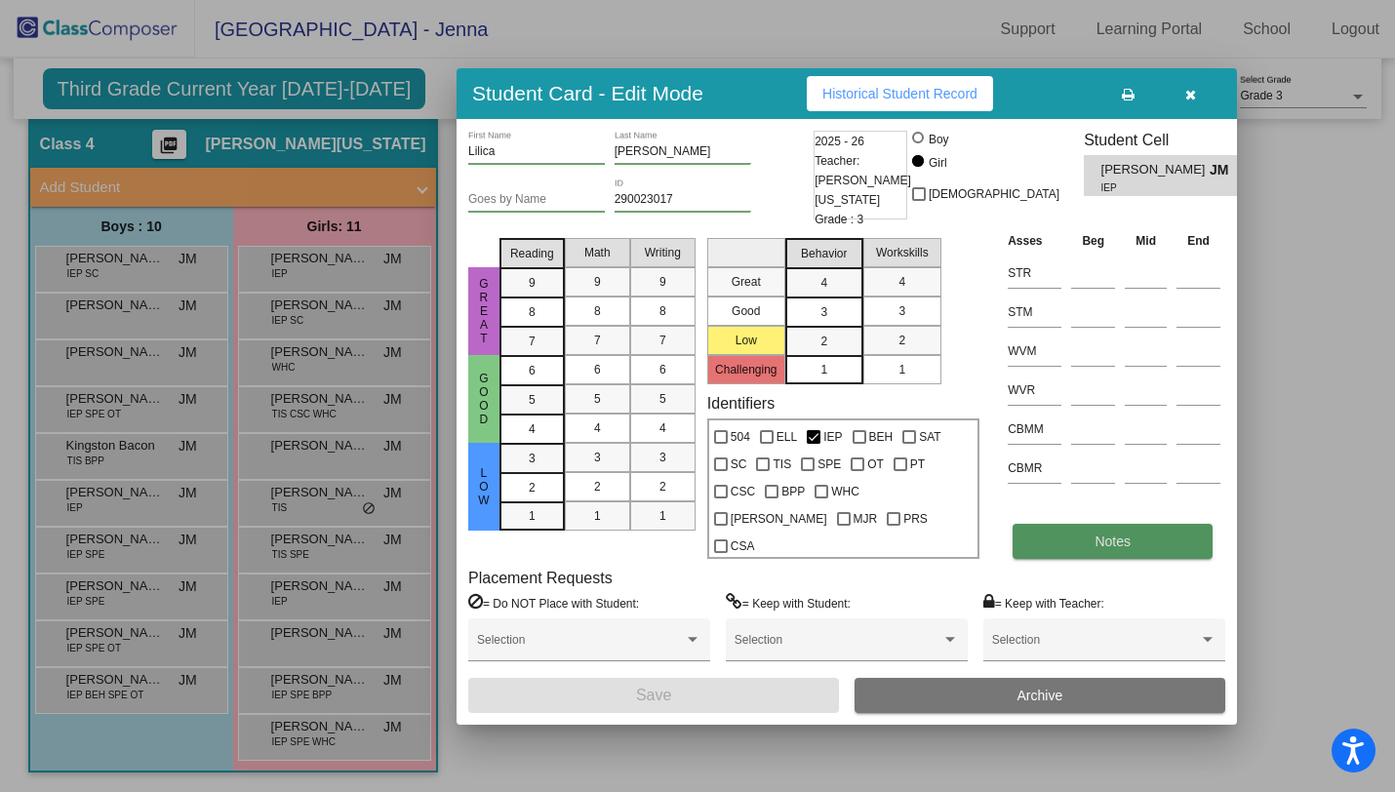
click at [1036, 532] on button "Notes" at bounding box center [1113, 541] width 200 height 35
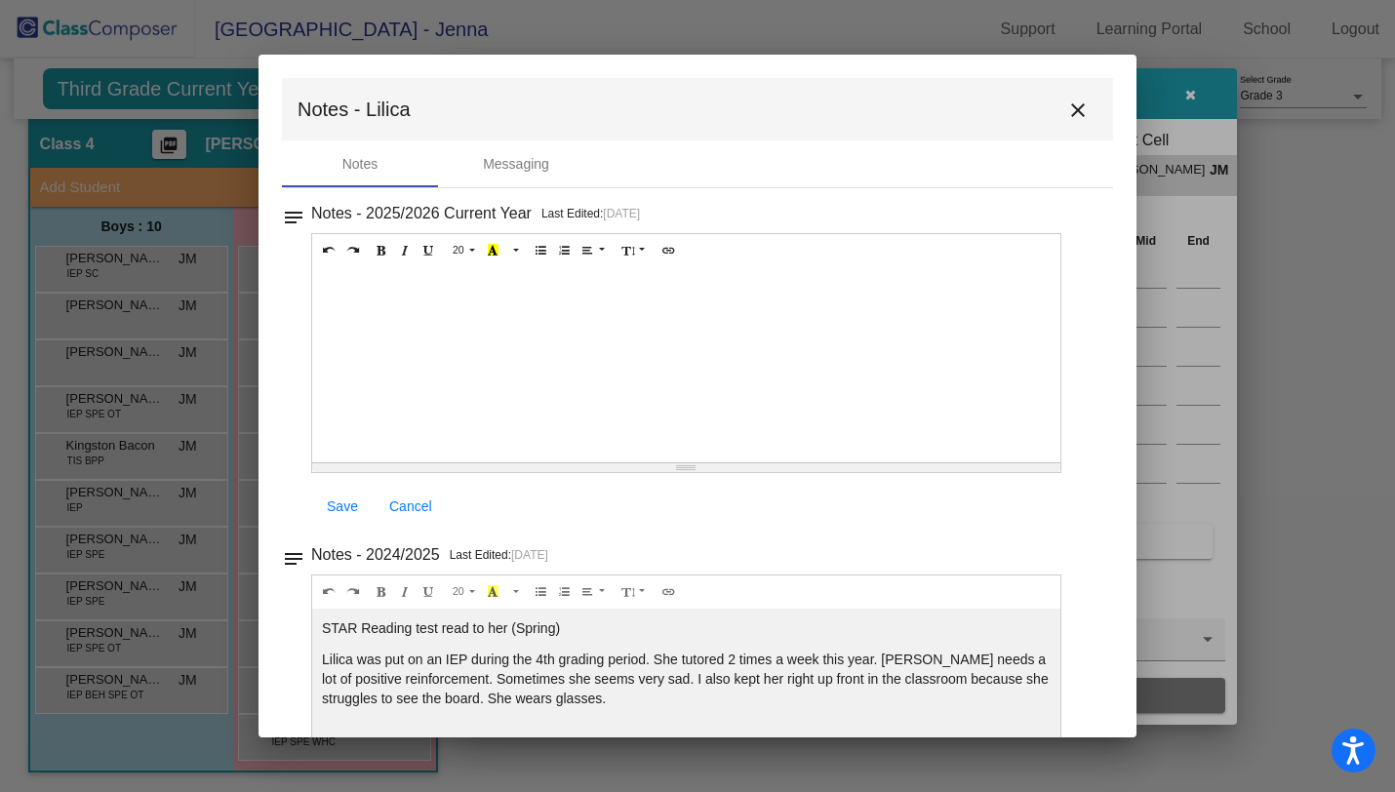
click at [1067, 113] on mat-icon "close" at bounding box center [1078, 110] width 23 height 23
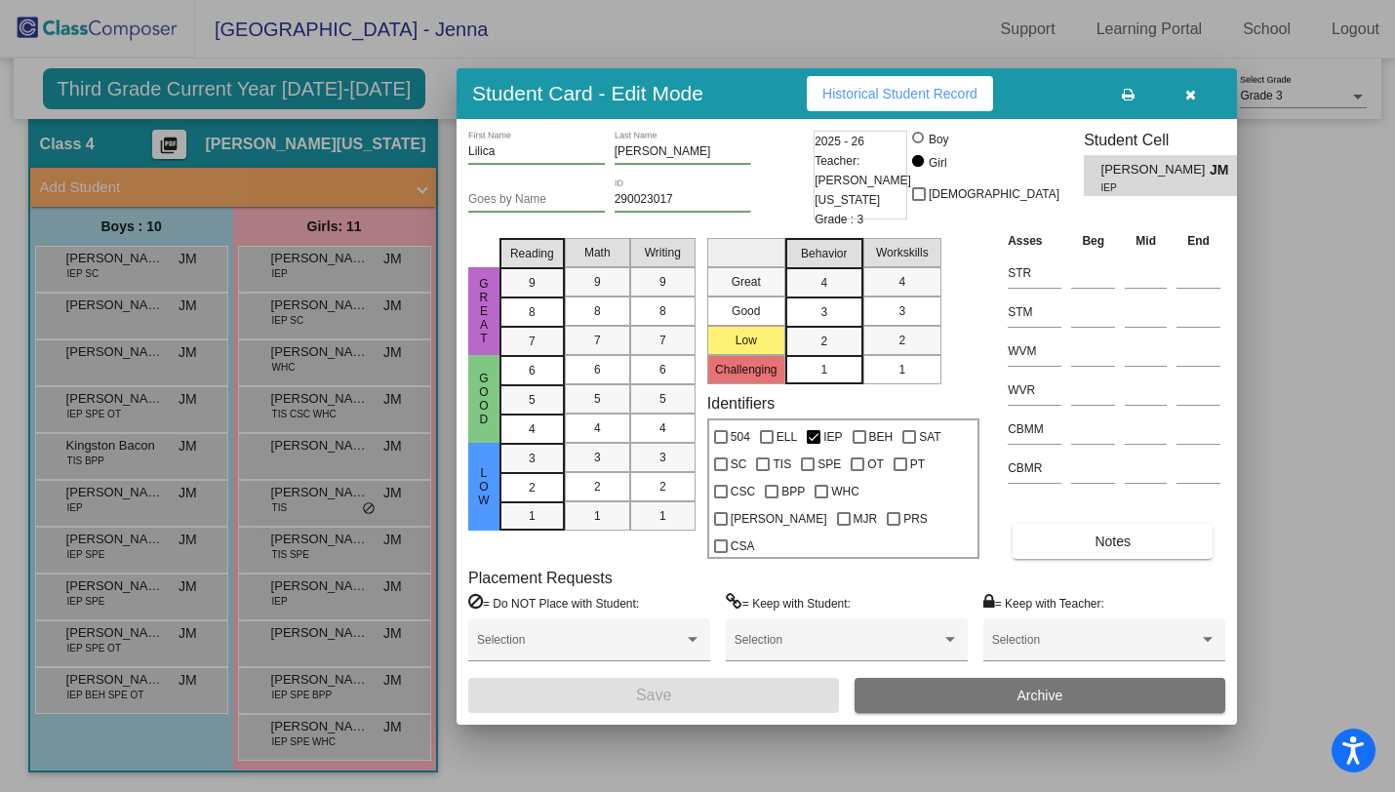
click at [1188, 101] on icon "button" at bounding box center [1191, 95] width 11 height 14
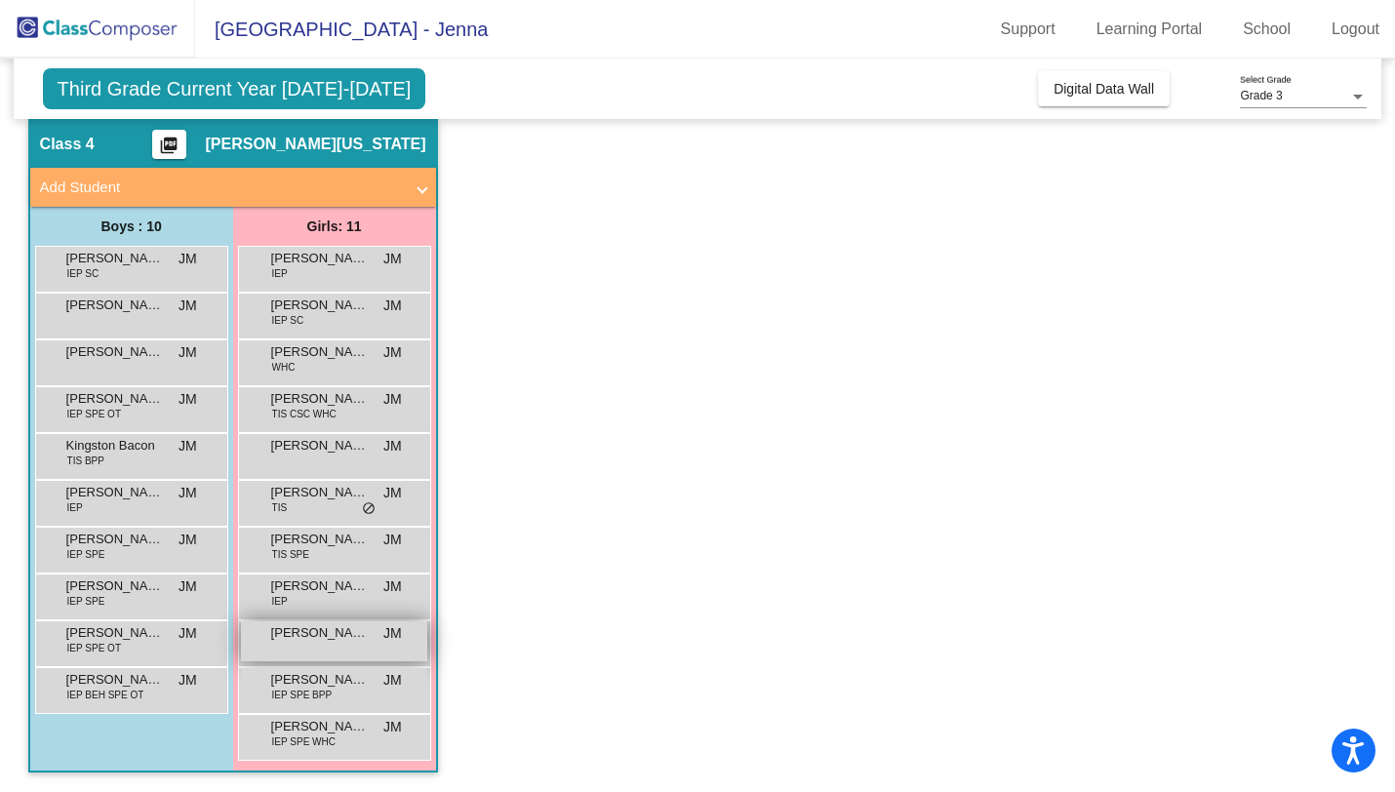
click at [302, 640] on span "[PERSON_NAME]" at bounding box center [320, 634] width 98 height 20
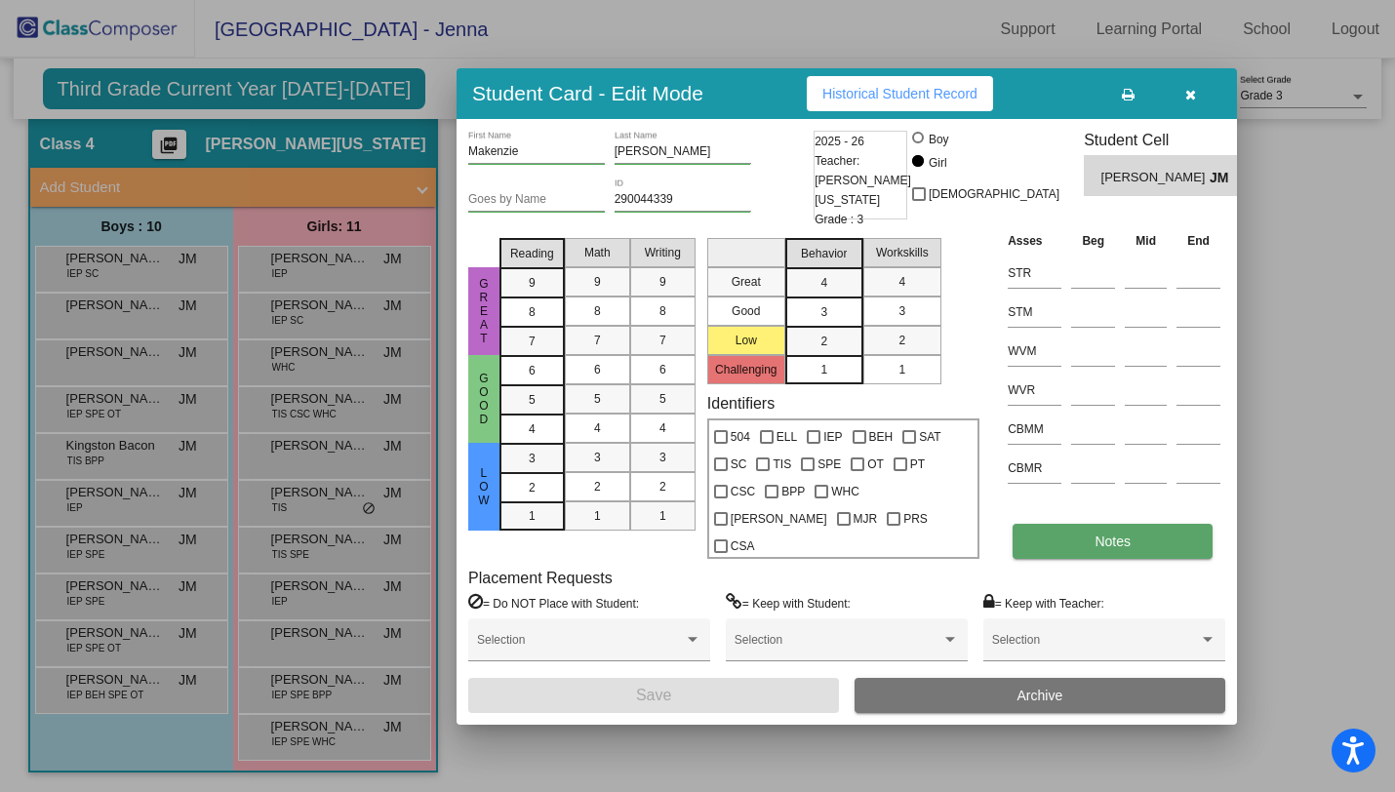
click at [1045, 524] on button "Notes" at bounding box center [1113, 541] width 200 height 35
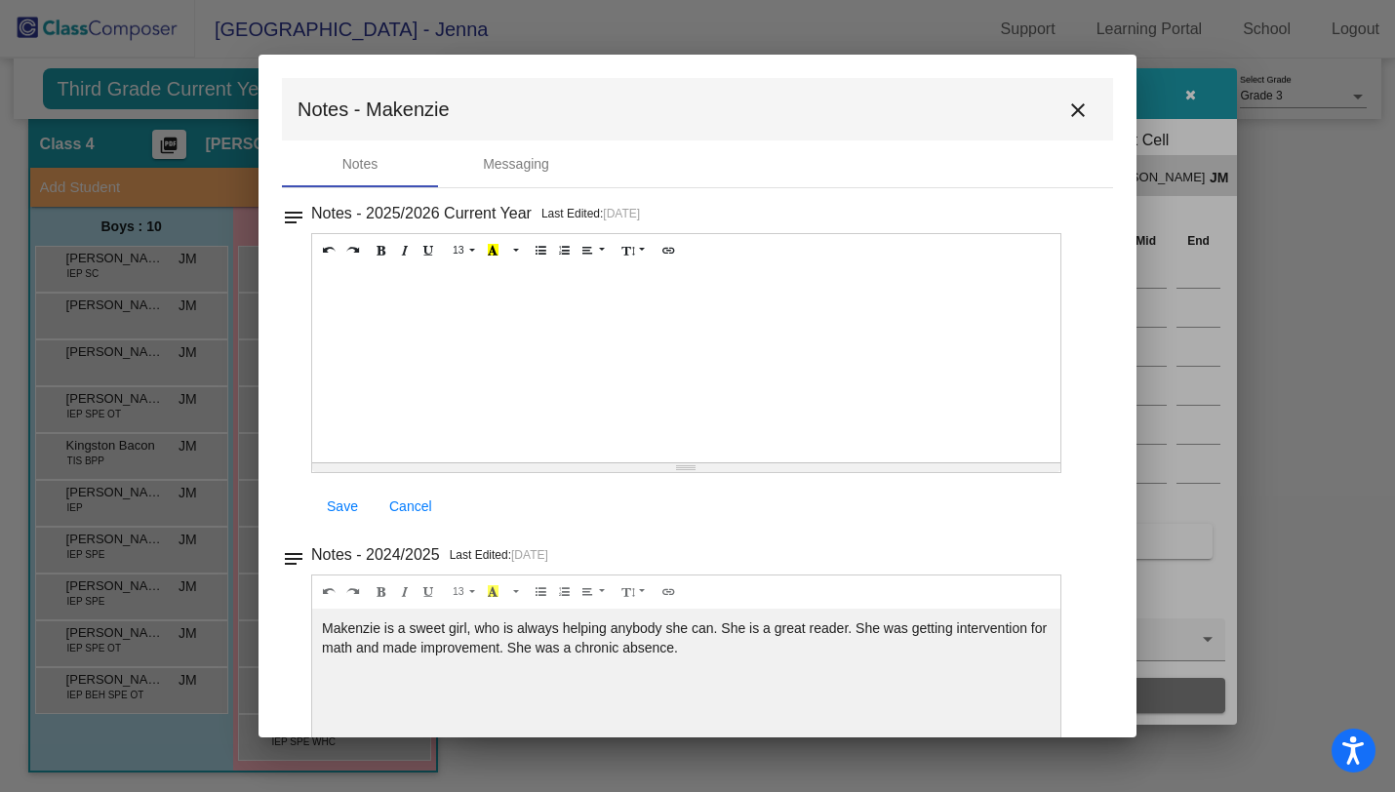
click at [1067, 105] on mat-icon "close" at bounding box center [1078, 110] width 23 height 23
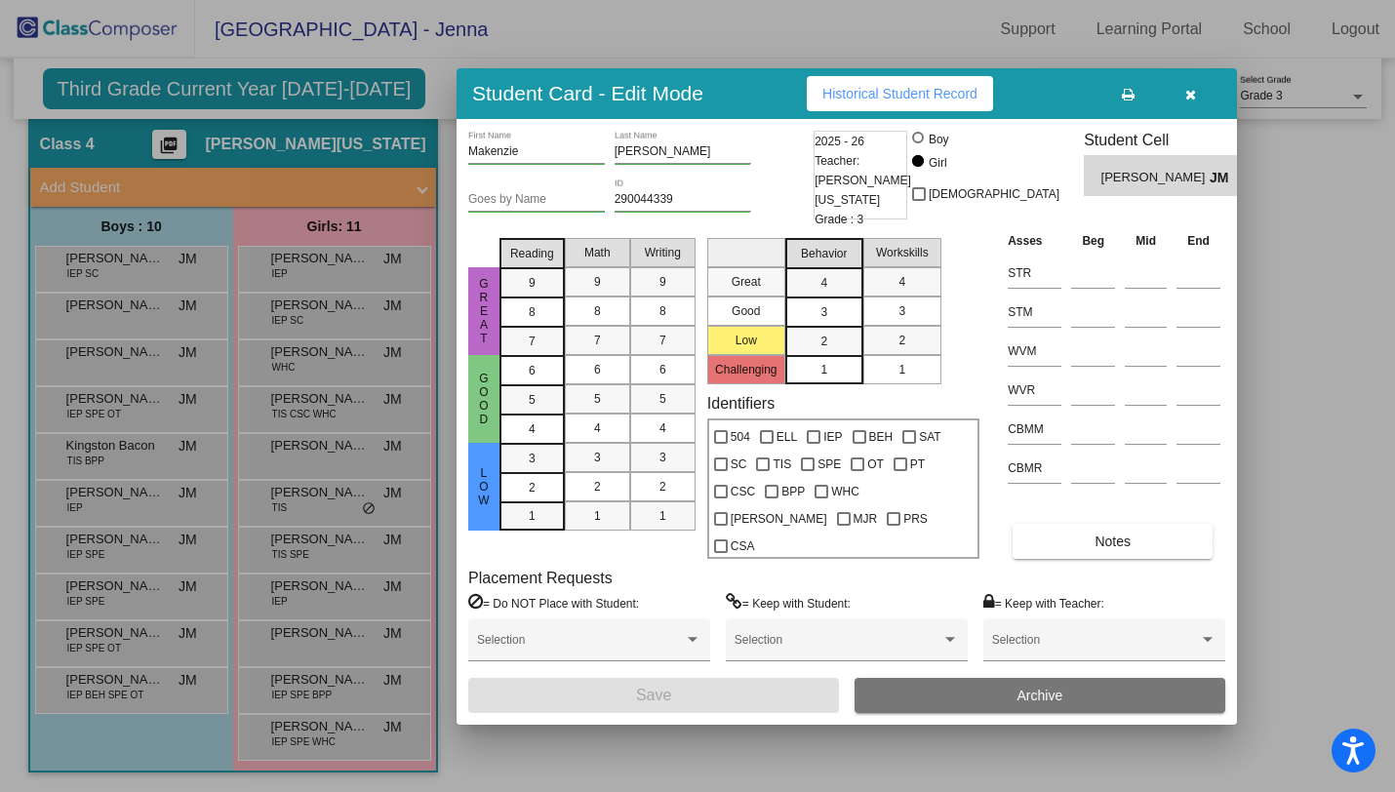
click at [1196, 111] on button "button" at bounding box center [1190, 93] width 62 height 35
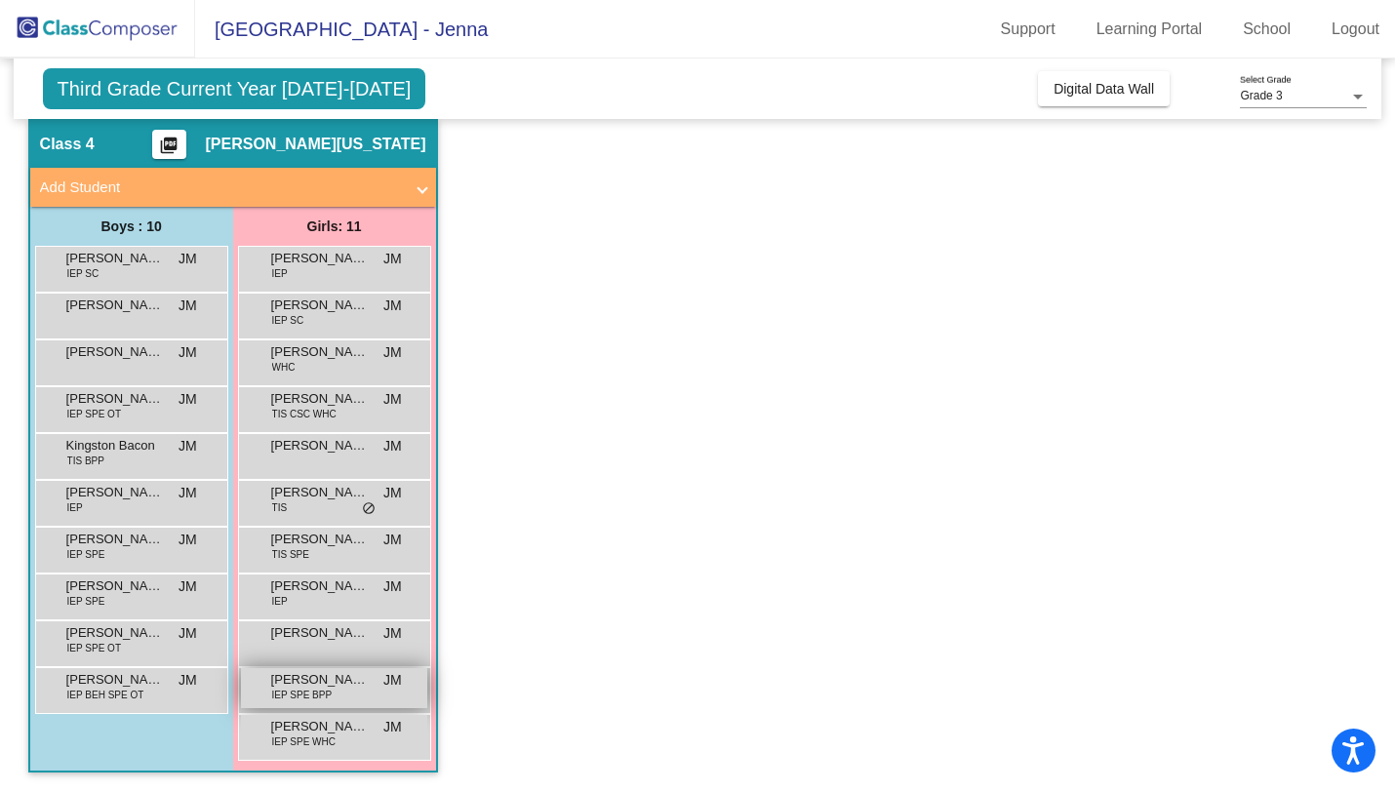
click at [281, 697] on span "IEP SPE BPP" at bounding box center [302, 695] width 60 height 15
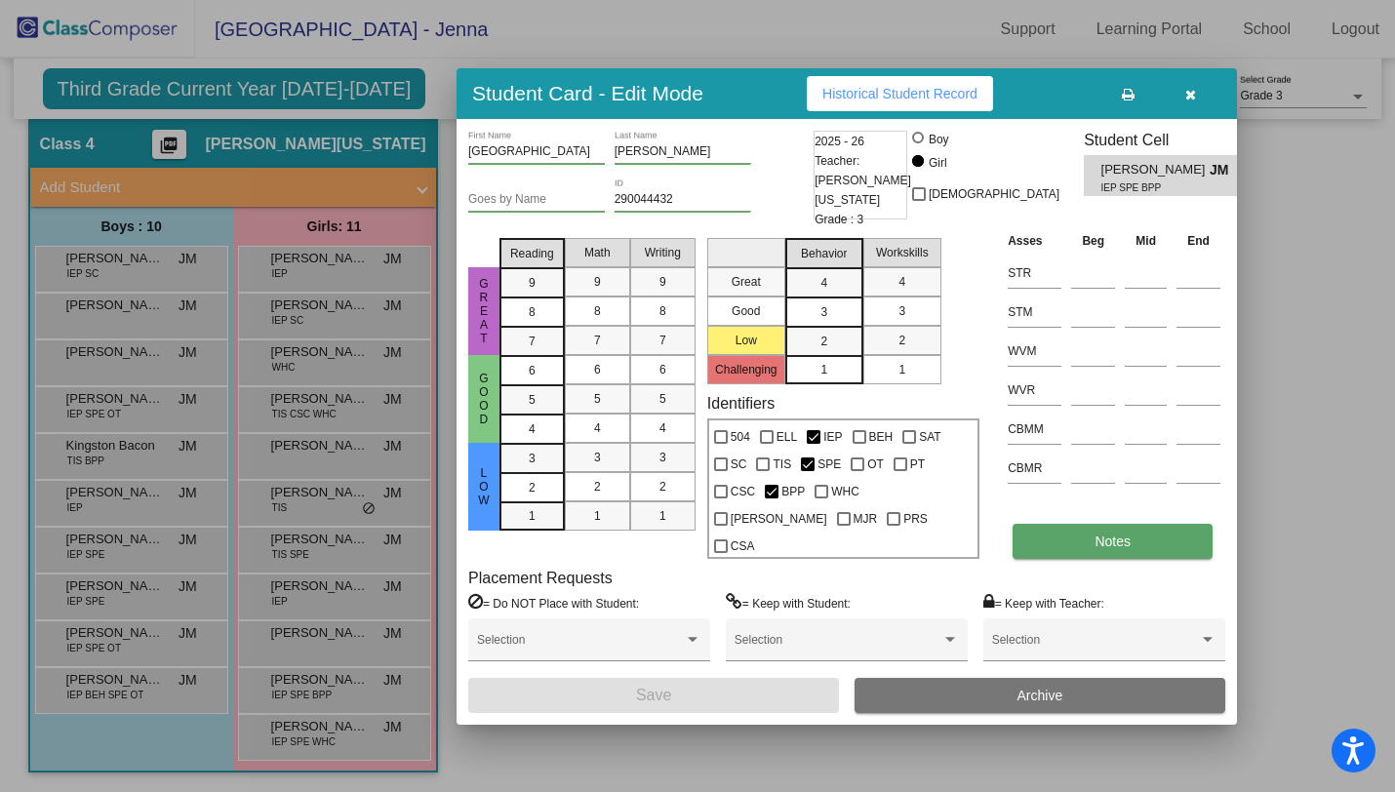
click at [1034, 524] on button "Notes" at bounding box center [1113, 541] width 200 height 35
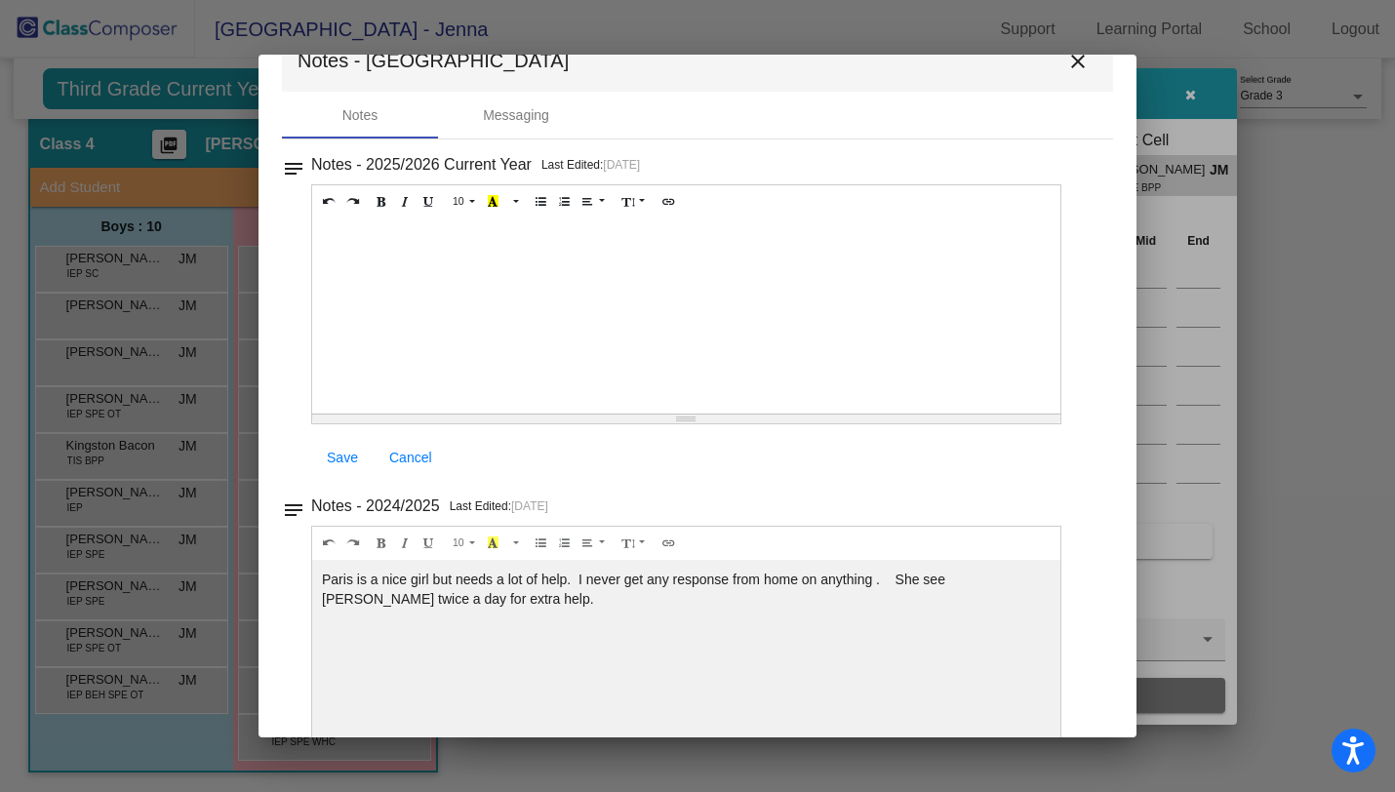
scroll to position [46, 0]
click at [1067, 55] on mat-icon "close" at bounding box center [1078, 64] width 23 height 23
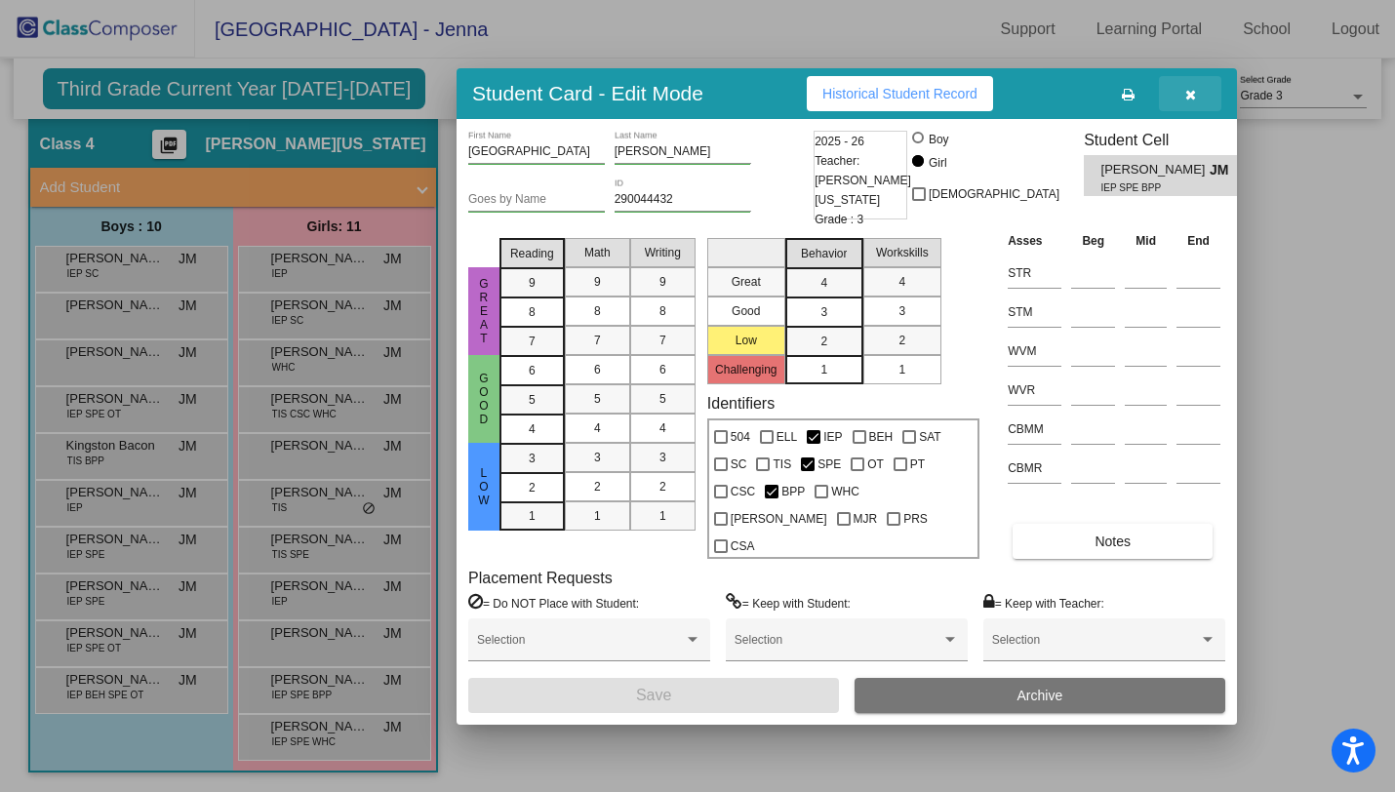
click at [1200, 111] on button "button" at bounding box center [1190, 93] width 62 height 35
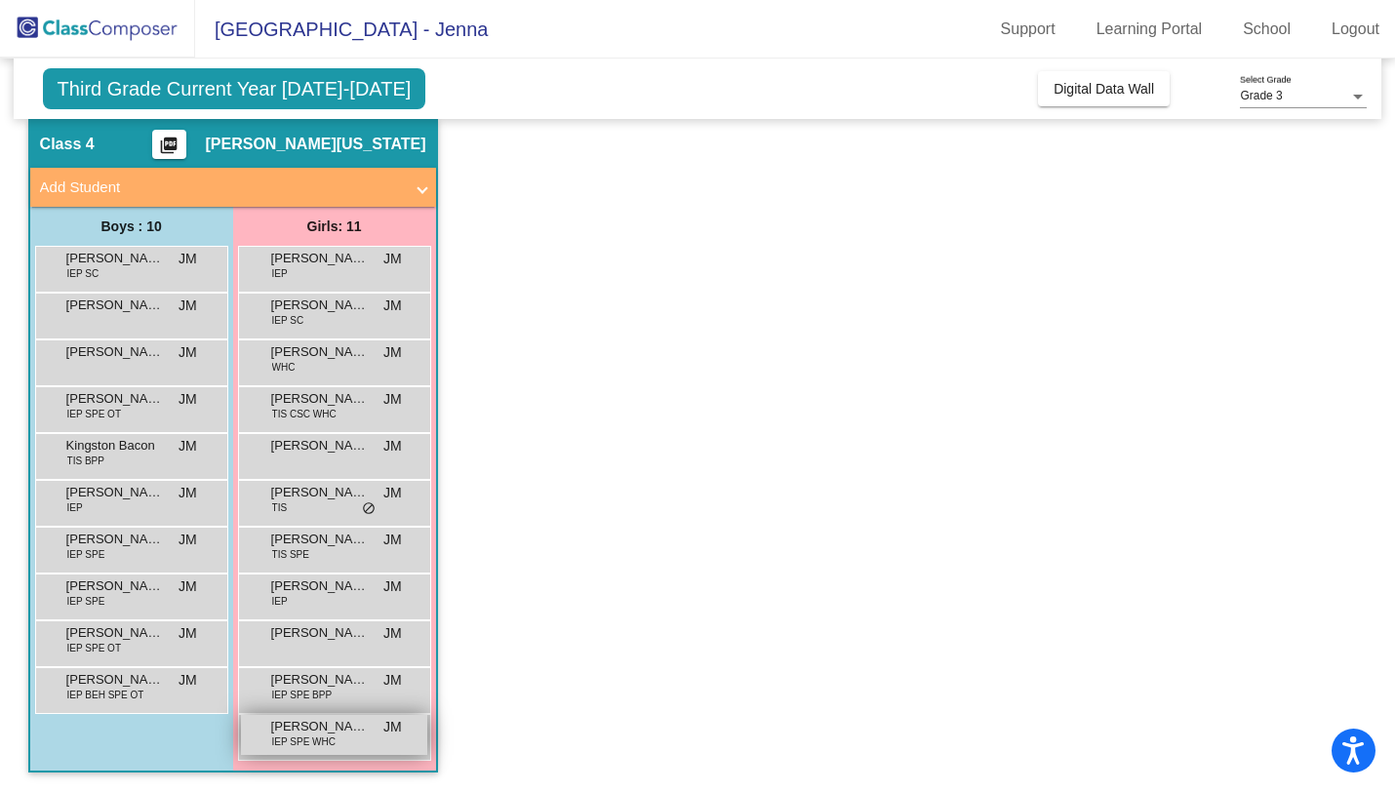
click at [315, 742] on span "IEP SPE WHC" at bounding box center [303, 742] width 63 height 15
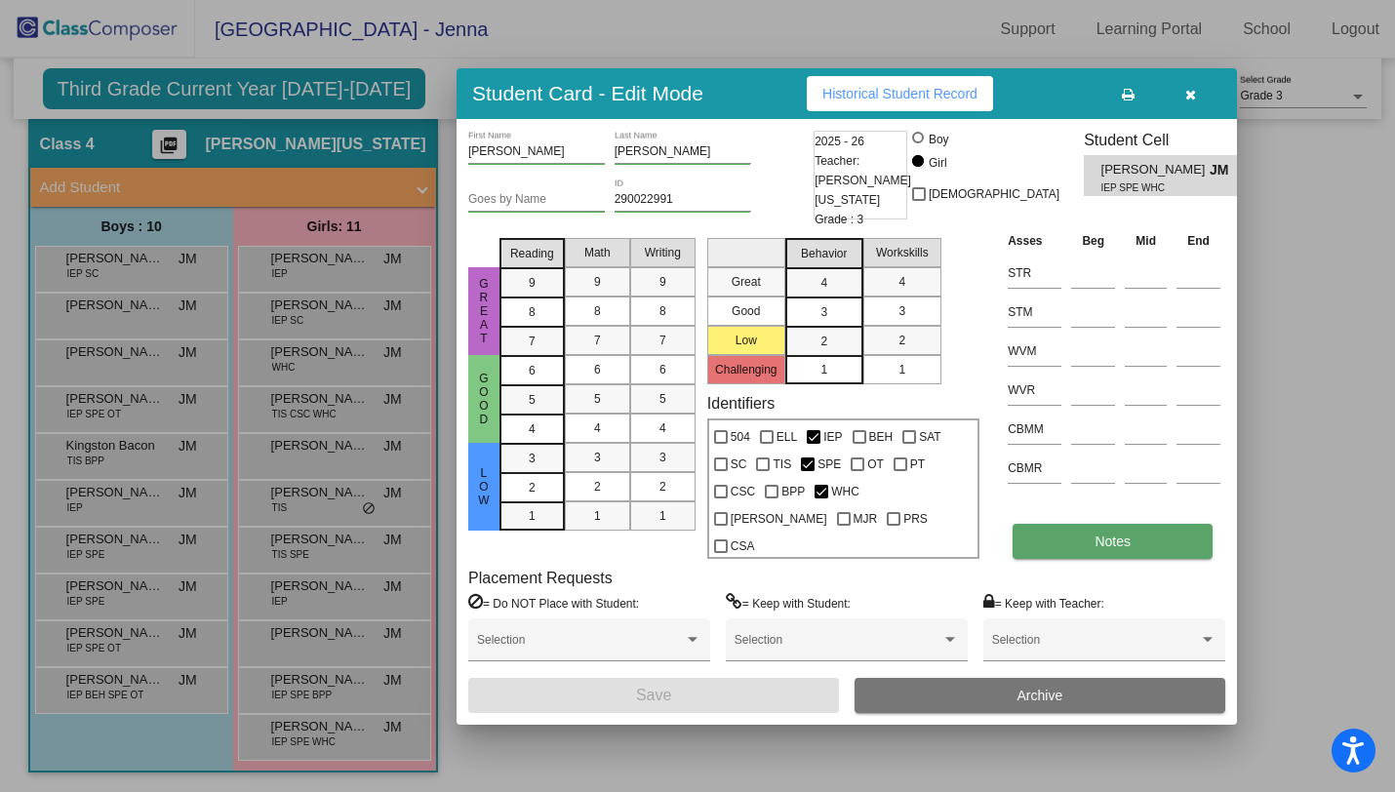
click at [1055, 525] on button "Notes" at bounding box center [1113, 541] width 200 height 35
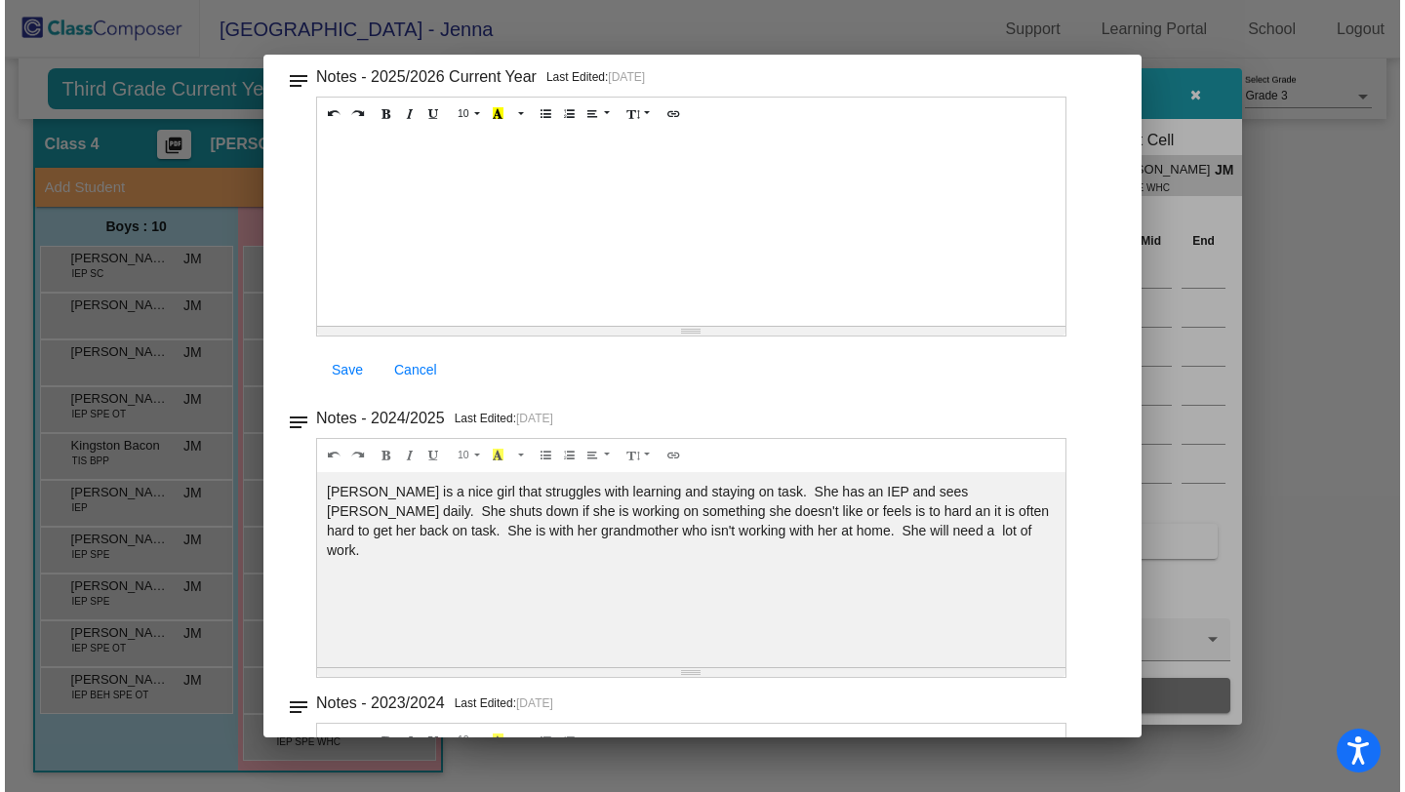
scroll to position [0, 0]
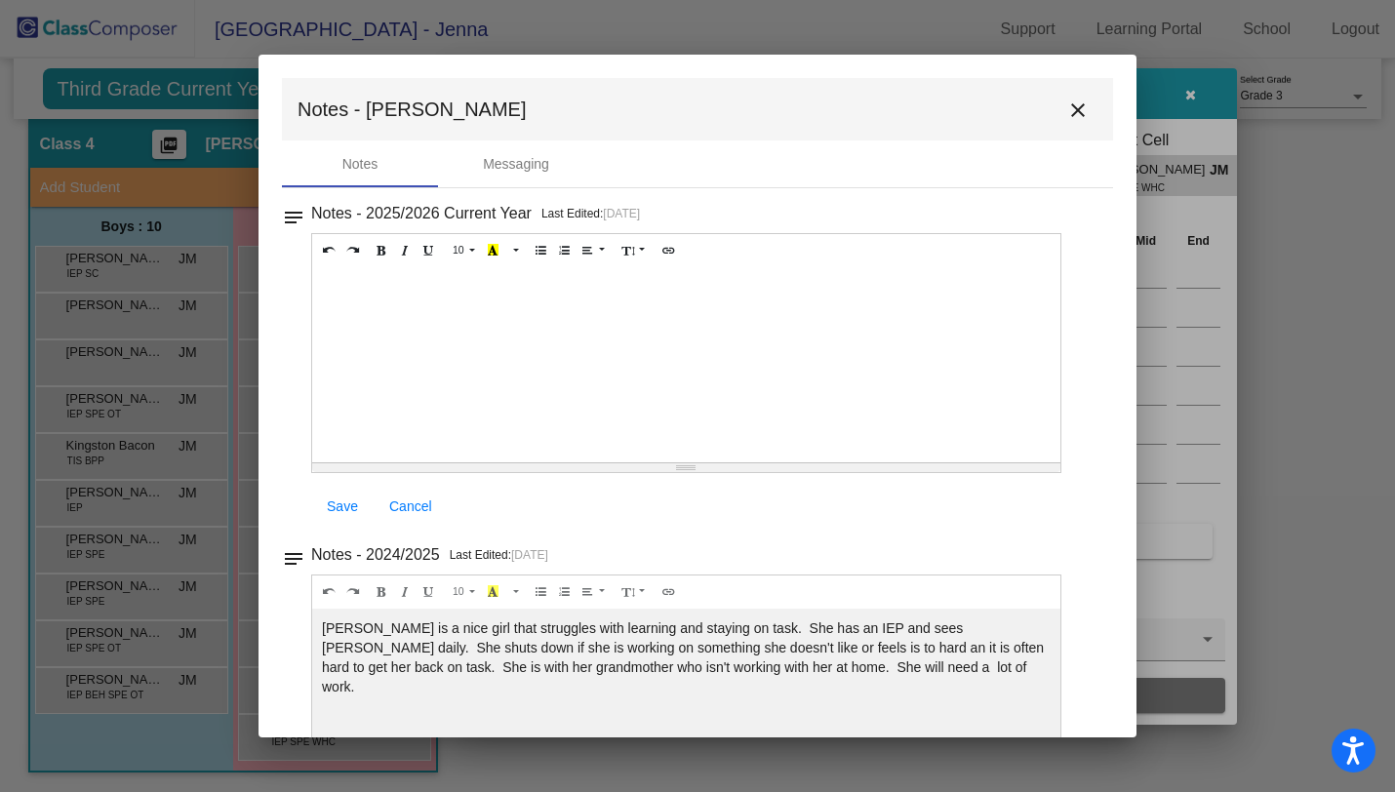
click at [1071, 110] on mat-icon "close" at bounding box center [1078, 110] width 23 height 23
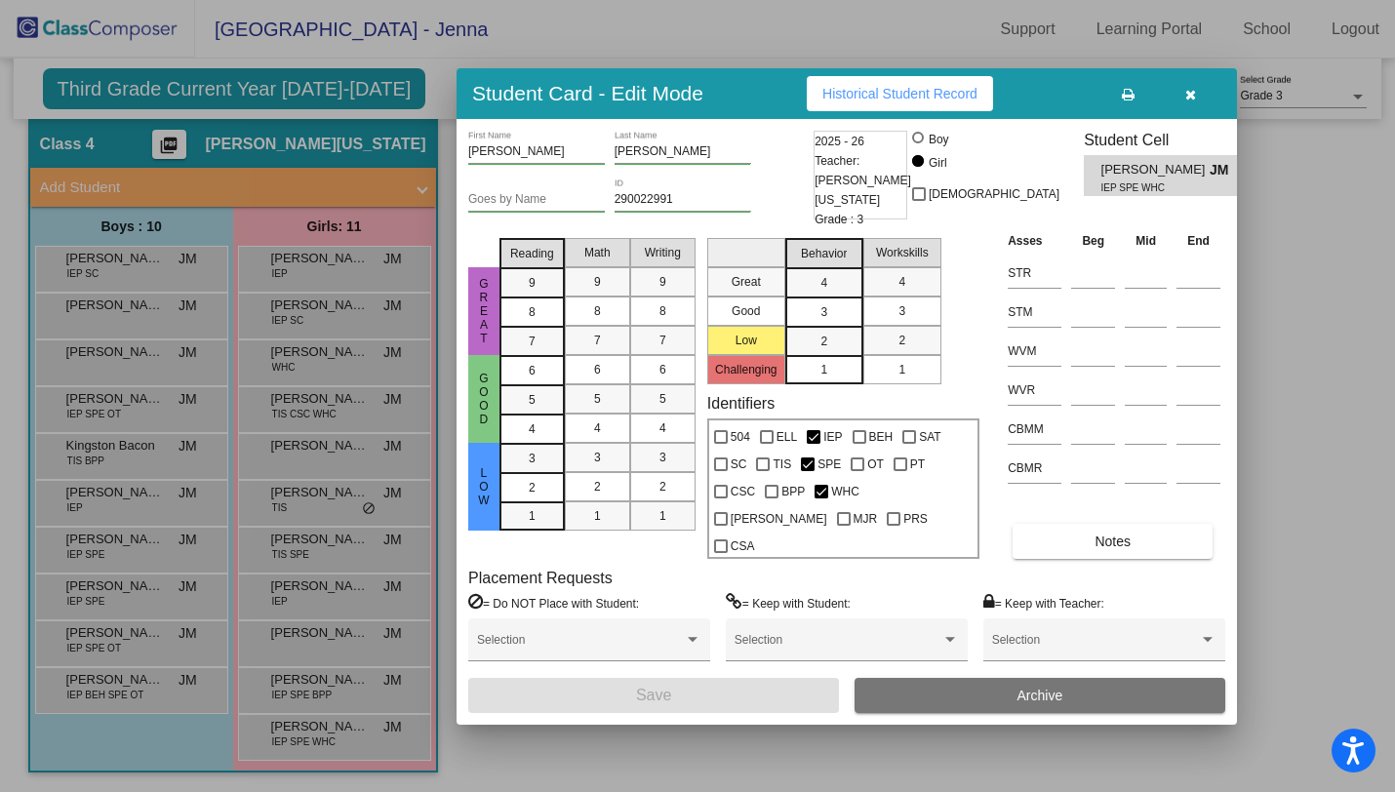
click at [1190, 101] on icon "button" at bounding box center [1191, 95] width 11 height 14
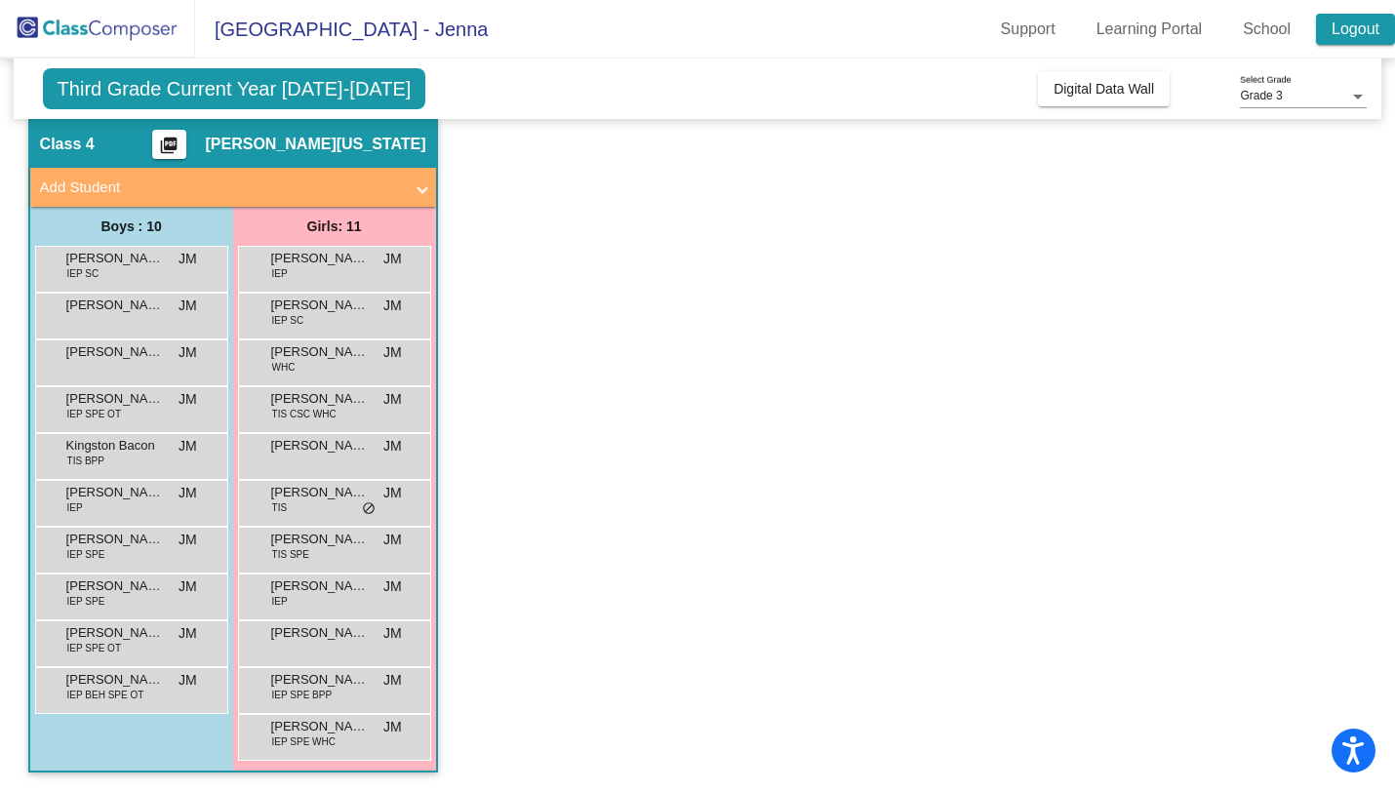
click at [1340, 42] on link "Logout" at bounding box center [1355, 29] width 79 height 31
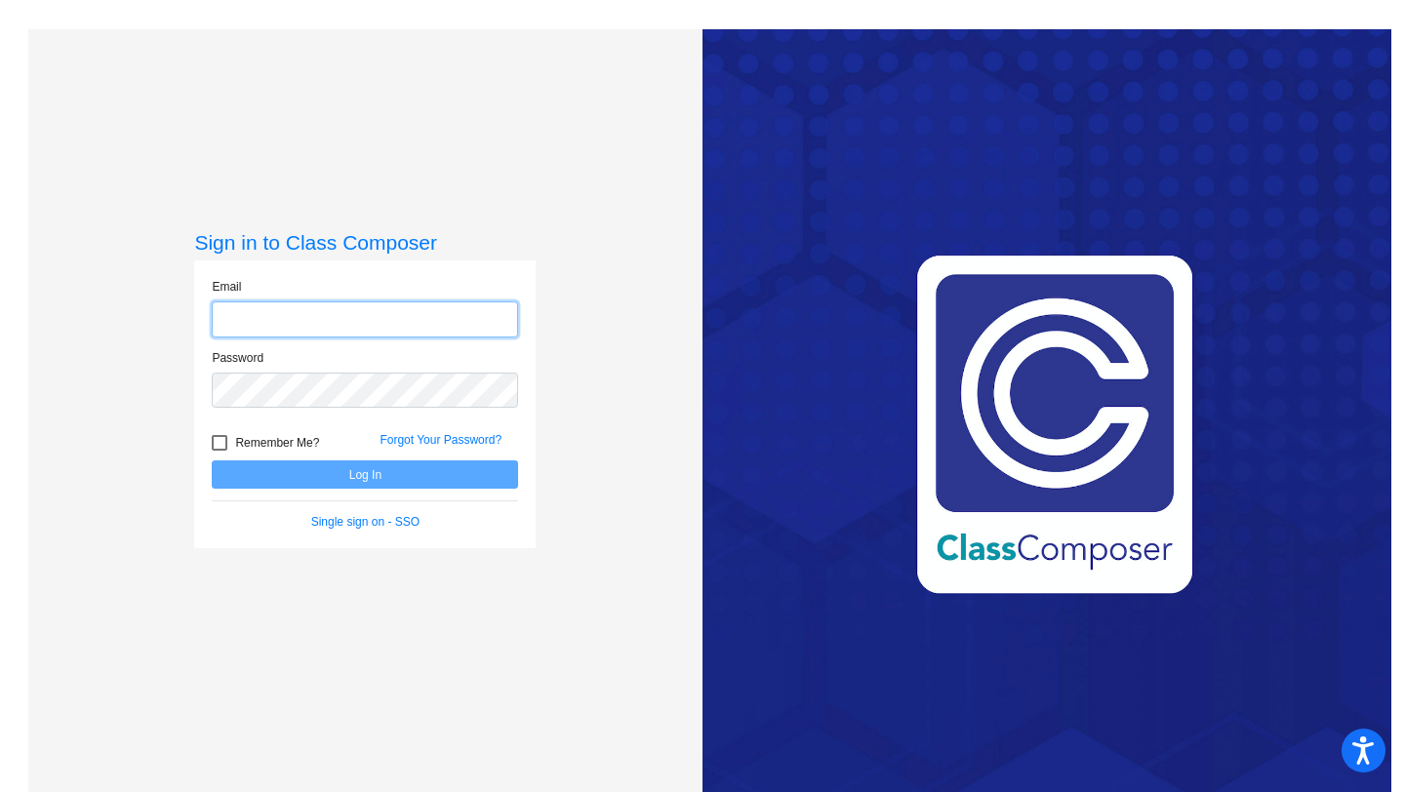
type input "[EMAIL_ADDRESS][US_STATE][DOMAIN_NAME]"
